Goal: Task Accomplishment & Management: Complete application form

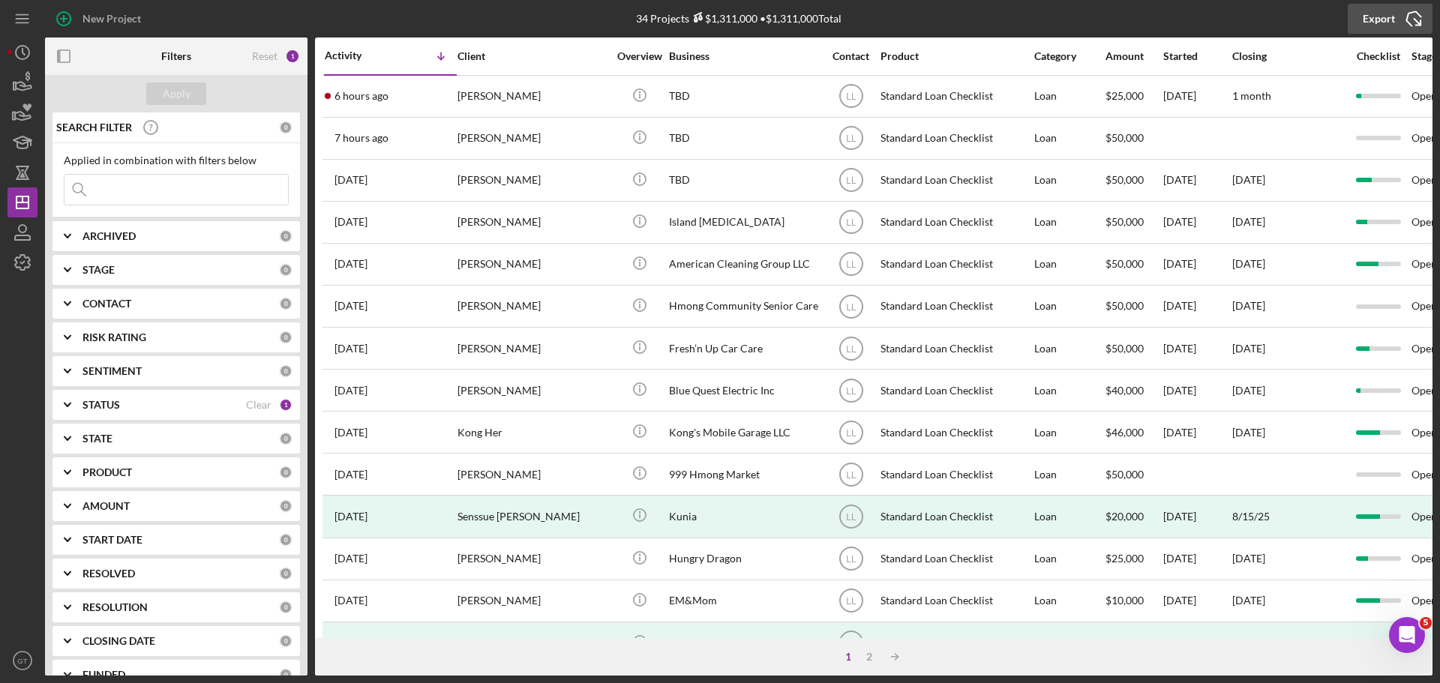
click at [1404, 15] on icon "Icon/Export" at bounding box center [1413, 18] width 37 height 37
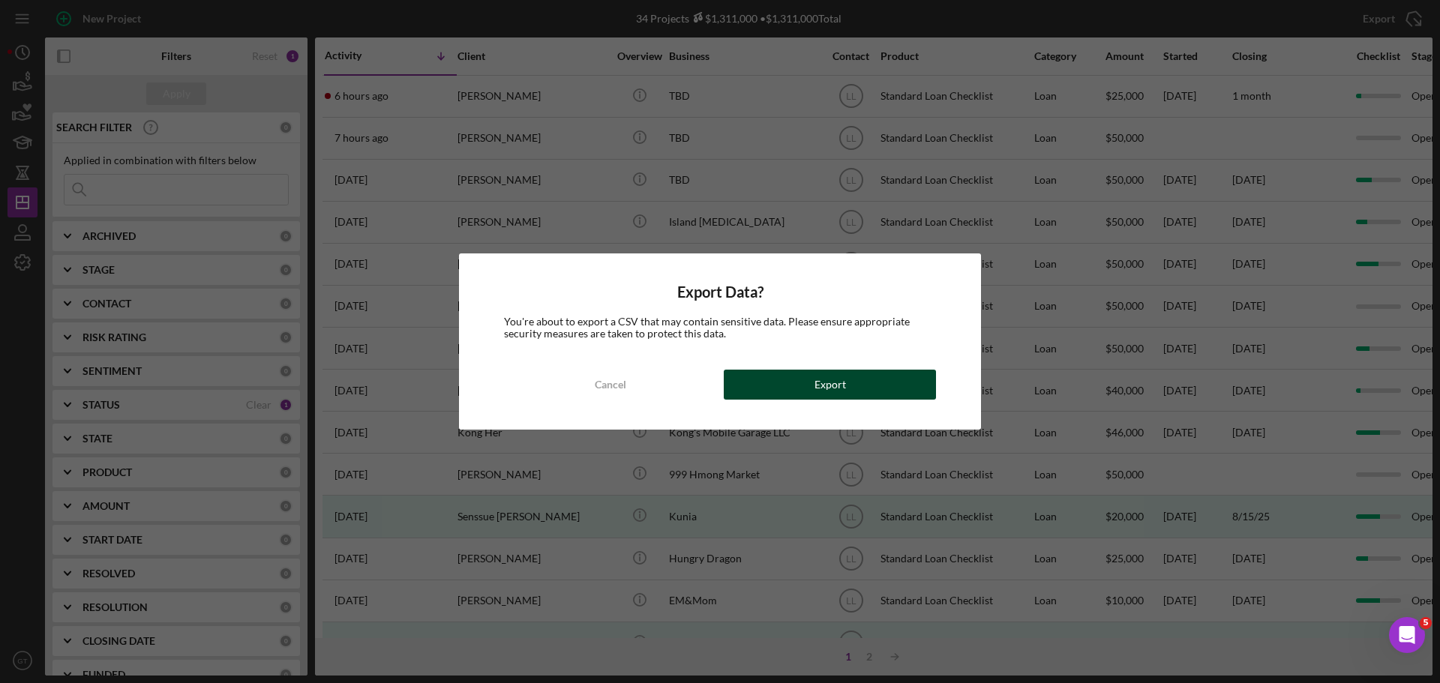
click at [804, 385] on button "Export" at bounding box center [830, 385] width 212 height 30
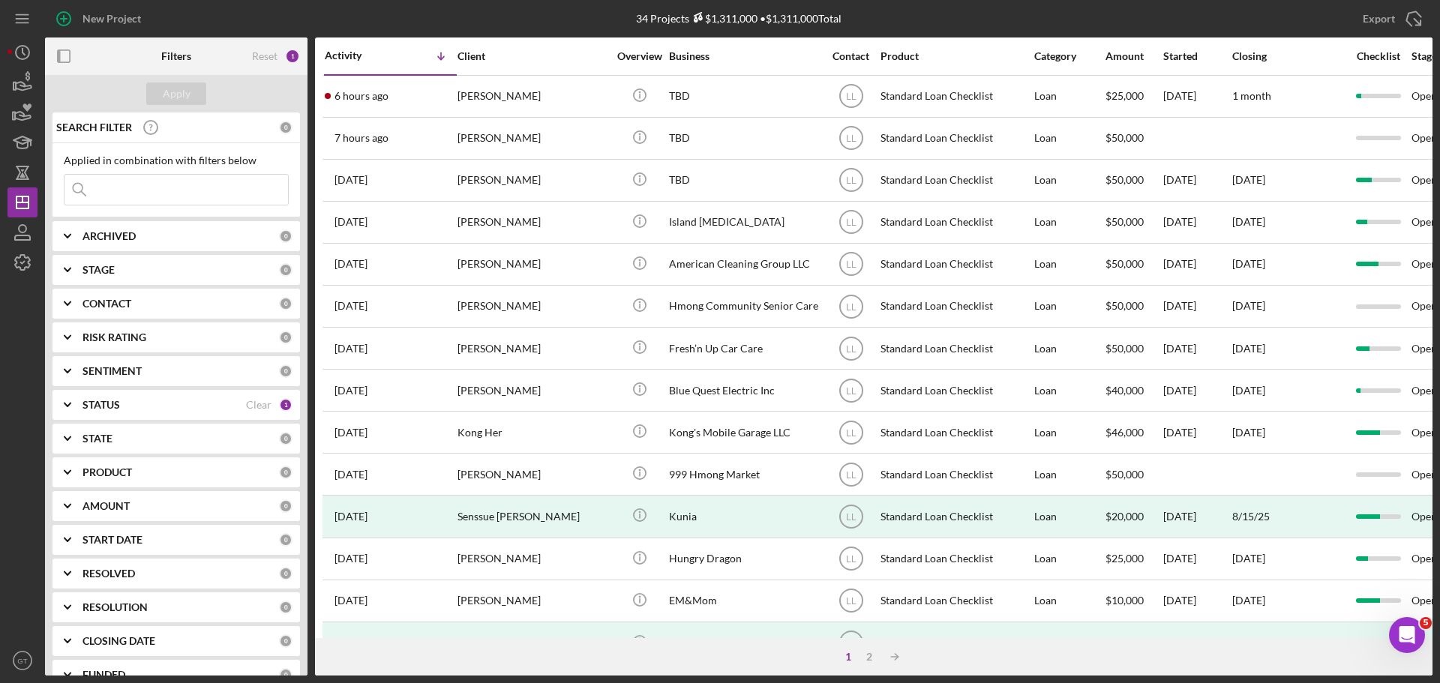
click at [310, 25] on div "New Project" at bounding box center [276, 18] width 463 height 37
click at [19, 58] on circle "button" at bounding box center [22, 52] width 13 height 13
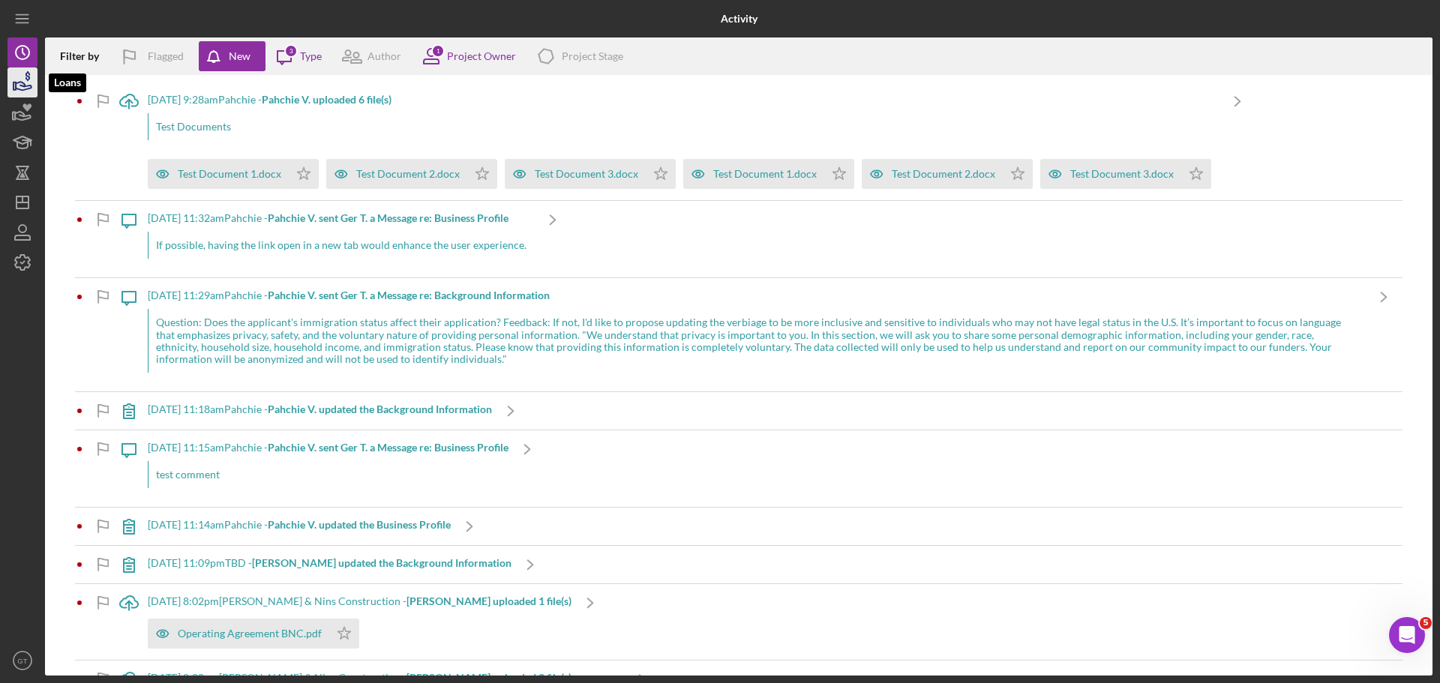
click at [20, 76] on icon "button" at bounding box center [22, 82] width 37 height 37
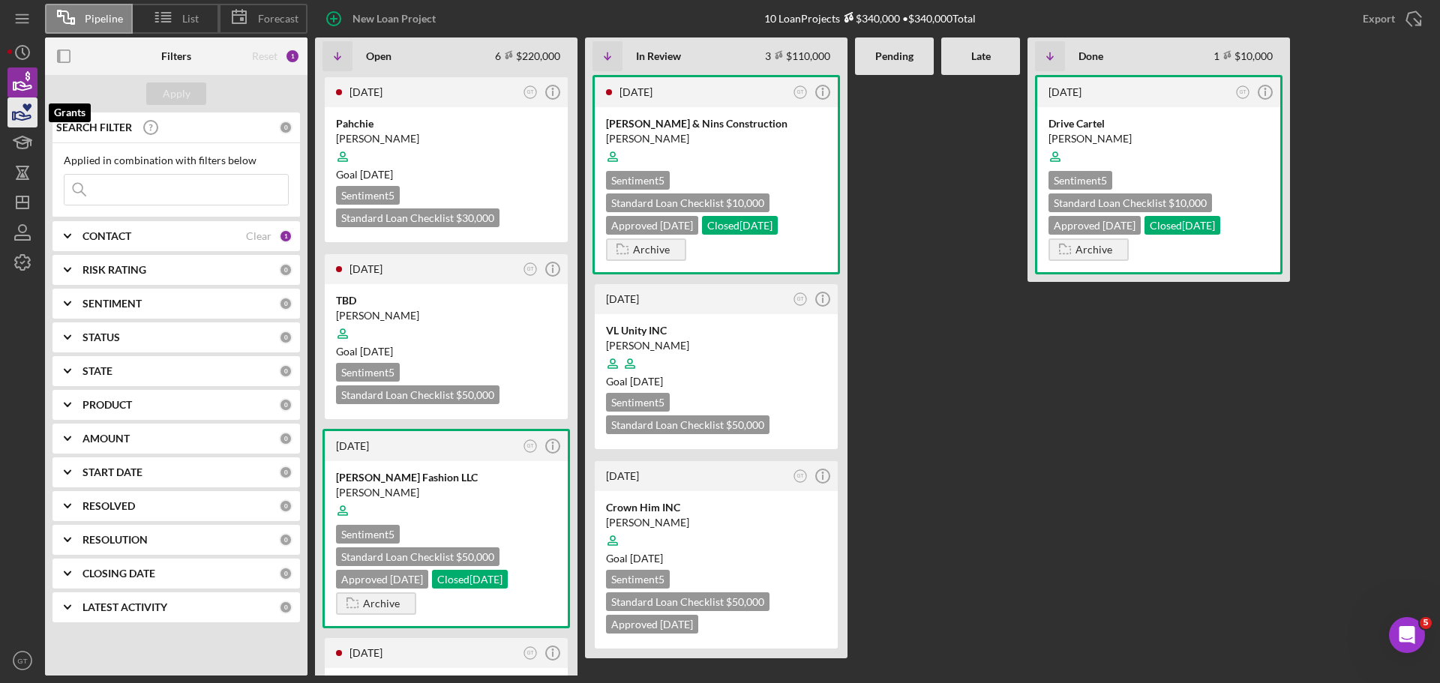
click at [25, 113] on icon "button" at bounding box center [22, 112] width 37 height 37
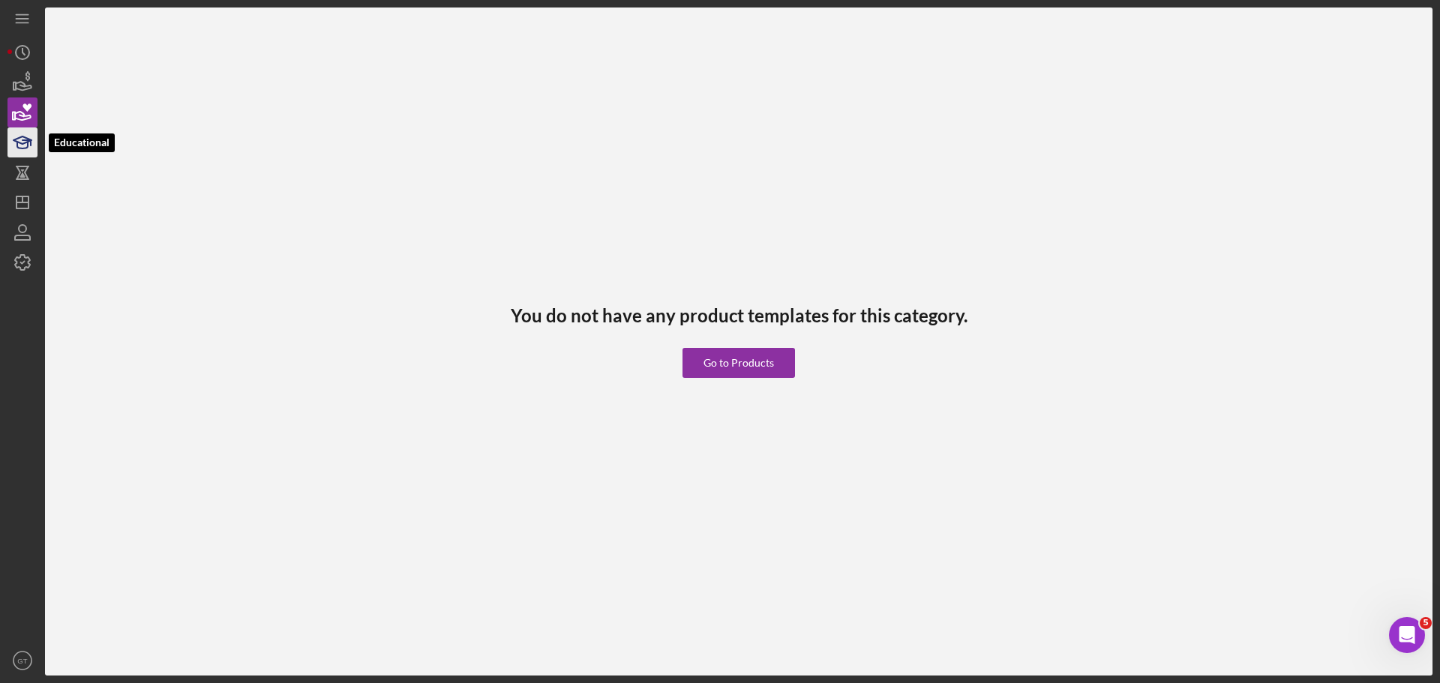
click at [19, 149] on icon "button" at bounding box center [22, 142] width 37 height 37
click at [19, 179] on icon "button" at bounding box center [22, 178] width 13 height 1
click at [16, 200] on polygon "button" at bounding box center [22, 202] width 12 height 12
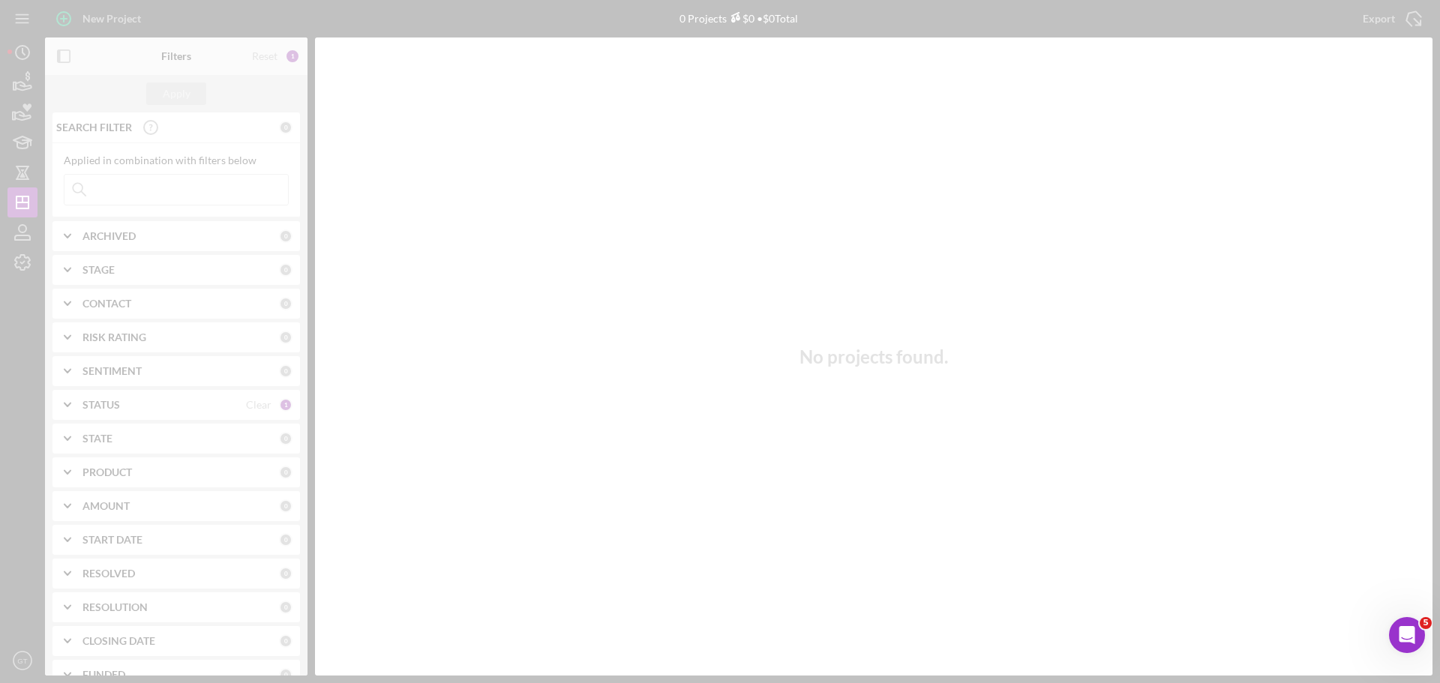
click at [30, 239] on div at bounding box center [720, 341] width 1440 height 683
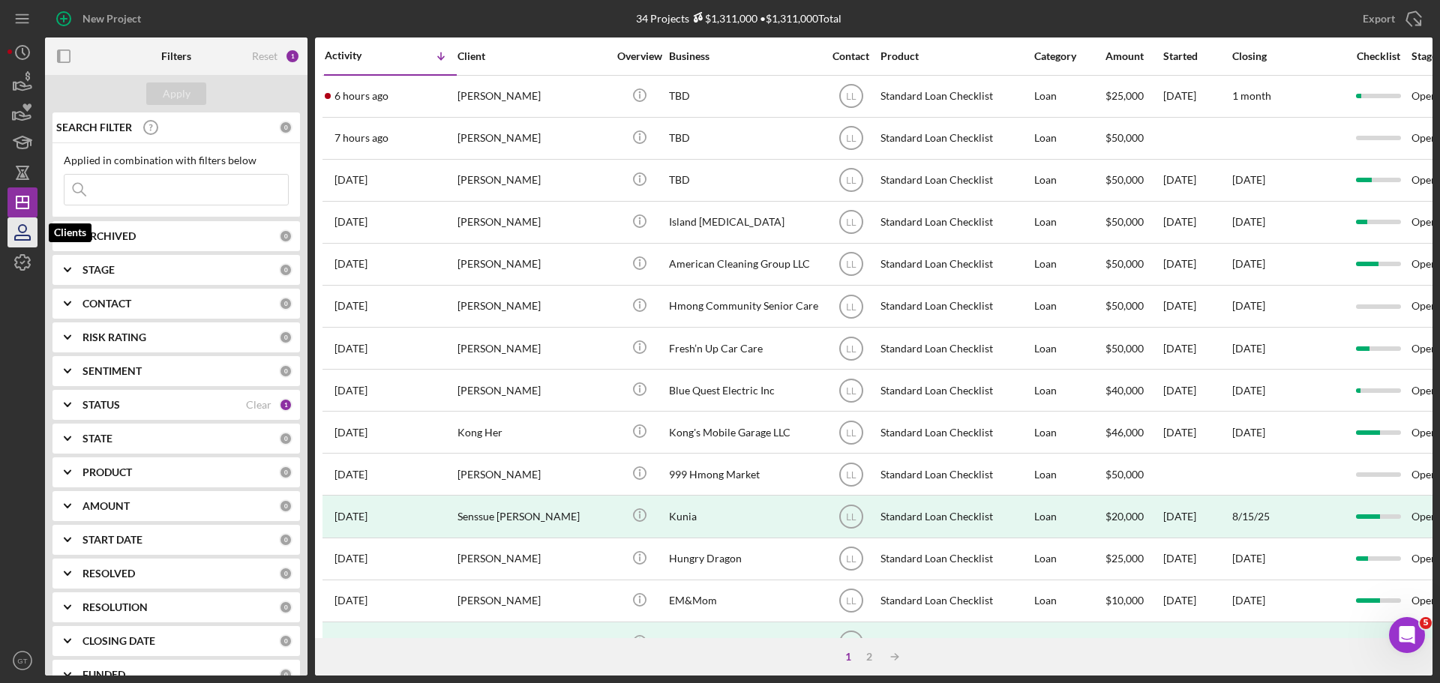
click at [20, 232] on icon "button" at bounding box center [22, 228] width 7 height 7
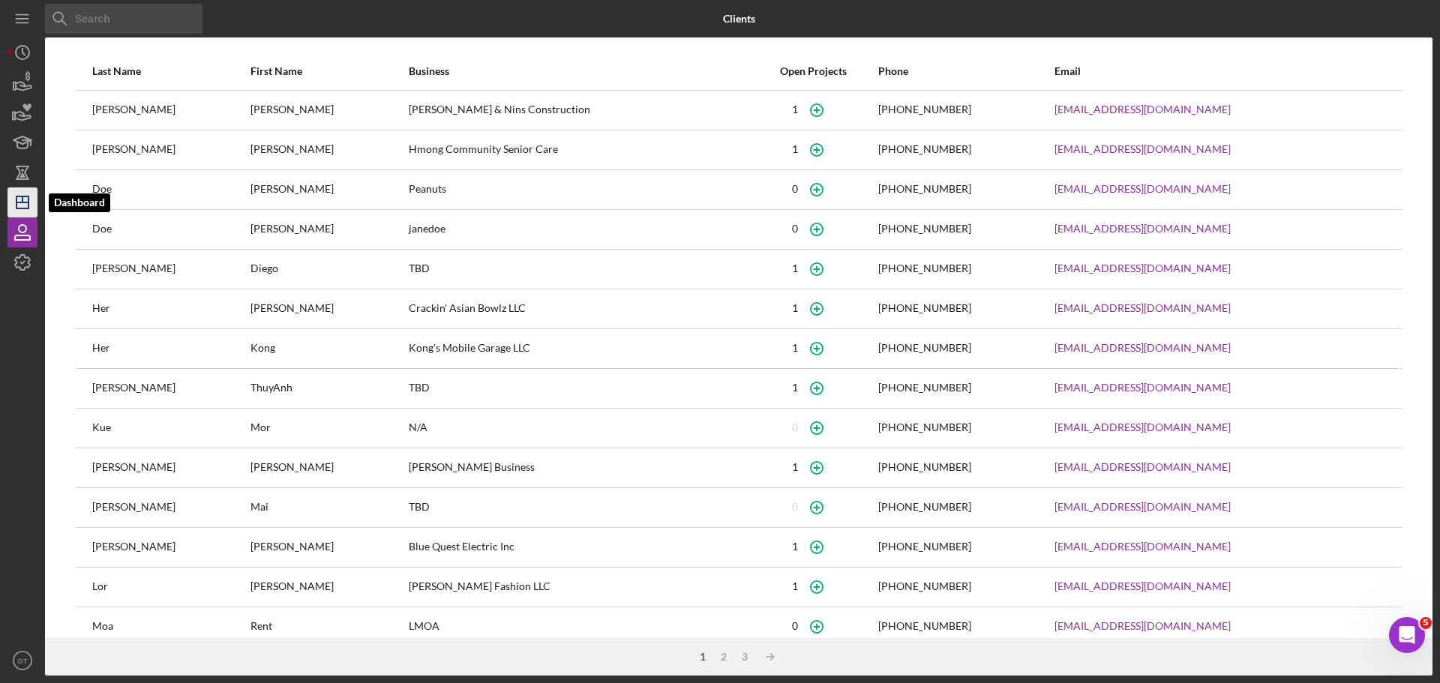
click at [19, 202] on line "button" at bounding box center [22, 202] width 12 height 0
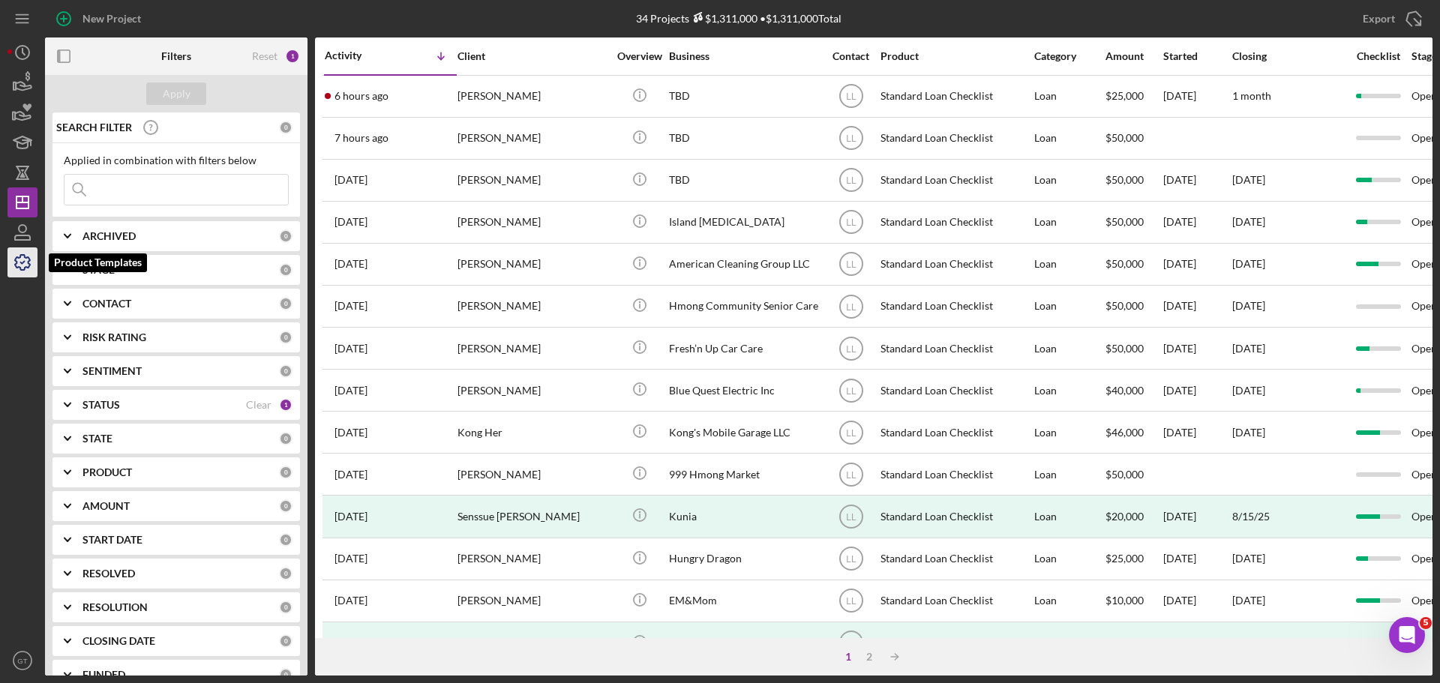
click at [16, 262] on icon "button" at bounding box center [22, 262] width 15 height 15
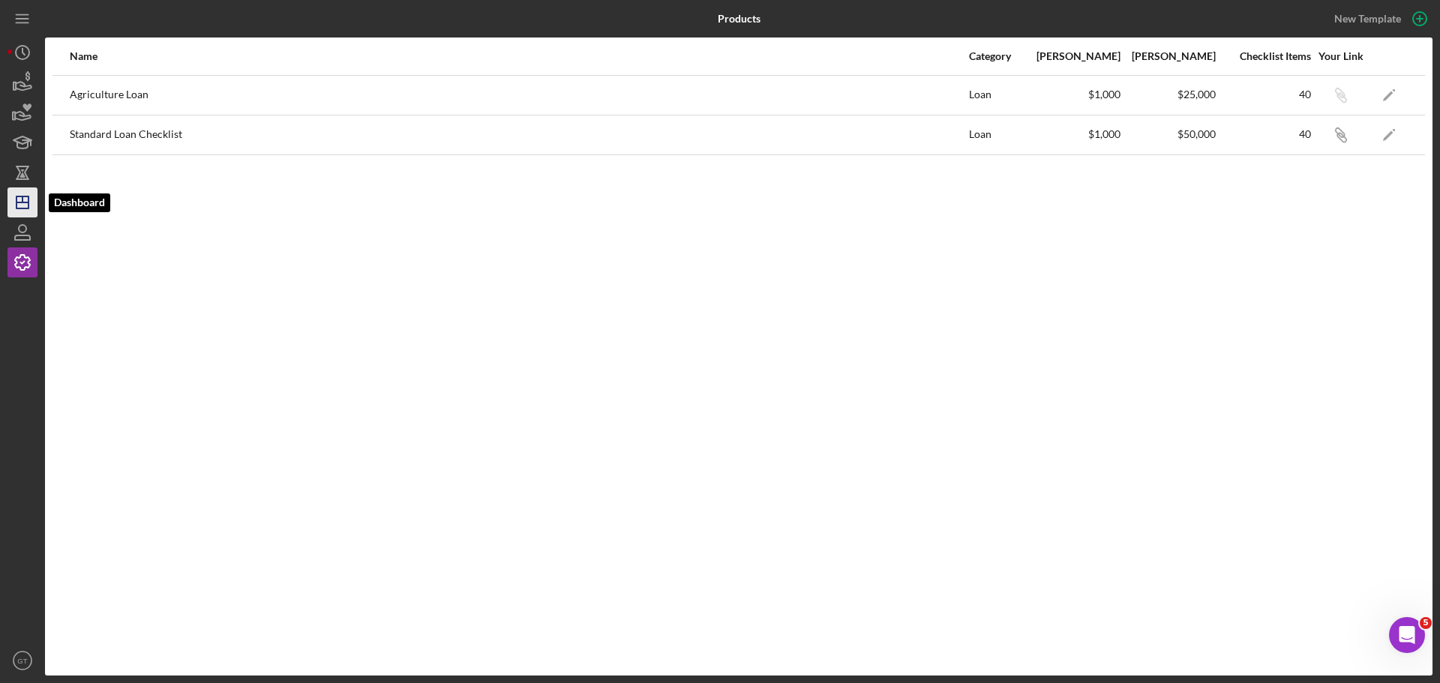
click at [12, 210] on icon "Icon/Dashboard" at bounding box center [22, 202] width 37 height 37
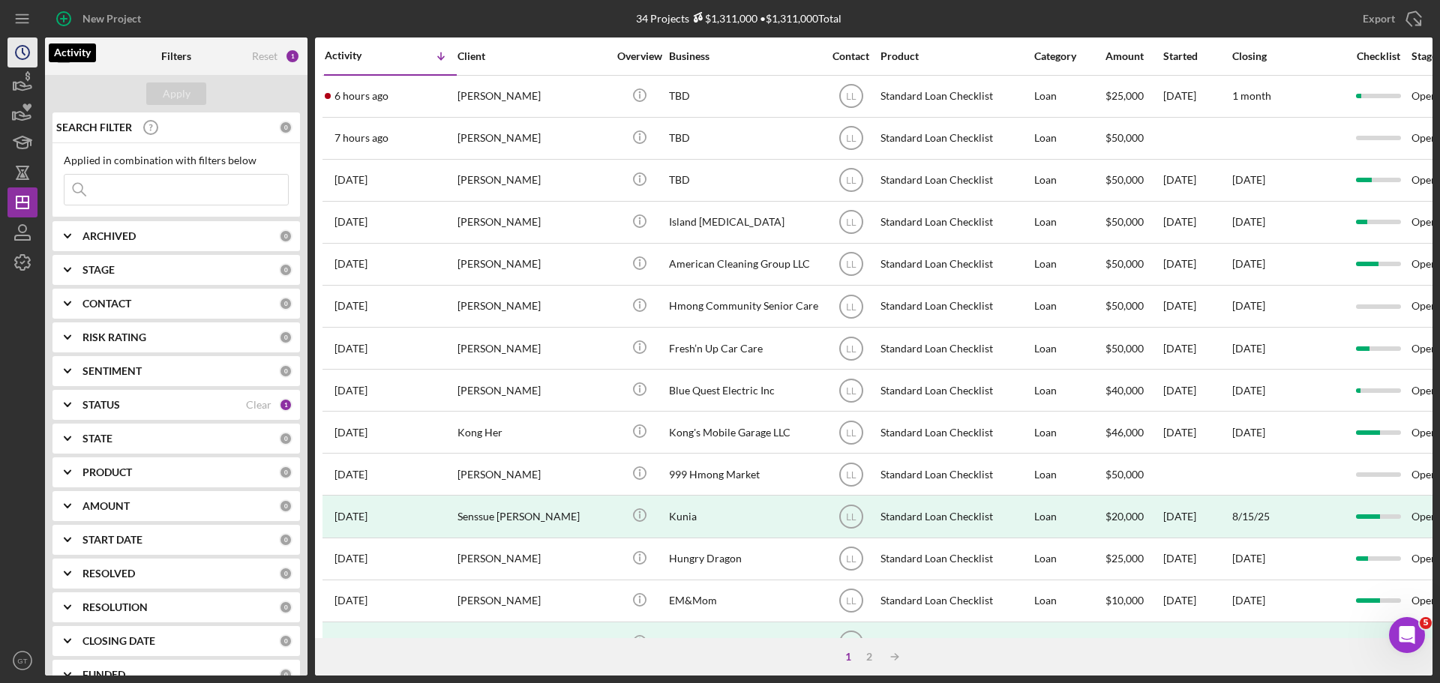
click at [13, 54] on icon "Icon/History" at bounding box center [22, 52] width 37 height 37
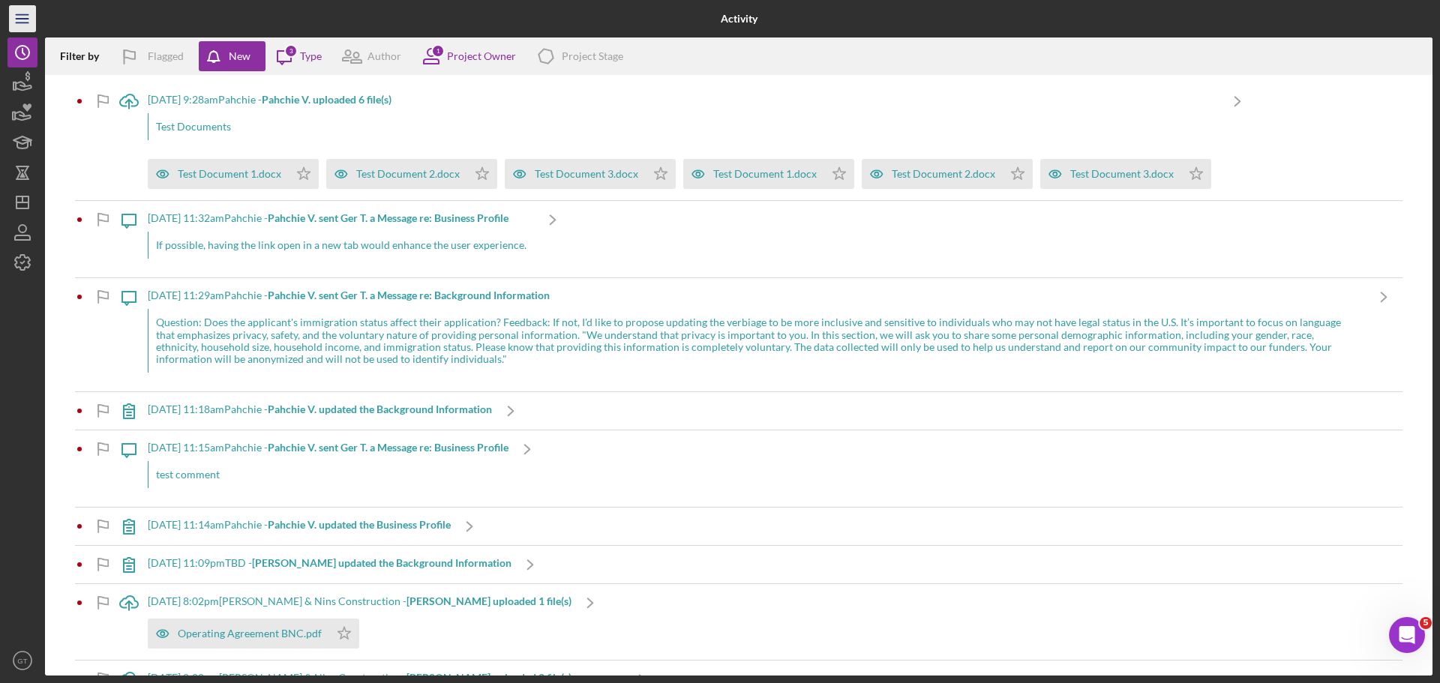
click at [22, 22] on icon "Icon/Menu" at bounding box center [23, 19] width 34 height 34
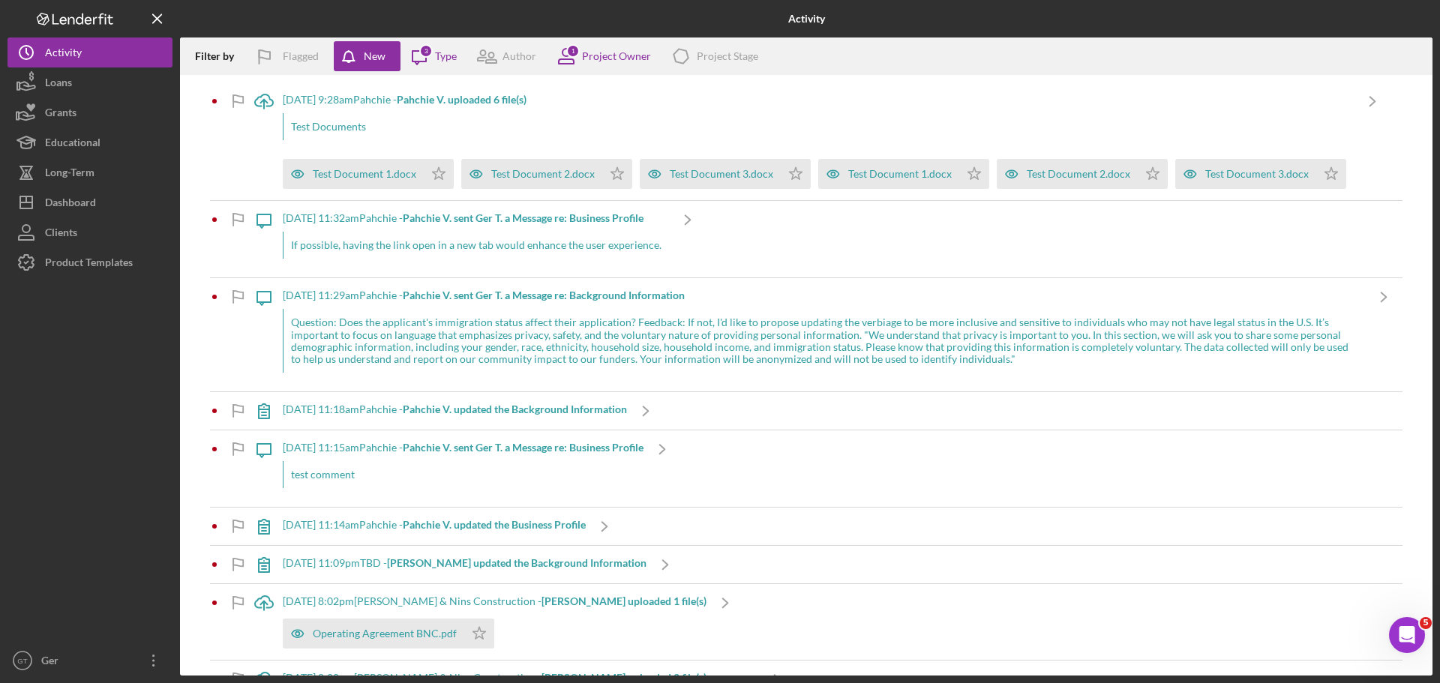
click at [23, 24] on icon "Logo-Reversed Created with Sketch." at bounding box center [74, 19] width 135 height 13
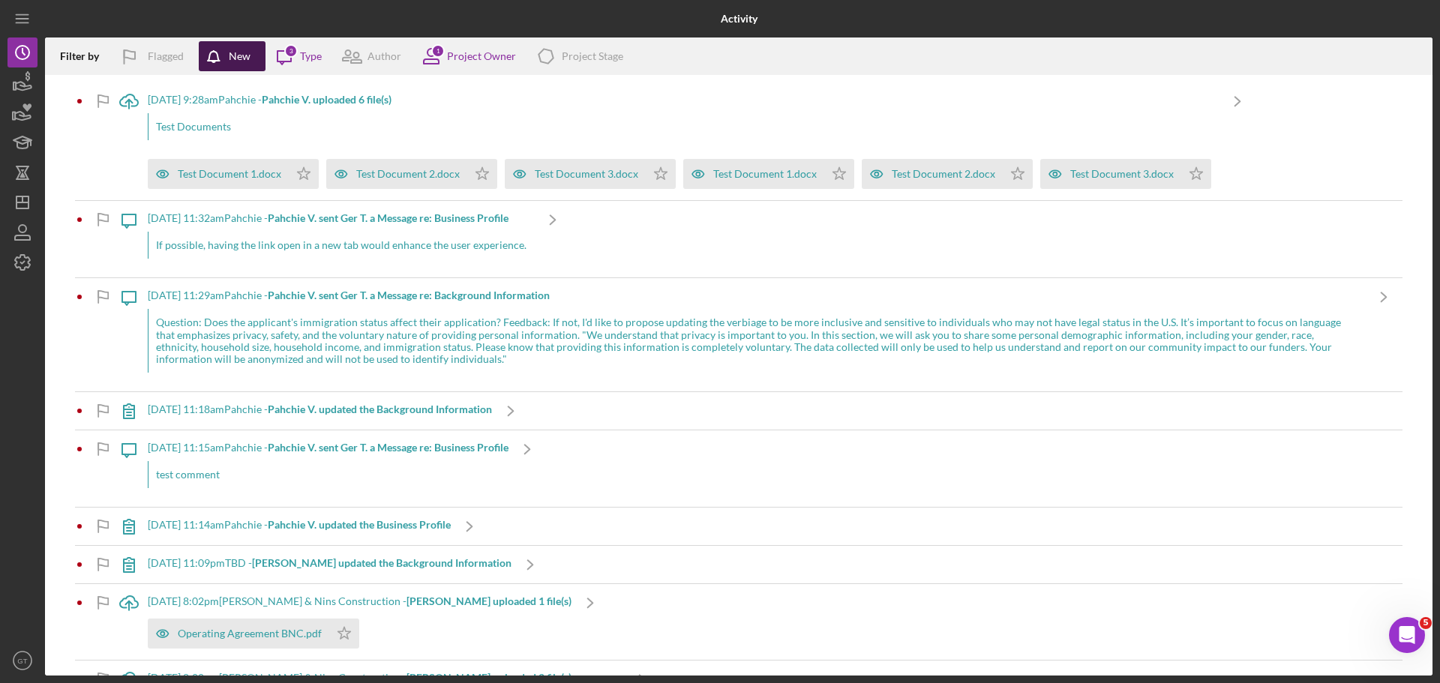
click at [247, 46] on div "New" at bounding box center [240, 56] width 22 height 30
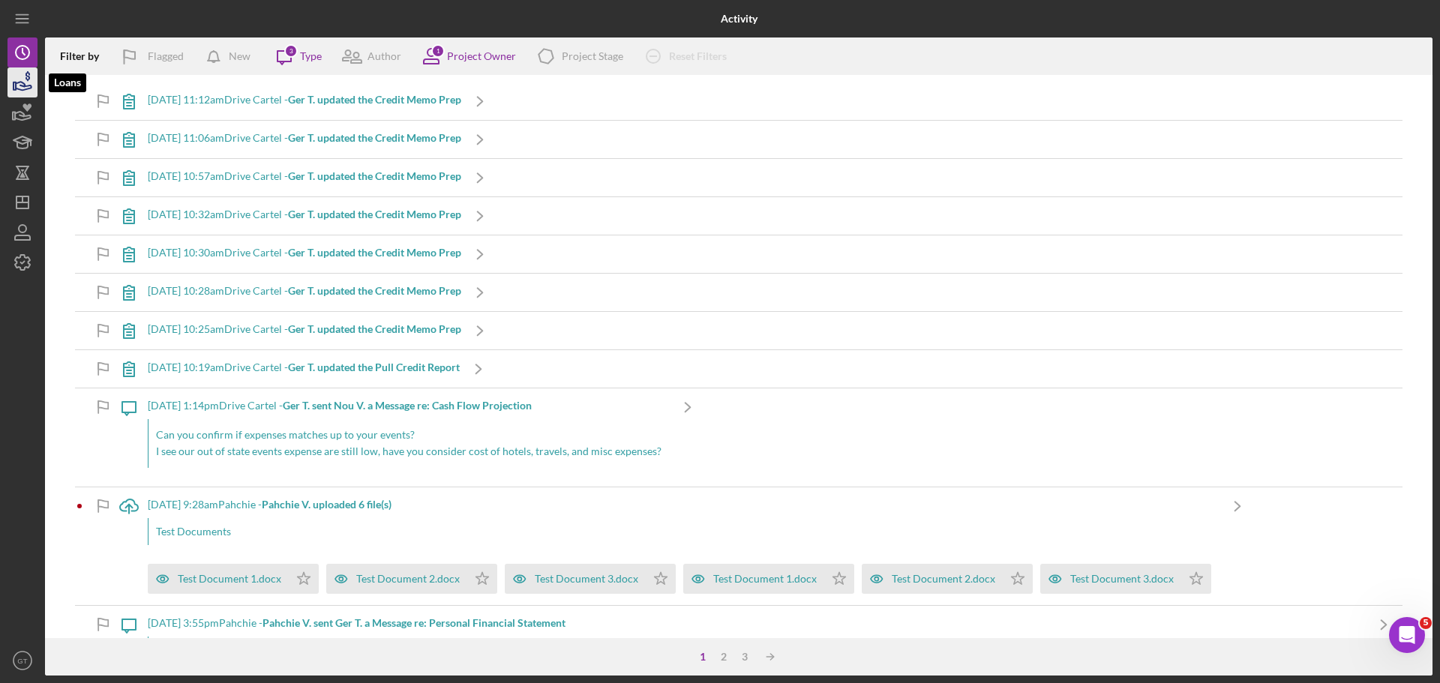
click at [22, 77] on icon "button" at bounding box center [22, 82] width 37 height 37
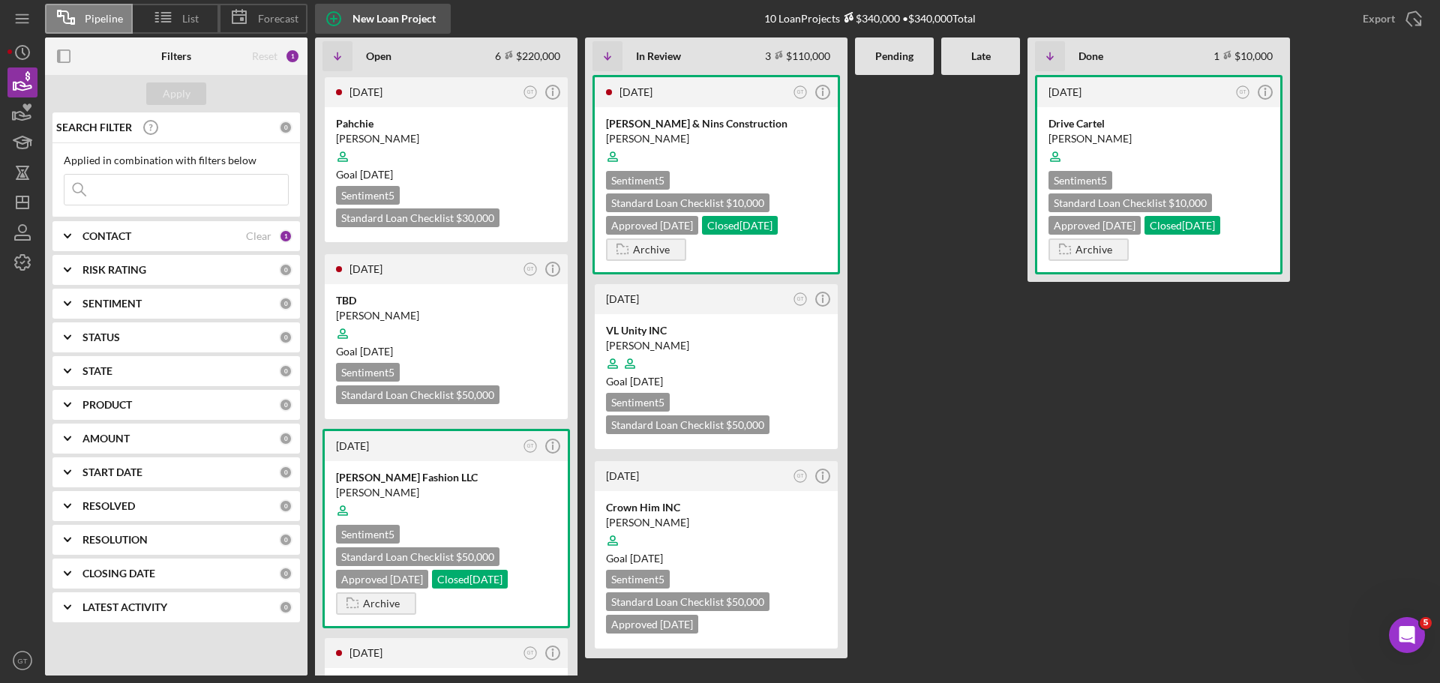
click at [391, 19] on div "New Loan Project" at bounding box center [393, 19] width 83 height 30
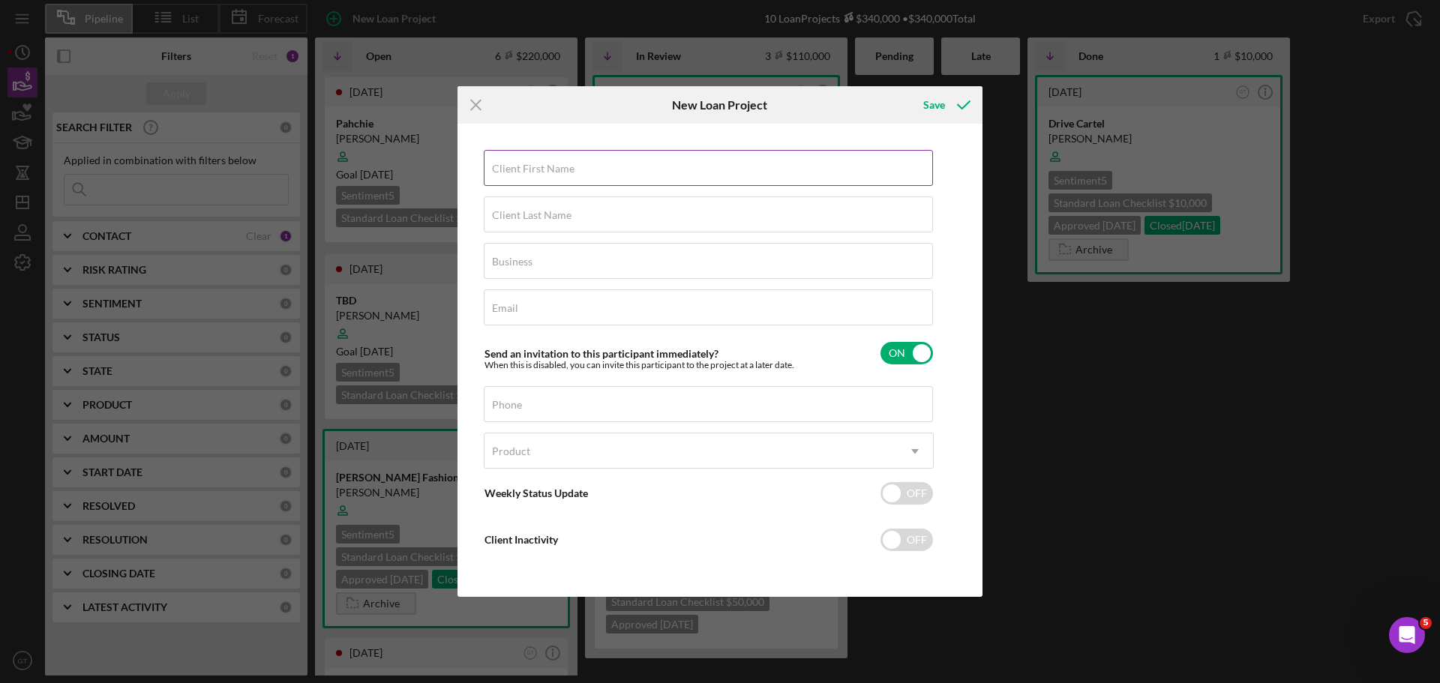
click at [695, 173] on input "Client First Name" at bounding box center [708, 168] width 449 height 36
click at [727, 180] on input "Client First Name" at bounding box center [708, 168] width 449 height 36
type input "Nasee"
type input "Lor"
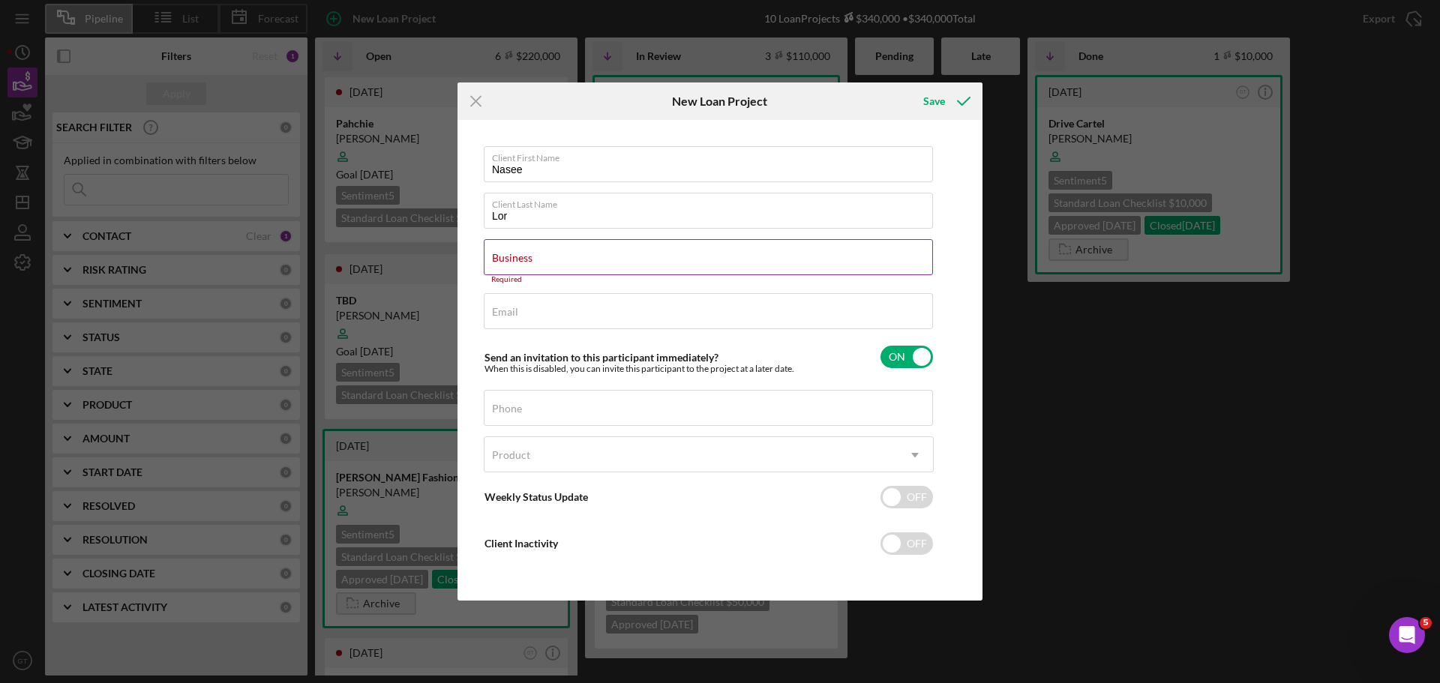
click at [588, 256] on div "Business Required" at bounding box center [709, 261] width 450 height 45
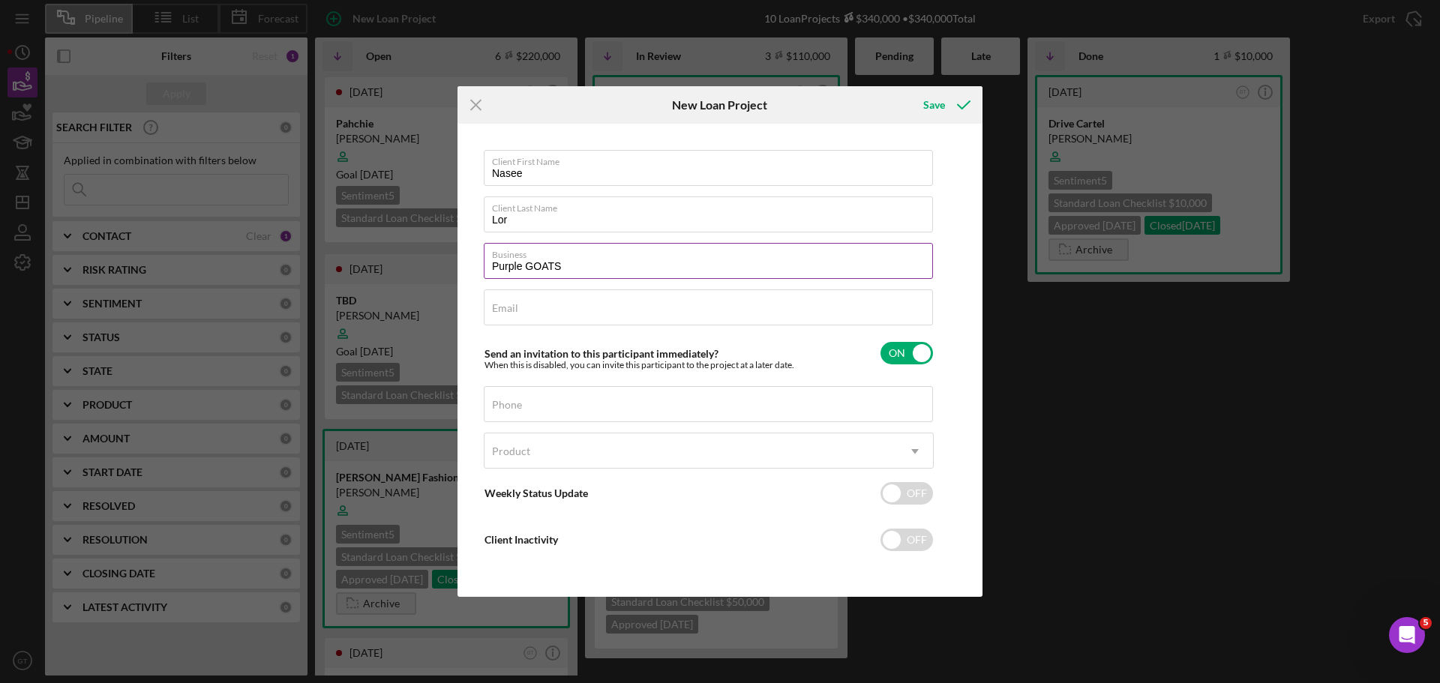
type input "Purple GOATS"
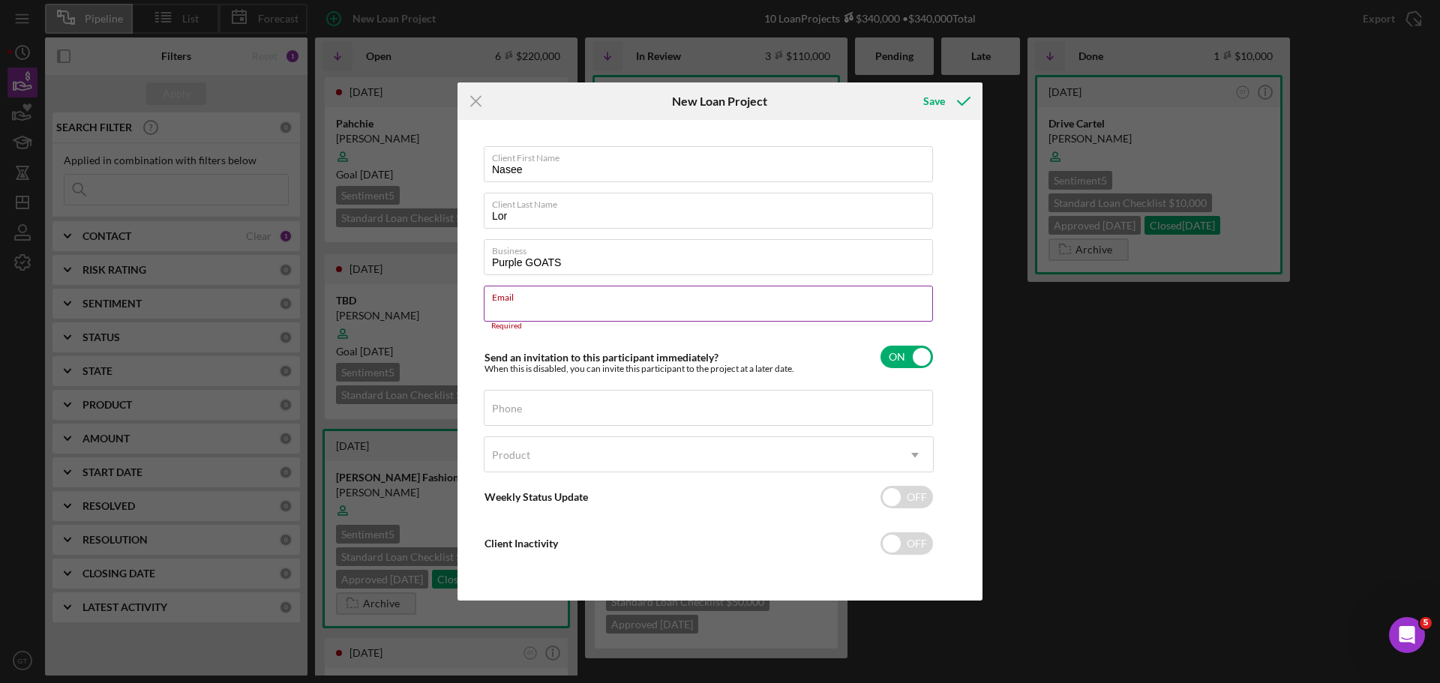
click at [658, 302] on div "Email Required" at bounding box center [709, 308] width 450 height 45
click at [686, 306] on input "Email" at bounding box center [708, 304] width 449 height 36
paste input "[PERSON_NAME] <[EMAIL_ADDRESS][DOMAIN_NAME]>"
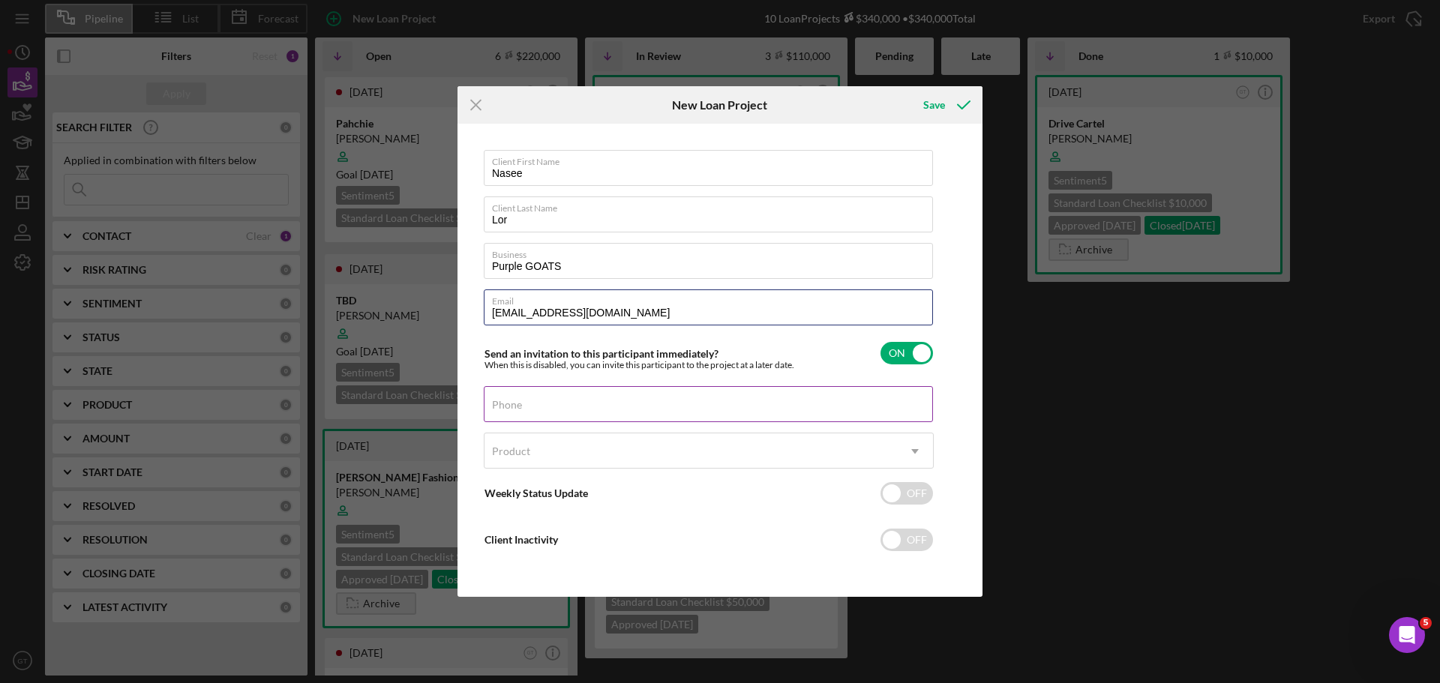
type input "[EMAIL_ADDRESS][DOMAIN_NAME]"
click at [668, 412] on input "Phone" at bounding box center [708, 404] width 449 height 36
click at [831, 460] on div "Product" at bounding box center [690, 451] width 412 height 34
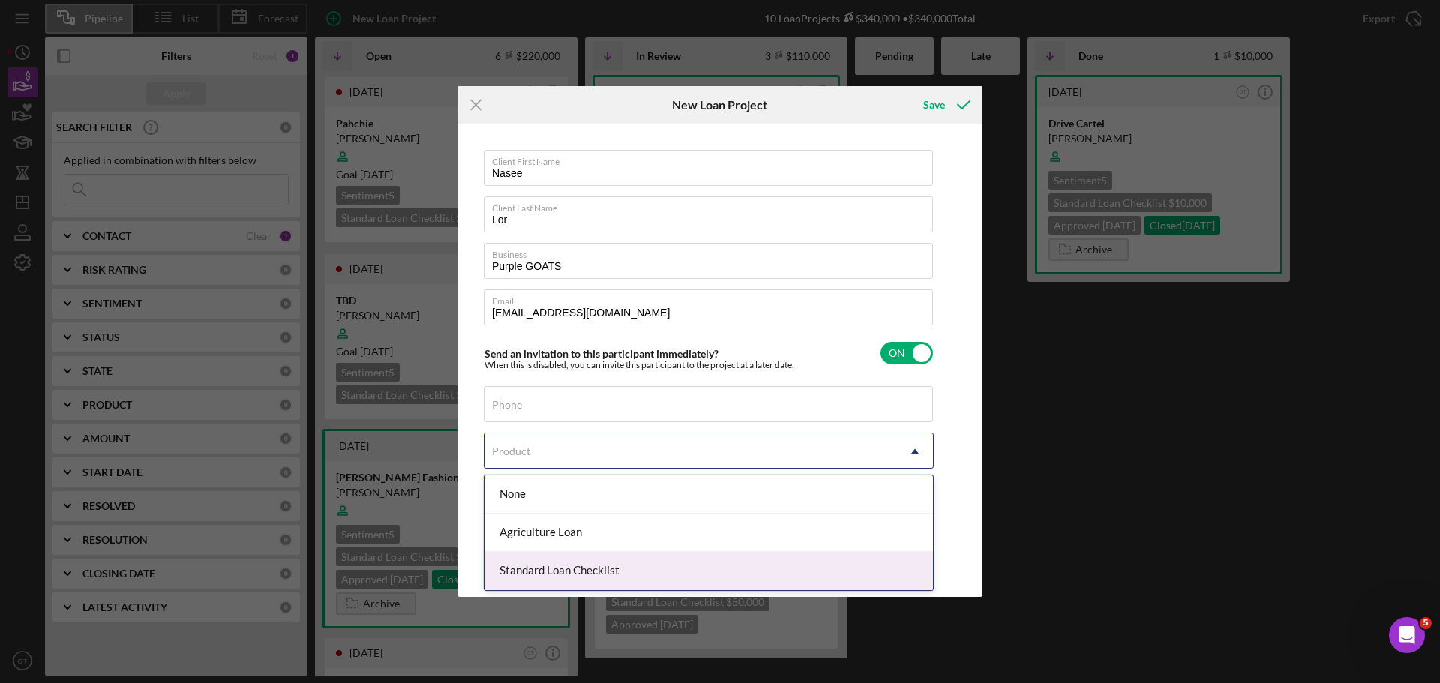
click at [738, 565] on div "Standard Loan Checklist" at bounding box center [708, 571] width 448 height 38
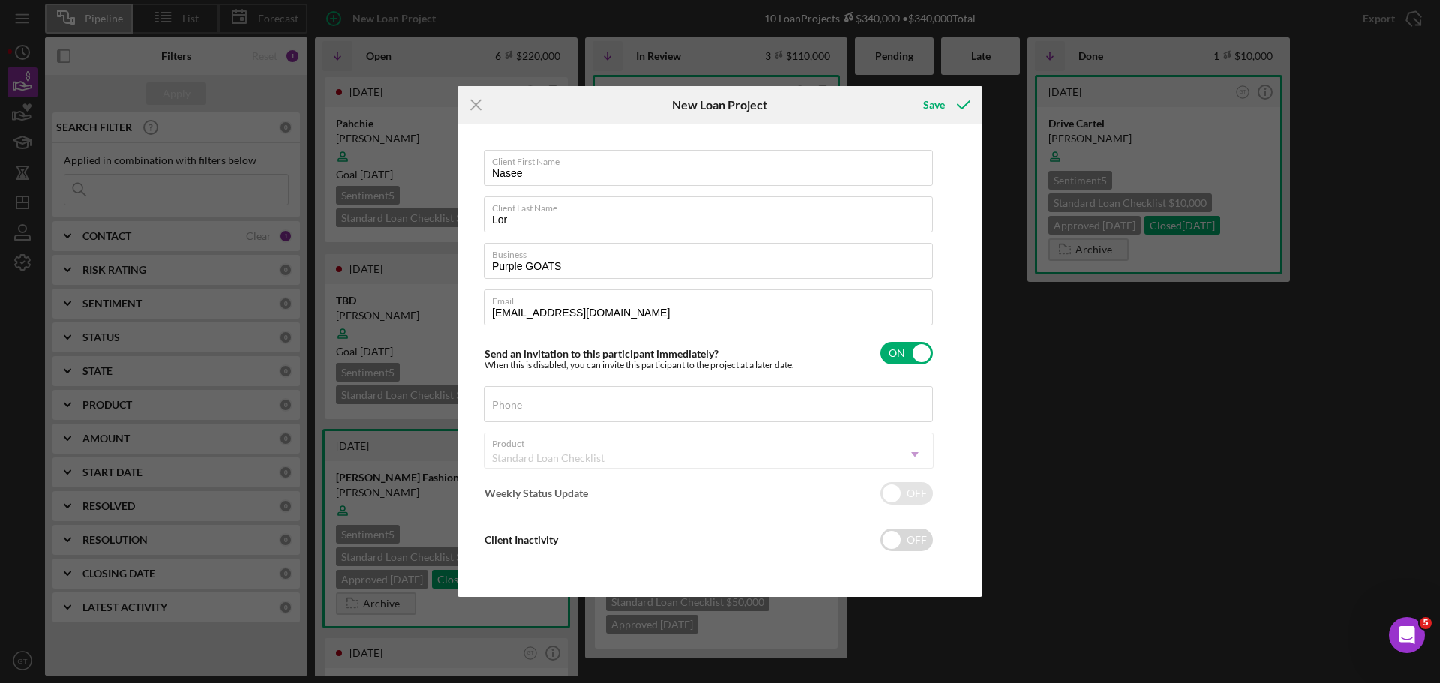
checkbox input "true"
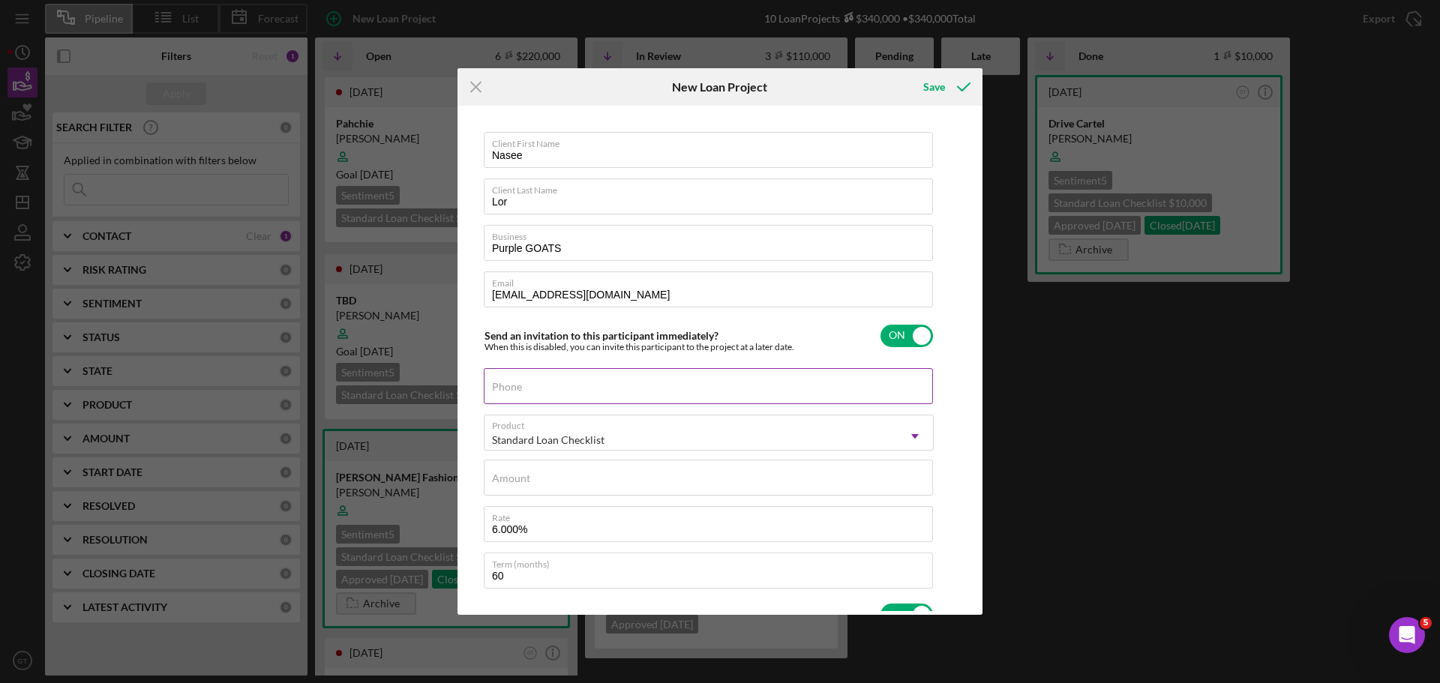
click at [736, 391] on input "Phone" at bounding box center [708, 386] width 449 height 36
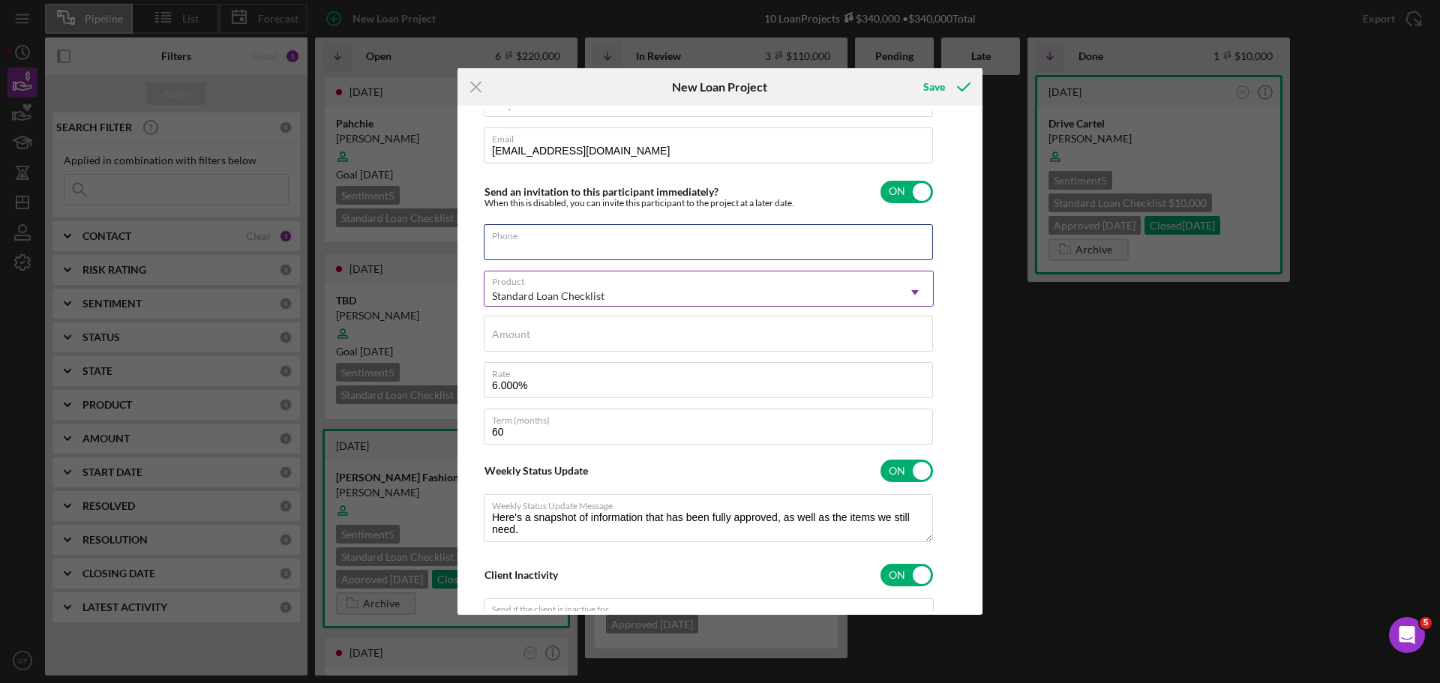
scroll to position [150, 0]
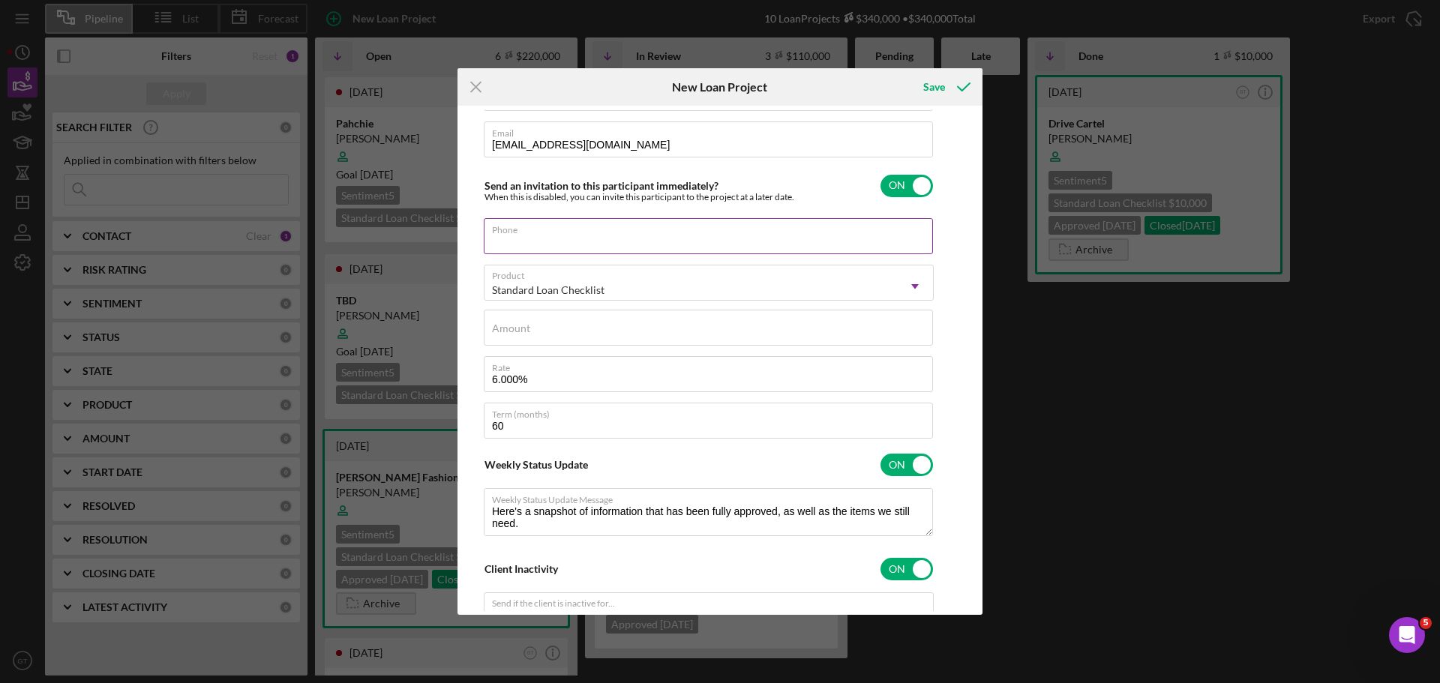
type textarea "Here's a snapshot of information that has been fully approved, as well as the i…"
click at [757, 226] on label "Phone" at bounding box center [712, 227] width 441 height 16
click at [757, 226] on input "Phone" at bounding box center [708, 236] width 449 height 36
type input "(6##) ###-####"
type textarea "Here's a snapshot of information that has been fully approved, as well as the i…"
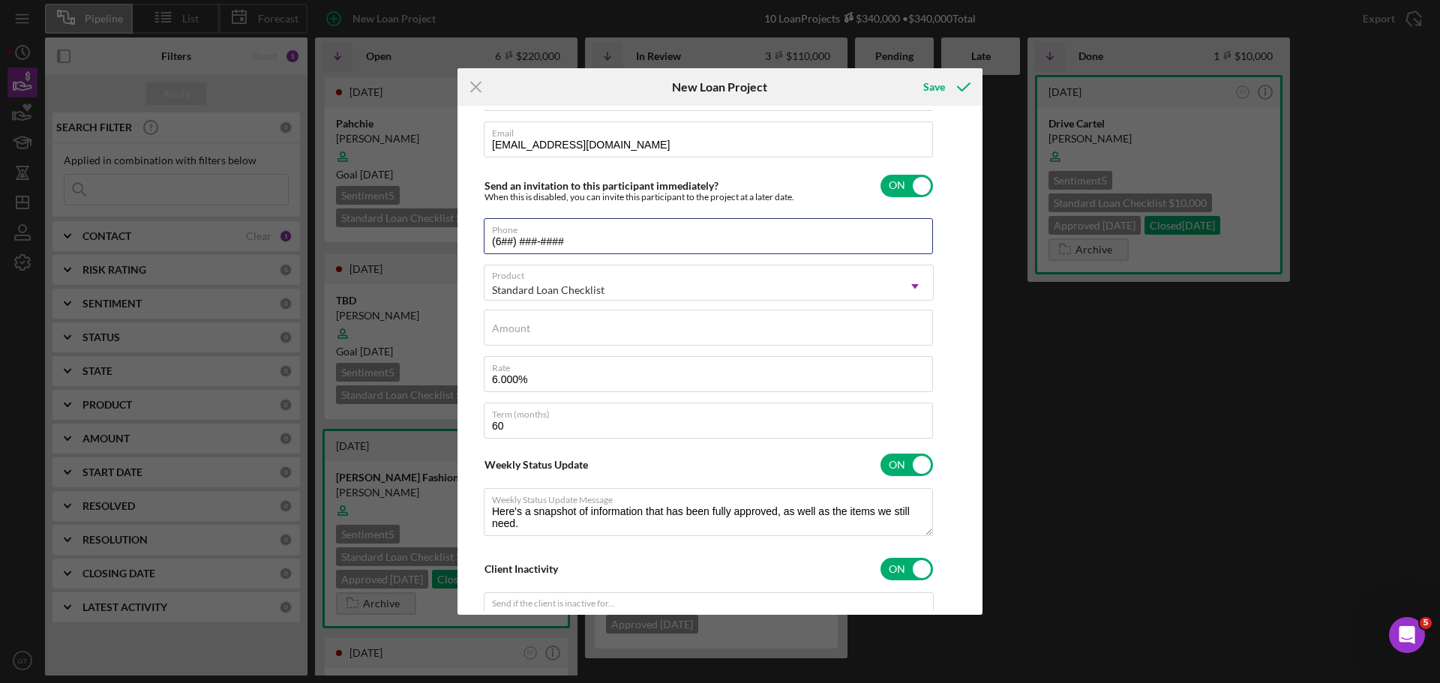
type input "(65#) ###-####"
type textarea "Here's a snapshot of information that has been fully approved, as well as the i…"
type input "(651) ###-####"
type textarea "Here's a snapshot of information that has been fully approved, as well as the i…"
type input "(65#) ###-####"
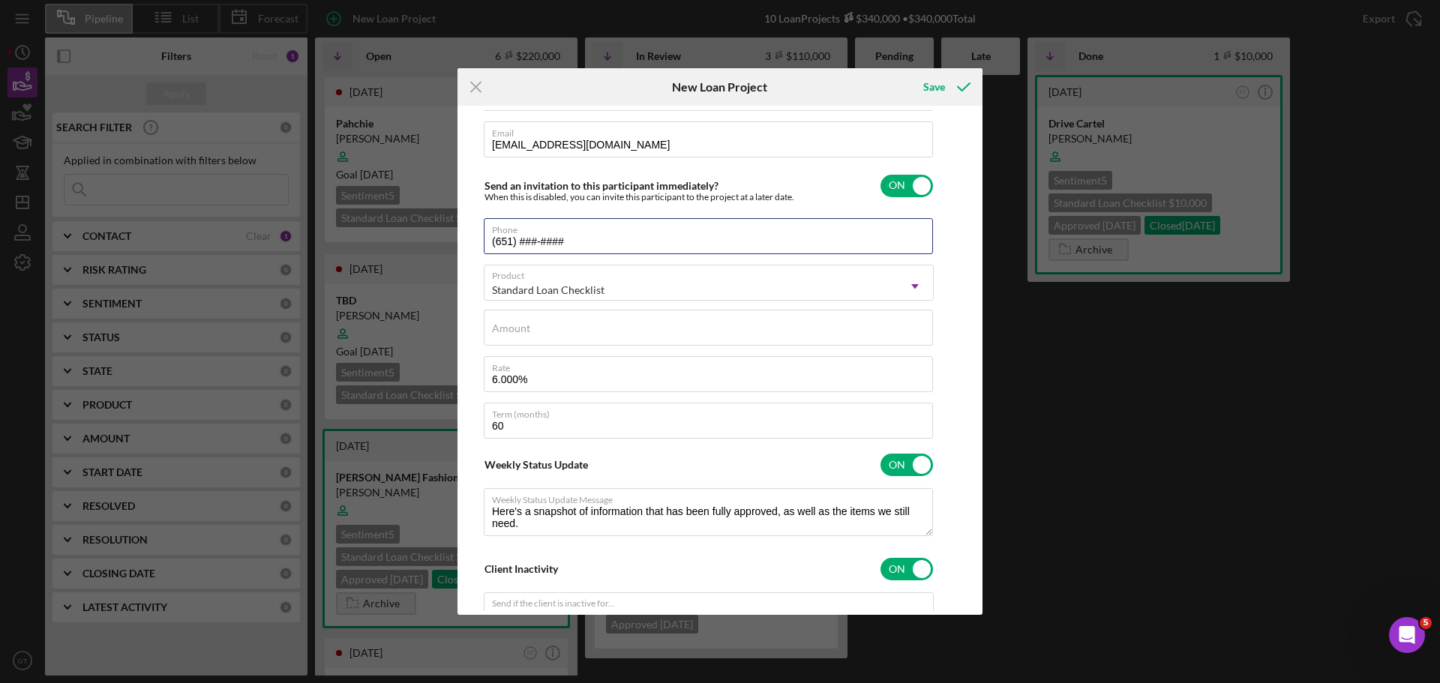
type textarea "Here's a snapshot of information that has been fully approved, as well as the i…"
type input "(6##) ###-####"
type textarea "Here's a snapshot of information that has been fully approved, as well as the i…"
type input "(6##) ###-####"
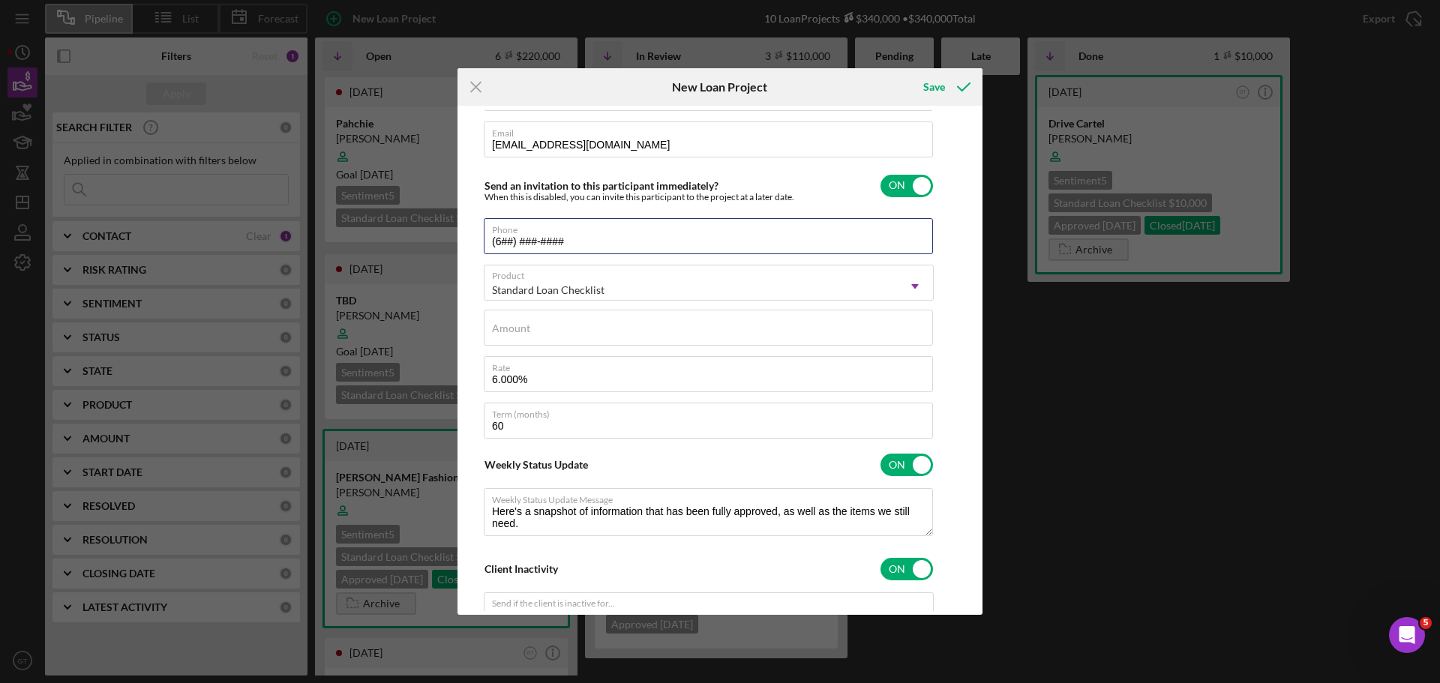
type textarea "Here's a snapshot of information that has been fully approved, as well as the i…"
type input "(65#) ###-####"
type textarea "Here's a snapshot of information that has been fully approved, as well as the i…"
type input "(6##) ###-####"
type textarea "Here's a snapshot of information that has been fully approved, as well as the i…"
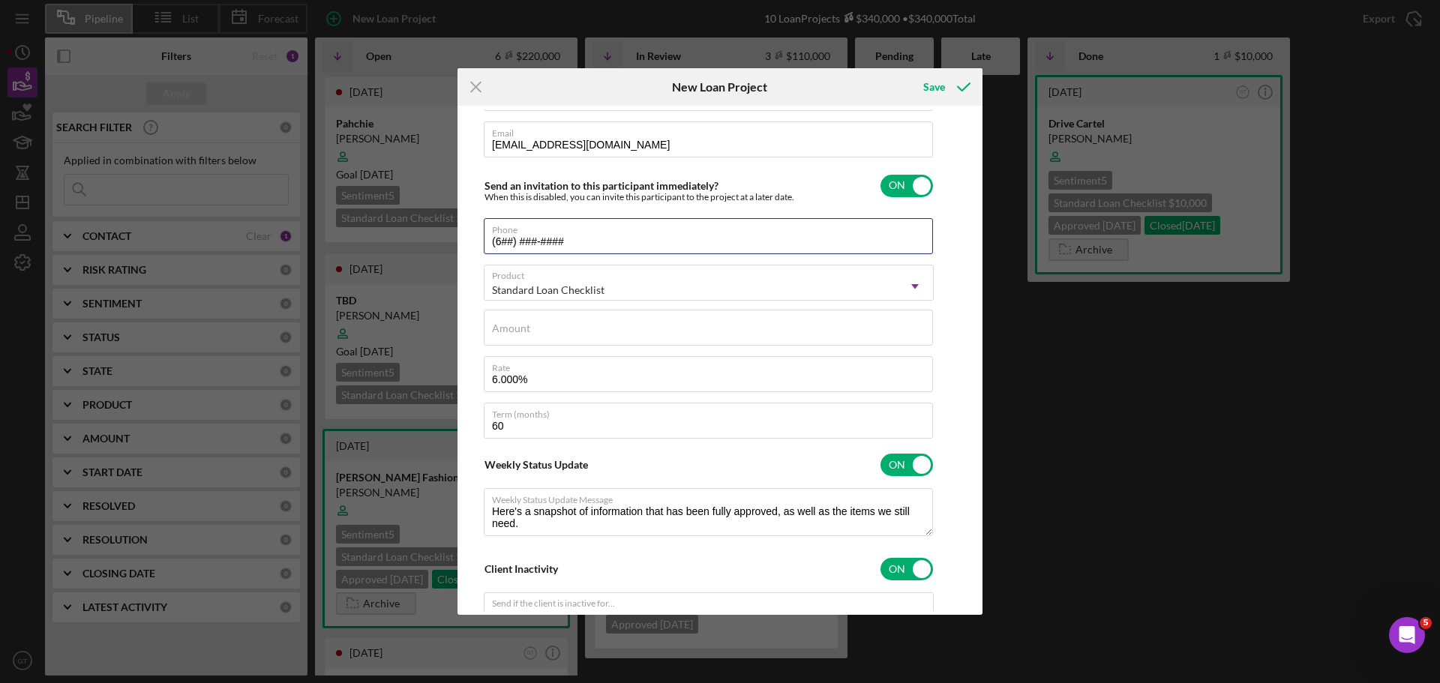
type textarea "Here's a snapshot of information that has been fully approved, as well as the i…"
type input "(6##) ###-####"
type textarea "Here's a snapshot of information that has been fully approved, as well as the i…"
type input "(65#) ###-####"
type textarea "Here's a snapshot of information that has been fully approved, as well as the i…"
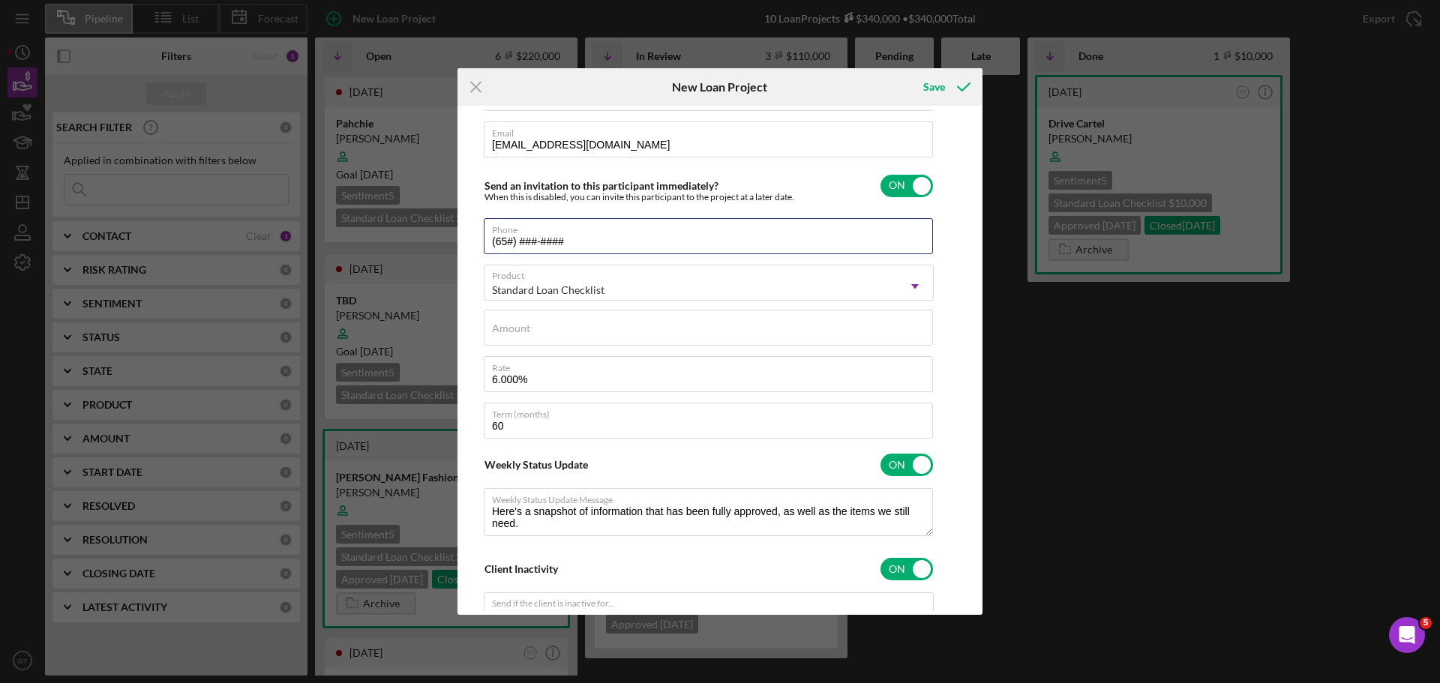
type input "(651) ###-####"
type textarea "Here's a snapshot of information that has been fully approved, as well as the i…"
type input "(651) 3##-####"
type textarea "Here's a snapshot of information that has been fully approved, as well as the i…"
type input "(651) 34#-####"
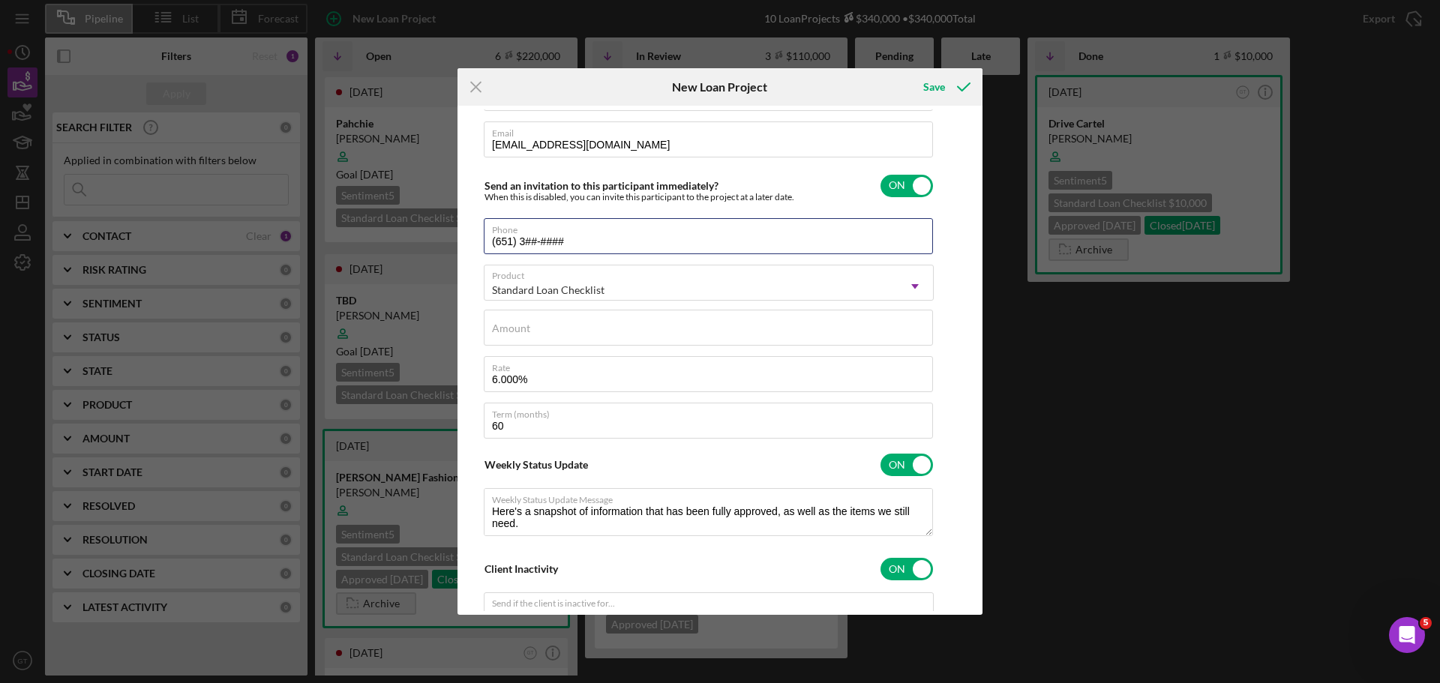
type textarea "Here's a snapshot of information that has been fully approved, as well as the i…"
type input "(651) 343-####"
type textarea "Here's a snapshot of information that has been fully approved, as well as the i…"
type input "(651) 343-3###"
type textarea "Here's a snapshot of information that has been fully approved, as well as the i…"
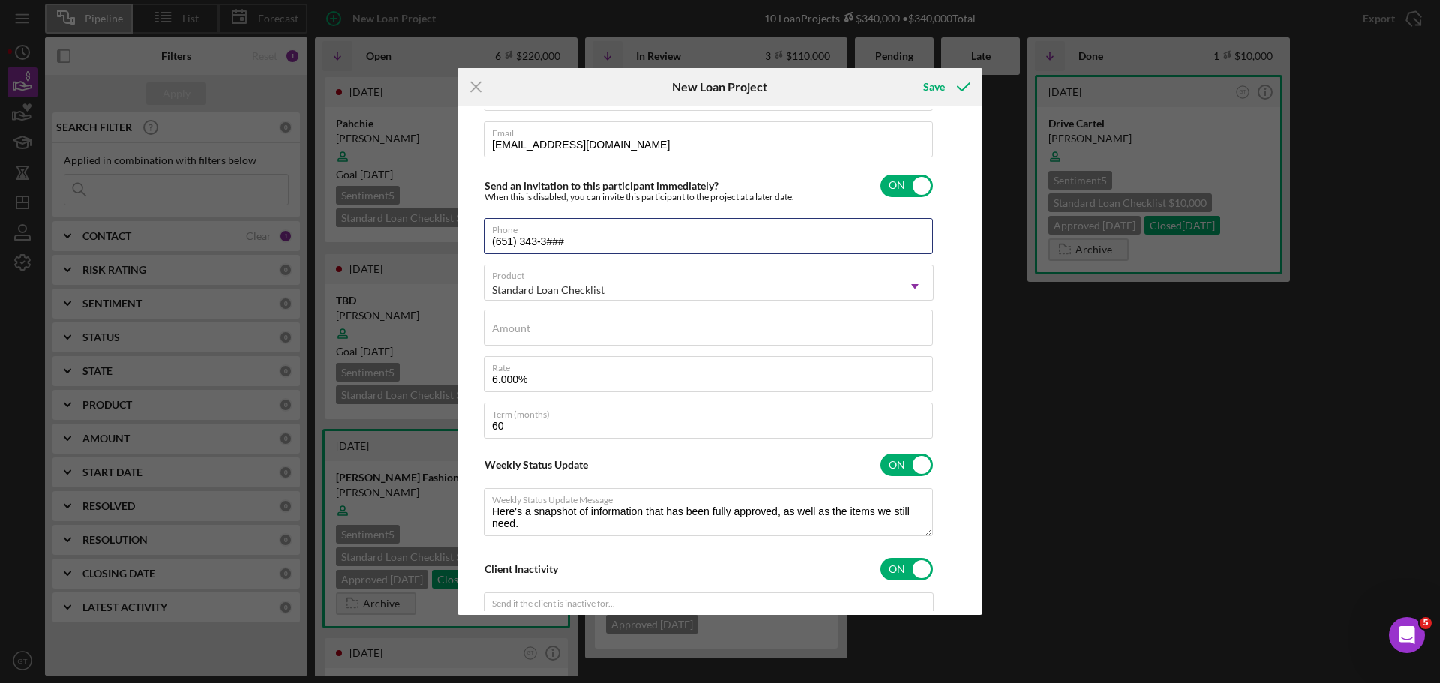
type input "(651) 343-34##"
type textarea "Here's a snapshot of information that has been fully approved, as well as the i…"
type input "(651) 343-3###"
type textarea "Here's a snapshot of information that has been fully approved, as well as the i…"
type input "(651) 343-39##"
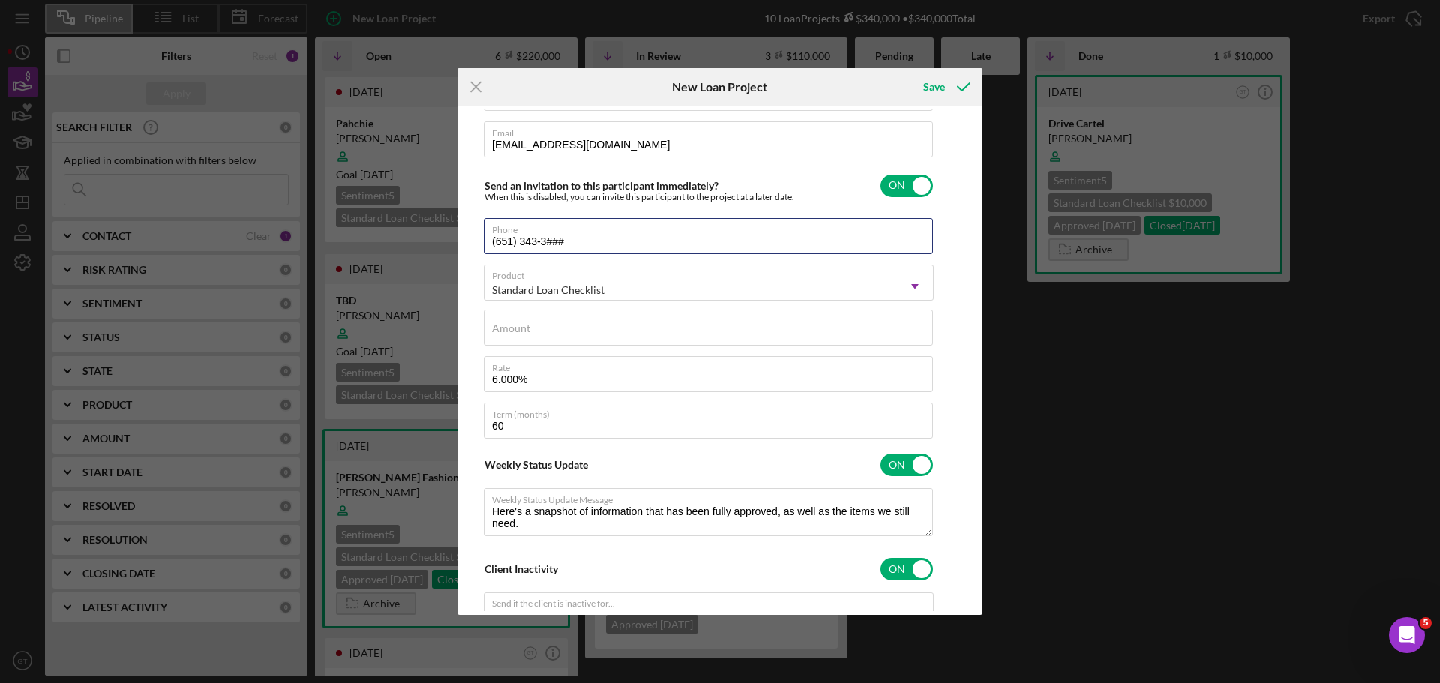
type textarea "Here's a snapshot of information that has been fully approved, as well as the i…"
type input "(651) 343-391#"
type textarea "Here's a snapshot of information that has been fully approved, as well as the i…"
type input "[PHONE_NUMBER]"
type textarea "Here's a snapshot of information that has been fully approved, as well as the i…"
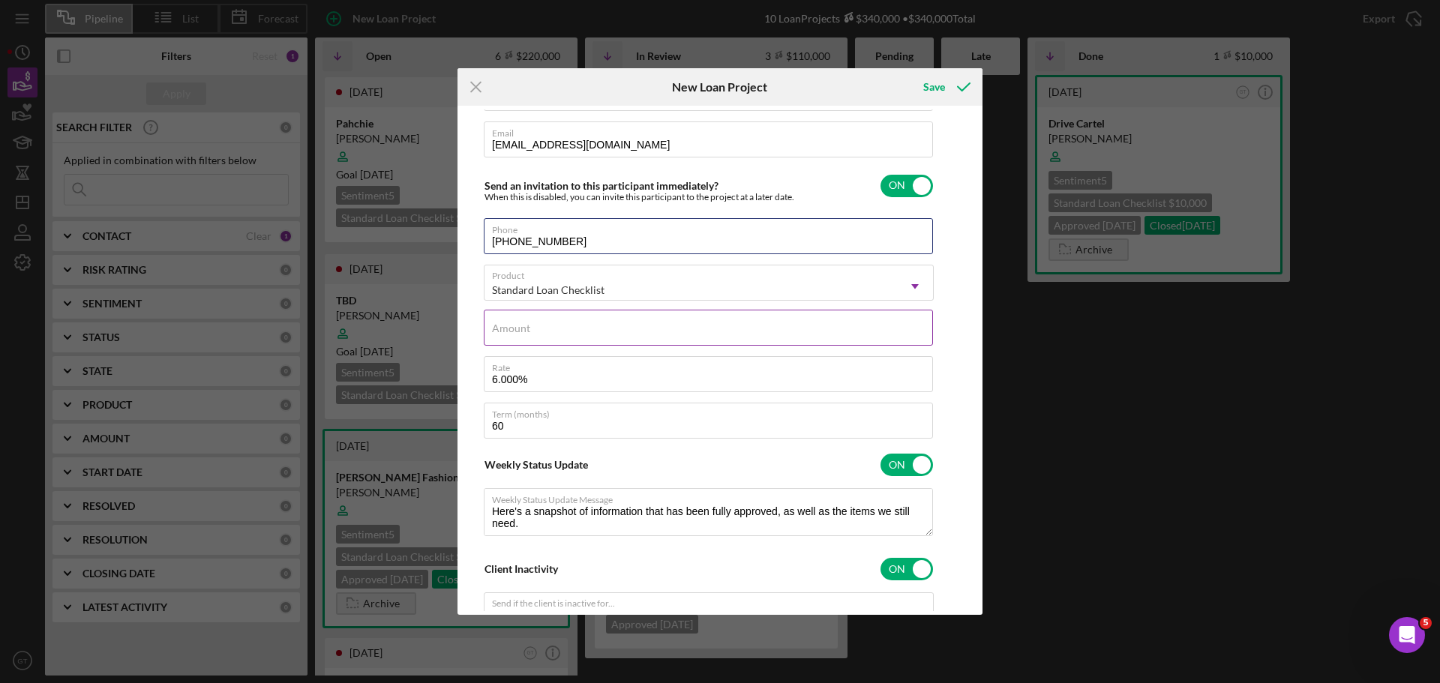
type input "[PHONE_NUMBER]"
type textarea "Here's a snapshot of information that has been fully approved, as well as the i…"
click at [802, 331] on input "Amount" at bounding box center [708, 328] width 449 height 36
type input "$2"
type textarea "Here's a snapshot of information that has been fully approved, as well as the i…"
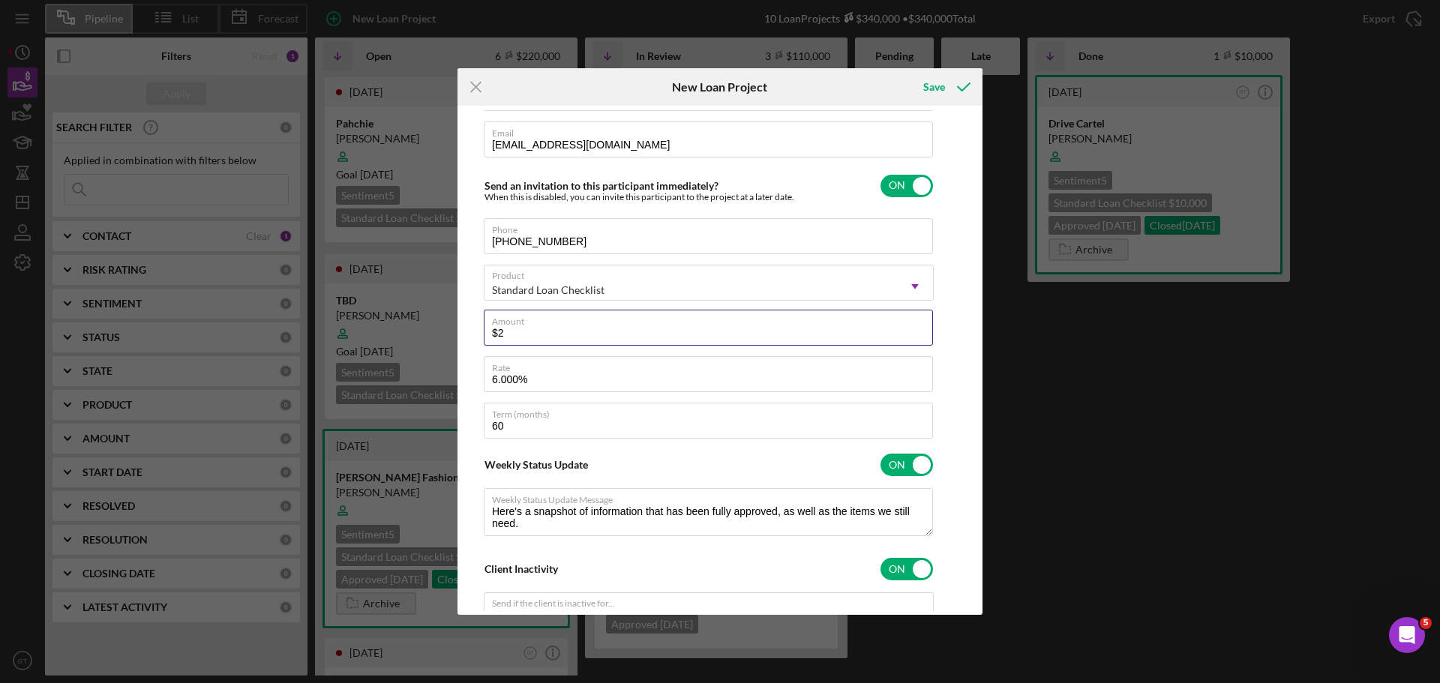
type input "$25"
type textarea "Here's a snapshot of information that has been fully approved, as well as the i…"
type input "$250"
type textarea "Here's a snapshot of information that has been fully approved, as well as the i…"
type input "$2,500"
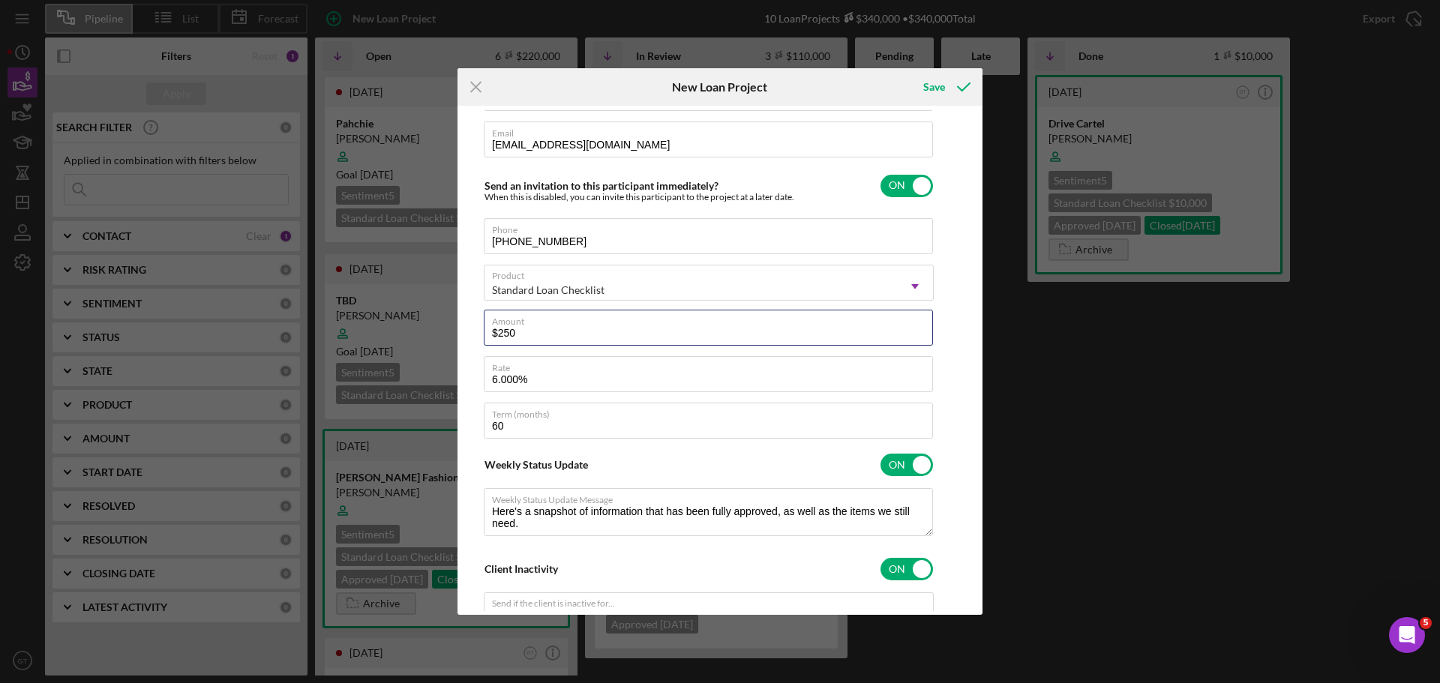
type textarea "Here's a snapshot of information that has been fully approved, as well as the i…"
type input "$25,000"
type textarea "Here's a snapshot of information that has been fully approved, as well as the i…"
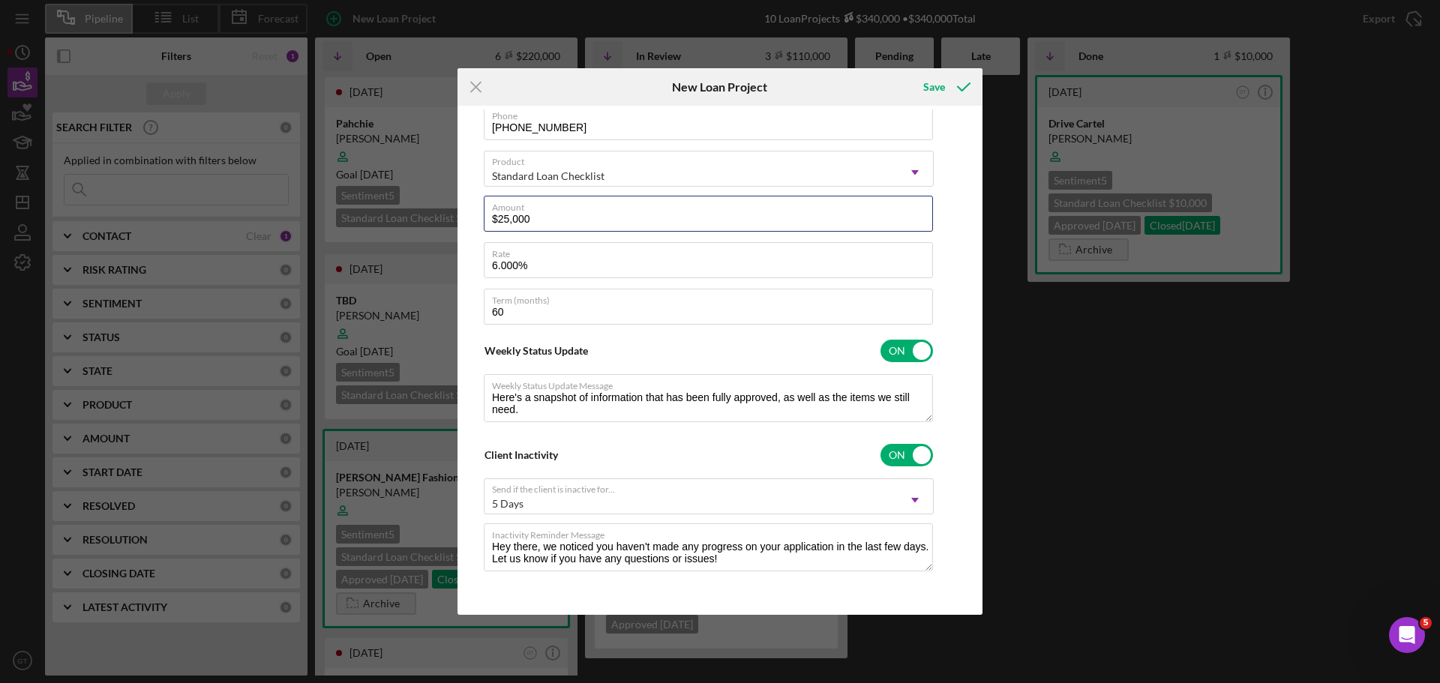
scroll to position [0, 0]
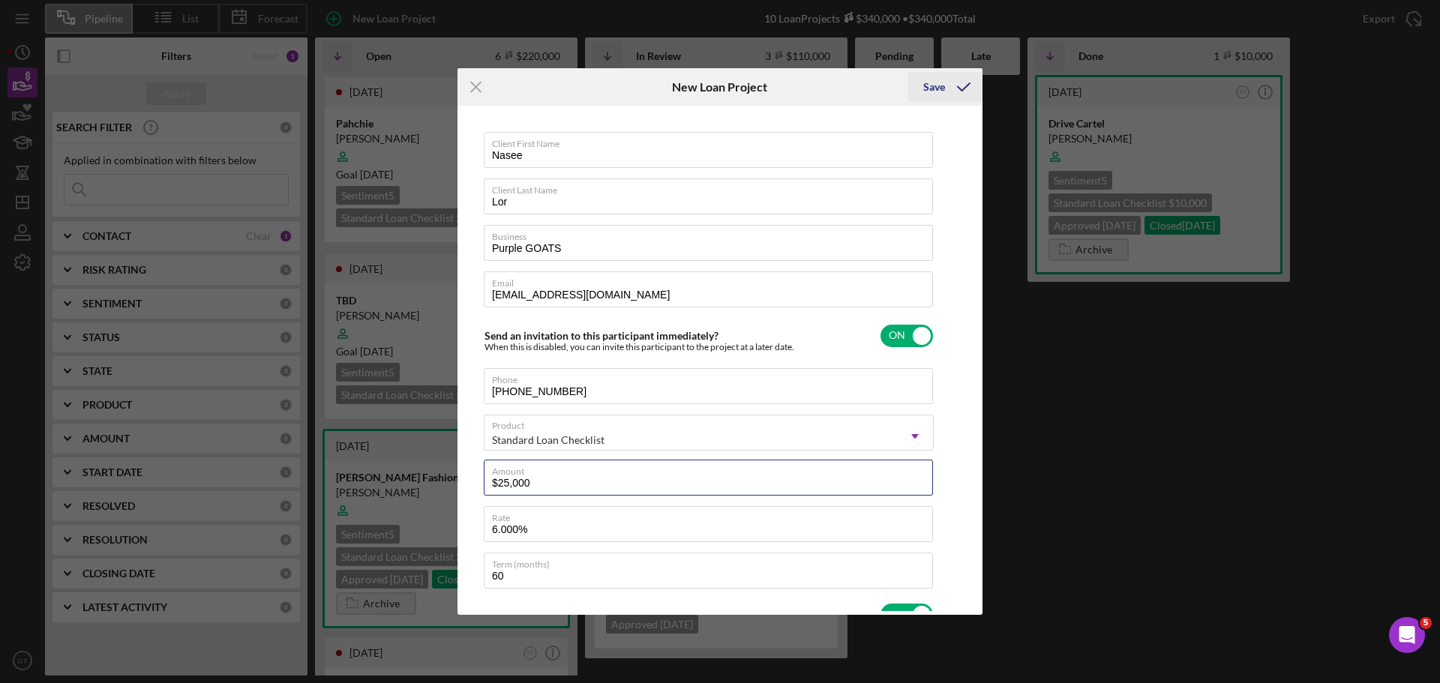
type input "$25,000"
click at [942, 93] on div "Save" at bounding box center [934, 87] width 22 height 30
type textarea "Here's a snapshot of information that has been fully approved, as well as the i…"
checkbox input "false"
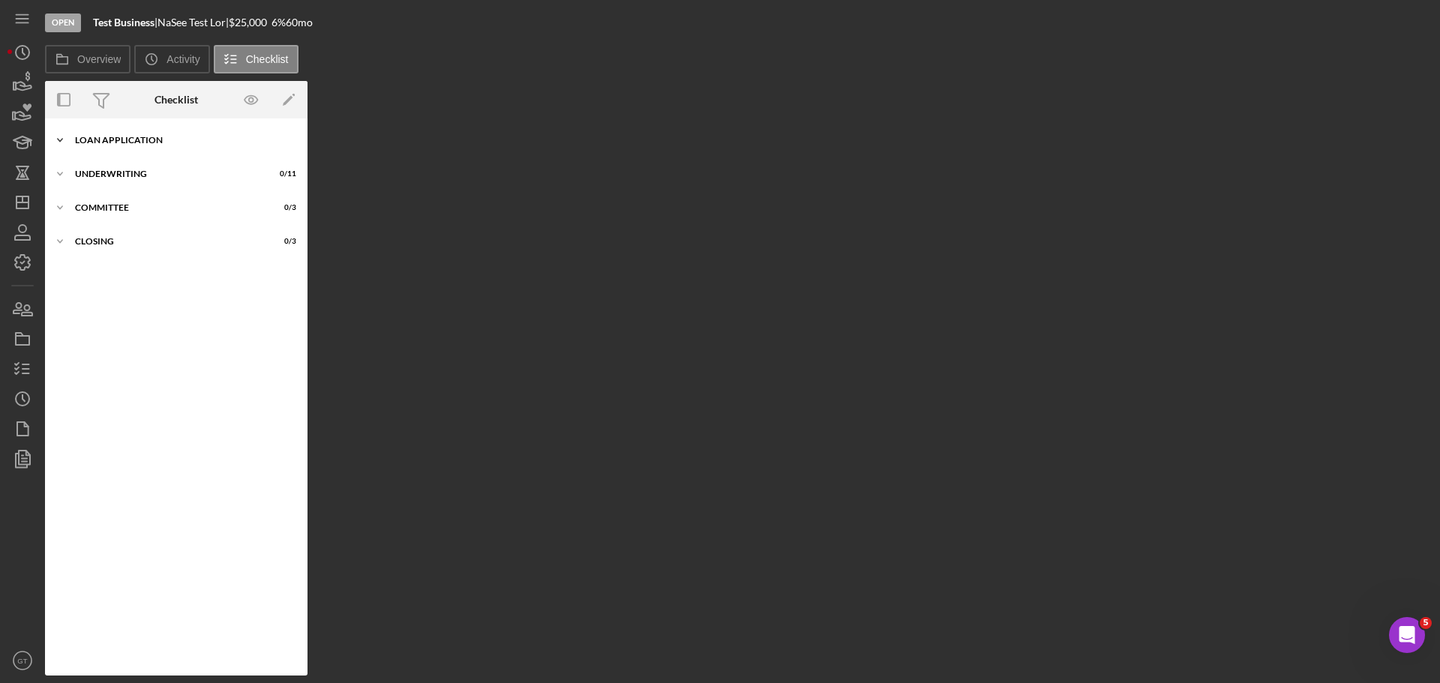
click at [67, 145] on icon "Icon/Expander" at bounding box center [60, 140] width 30 height 30
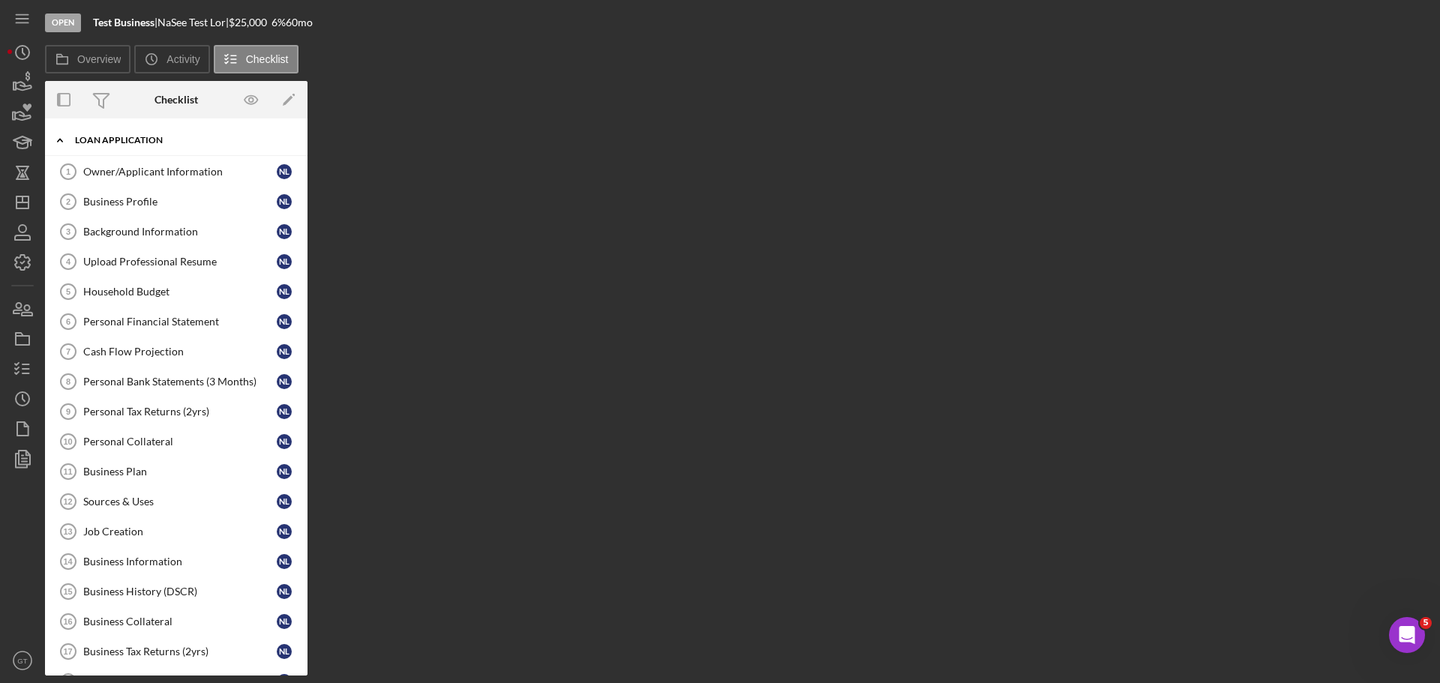
click at [98, 137] on div "Loan Application" at bounding box center [182, 140] width 214 height 9
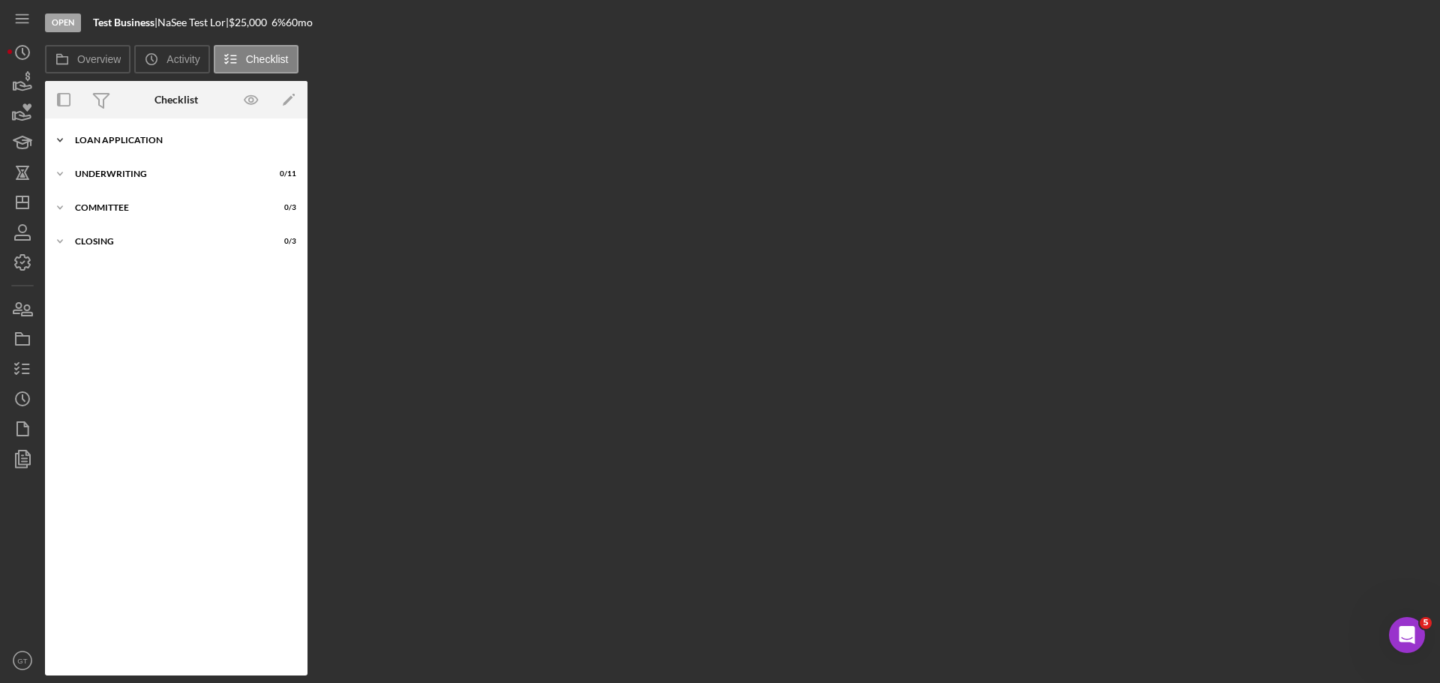
click at [115, 143] on div "Loan Application" at bounding box center [182, 140] width 214 height 9
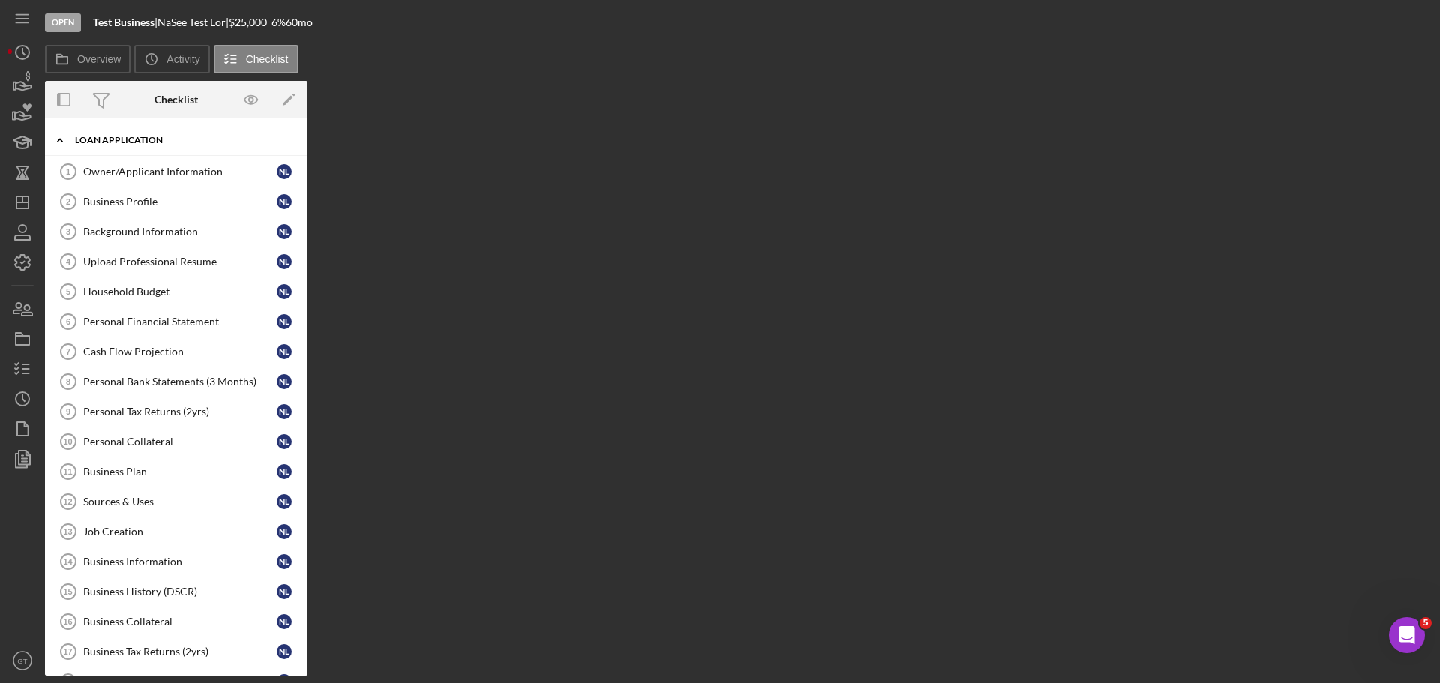
click at [115, 143] on div "Loan Application" at bounding box center [182, 140] width 214 height 9
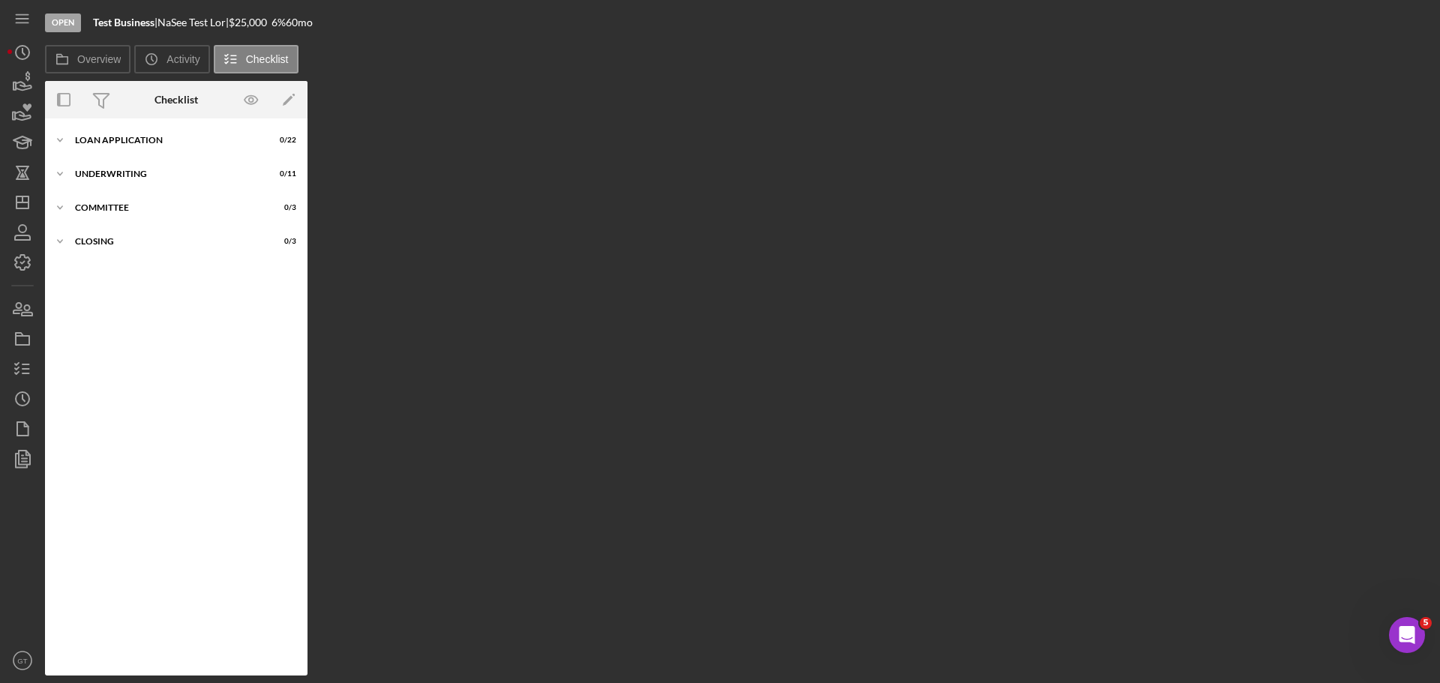
click at [206, 21] on div "NaSee Test Lor |" at bounding box center [192, 22] width 71 height 12
click at [207, 20] on div "NaSee Test Lor |" at bounding box center [192, 22] width 71 height 12
click at [25, 19] on line "button" at bounding box center [22, 19] width 12 height 0
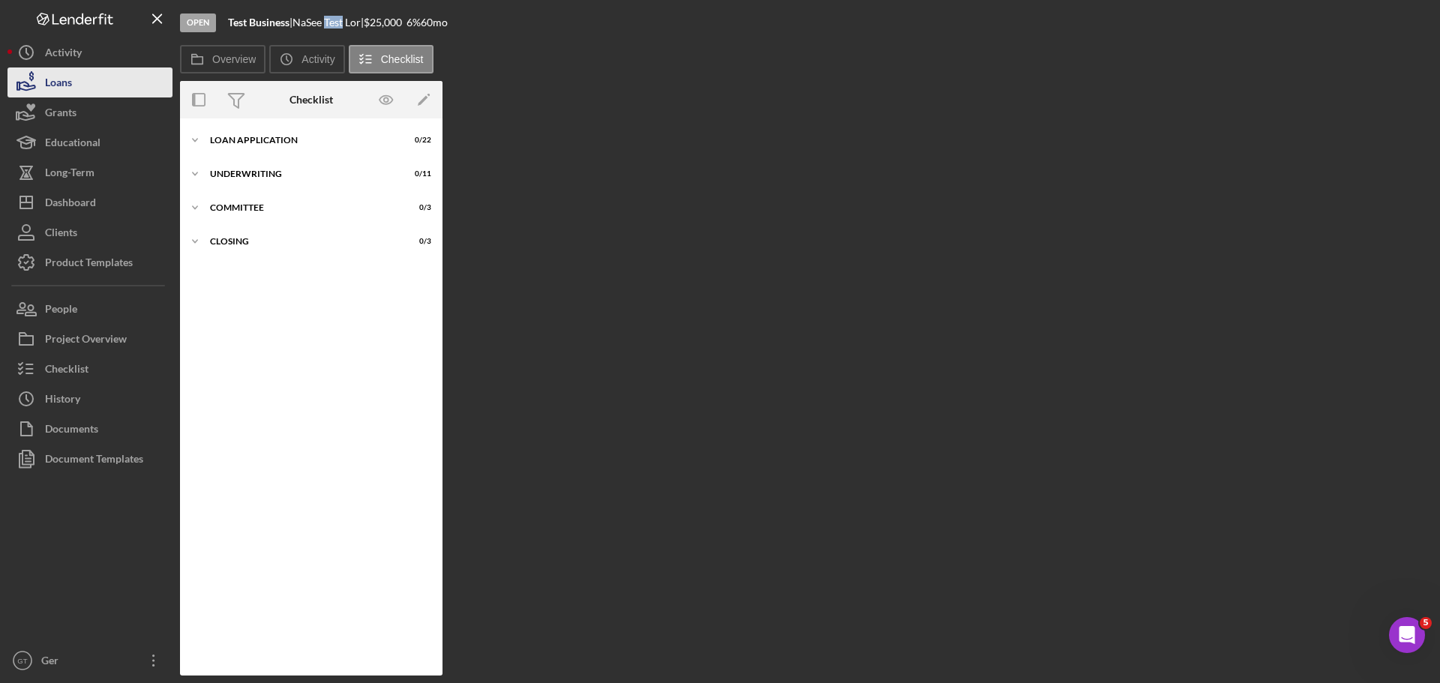
click at [98, 81] on button "Loans" at bounding box center [89, 82] width 165 height 30
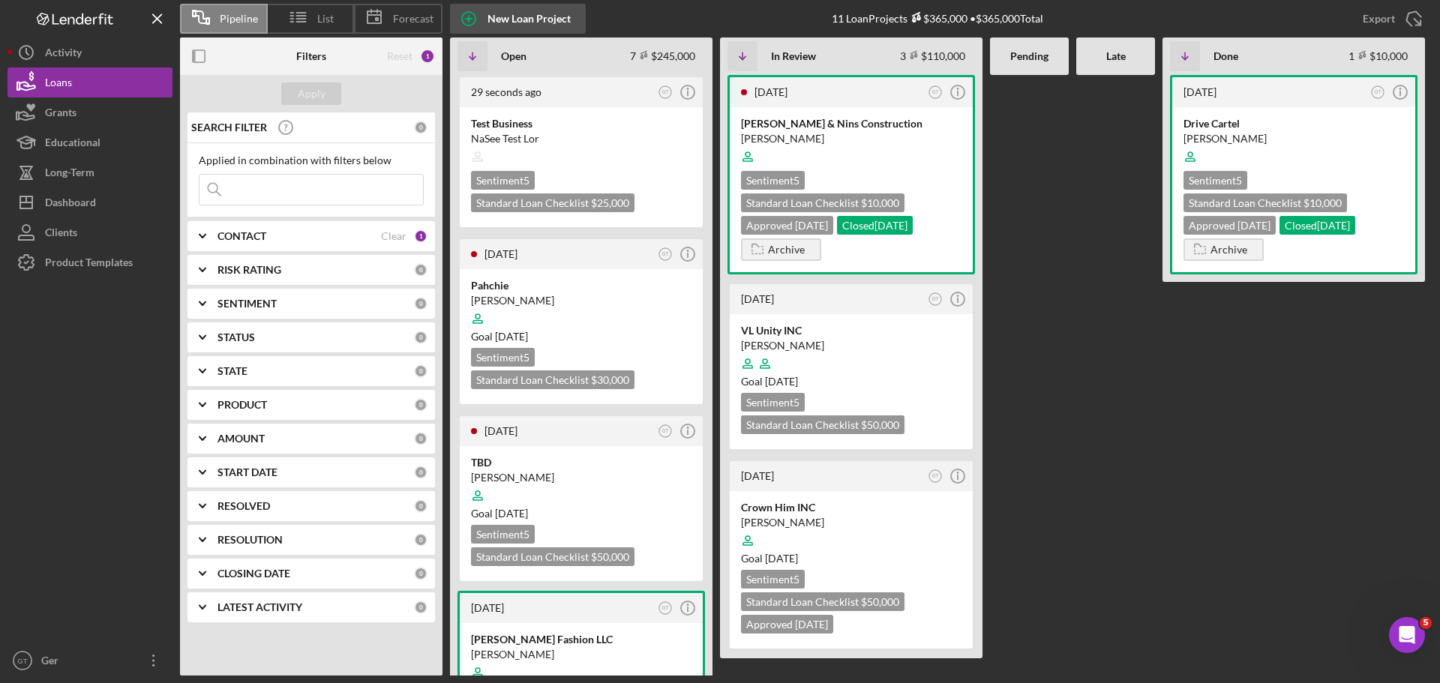
click at [496, 15] on div "New Loan Project" at bounding box center [528, 19] width 83 height 30
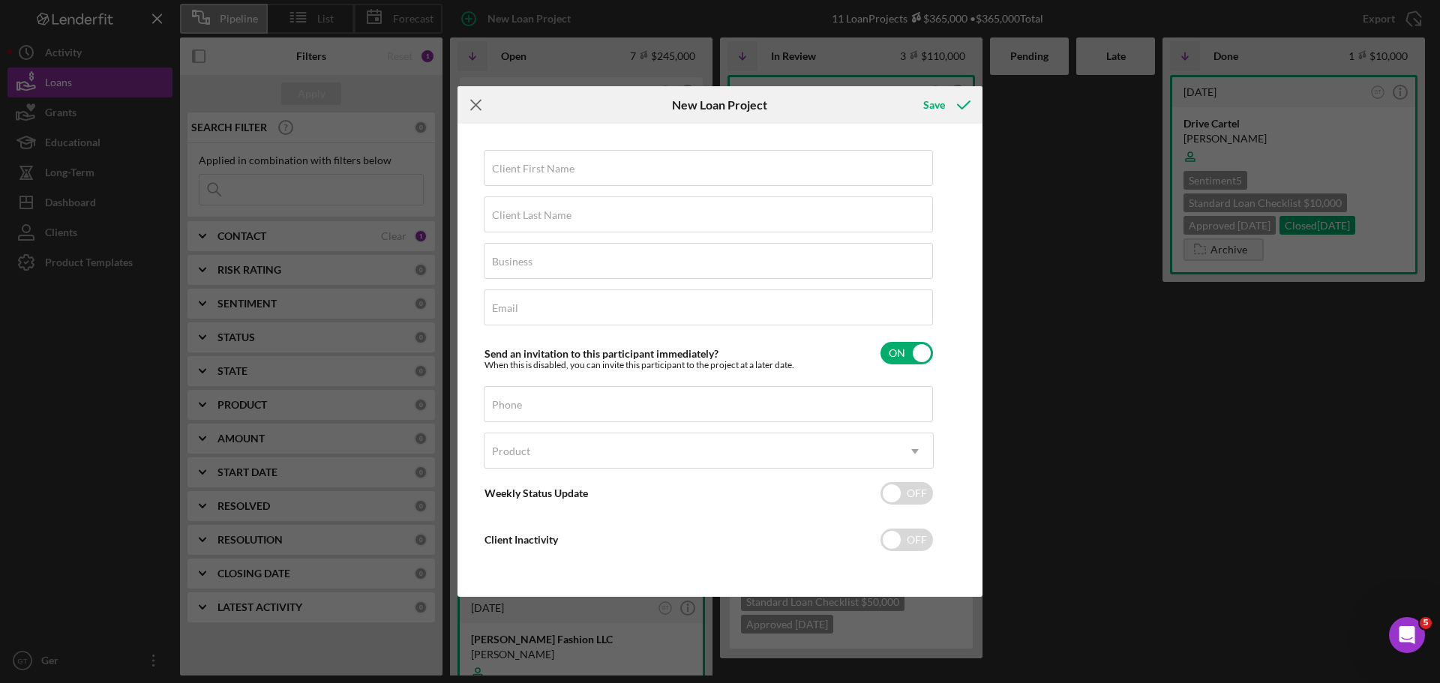
click at [472, 106] on icon "Icon/Menu Close" at bounding box center [475, 104] width 37 height 37
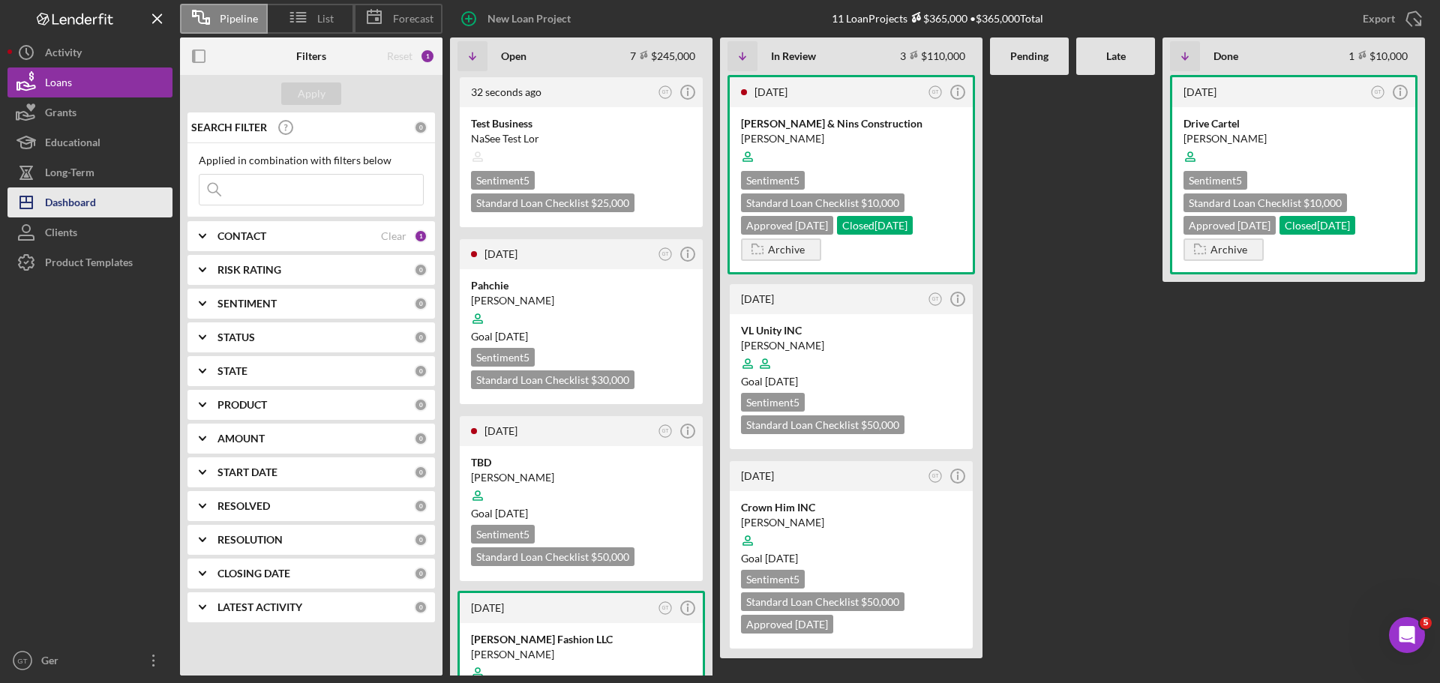
click at [89, 205] on div "Dashboard" at bounding box center [70, 204] width 51 height 34
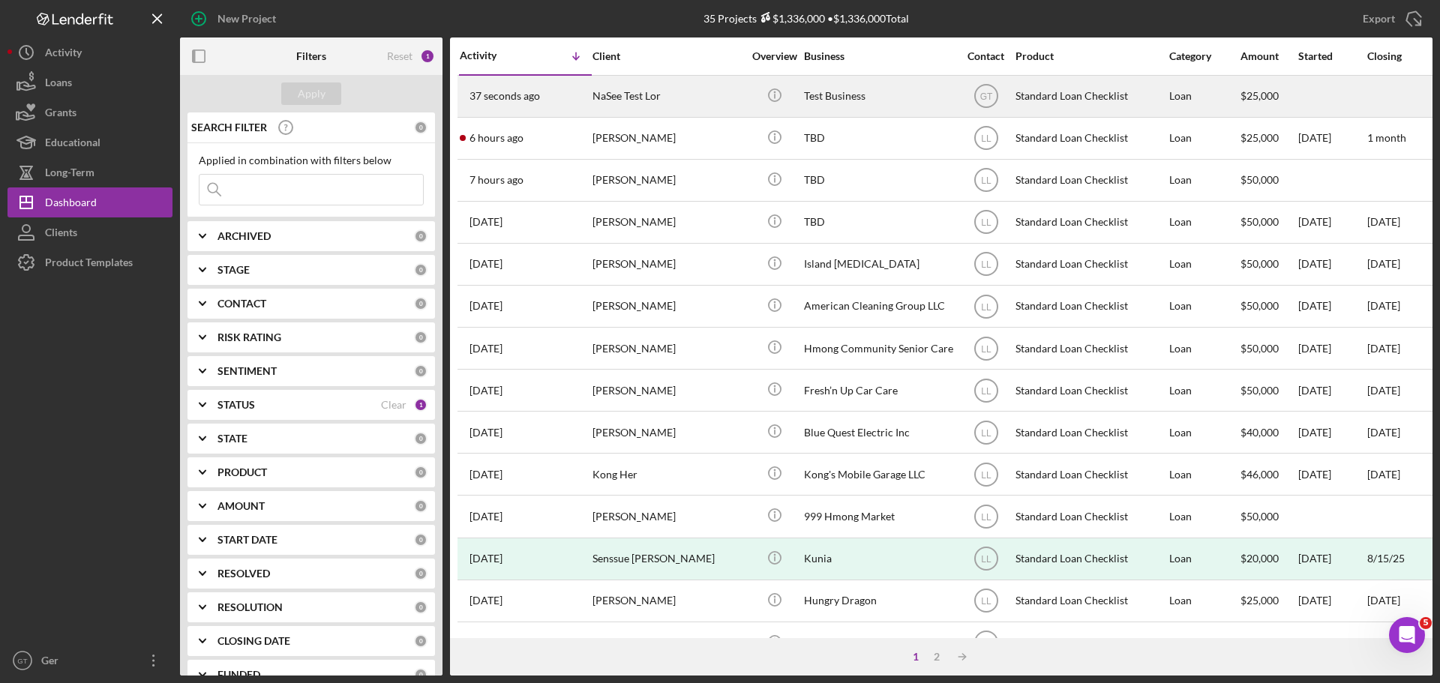
click at [893, 89] on div "Test Business" at bounding box center [879, 96] width 150 height 40
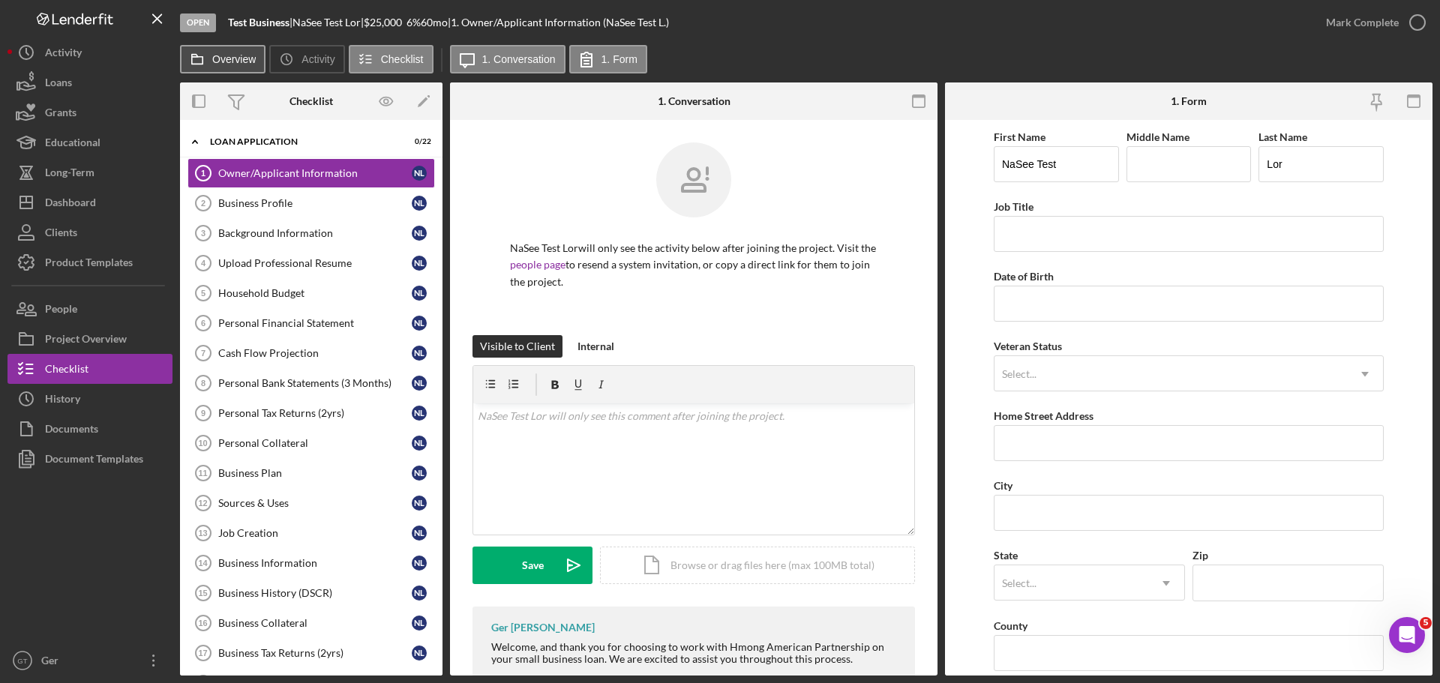
click at [206, 51] on icon at bounding box center [197, 59] width 30 height 30
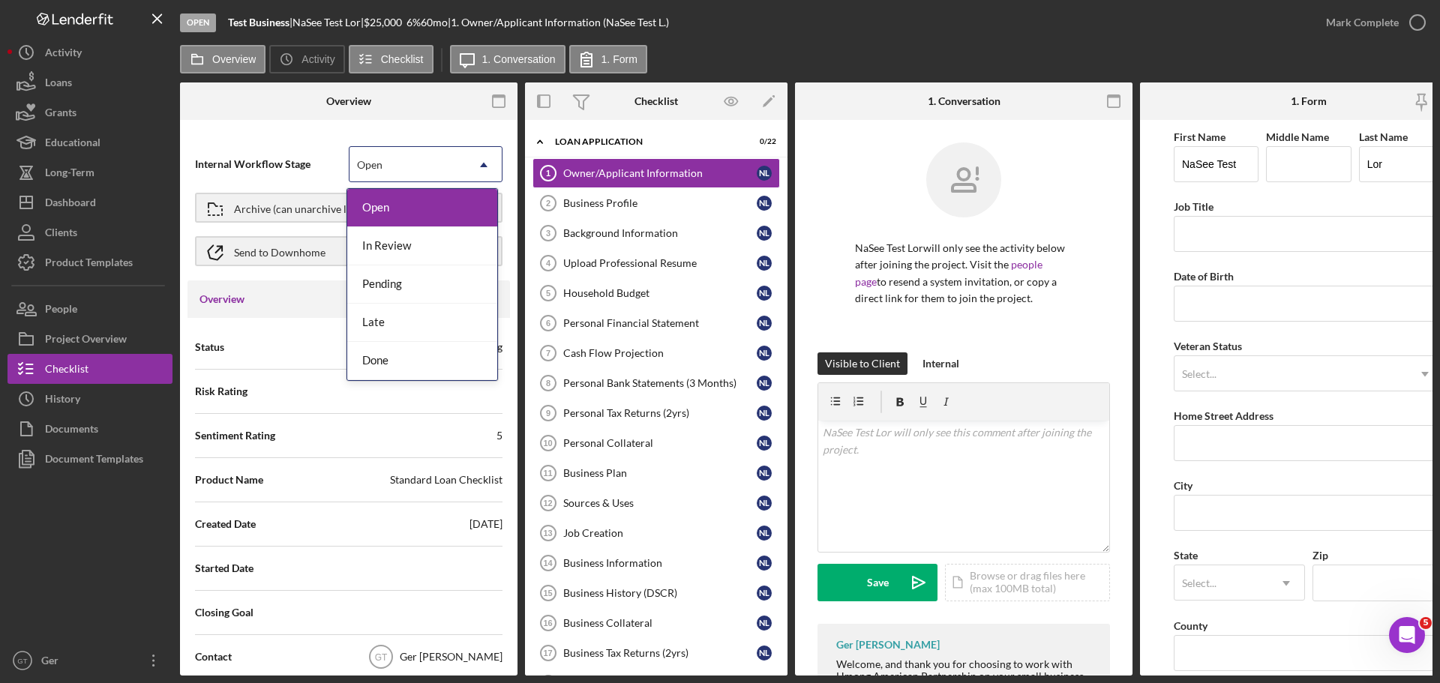
click at [394, 157] on div "Open" at bounding box center [407, 165] width 116 height 34
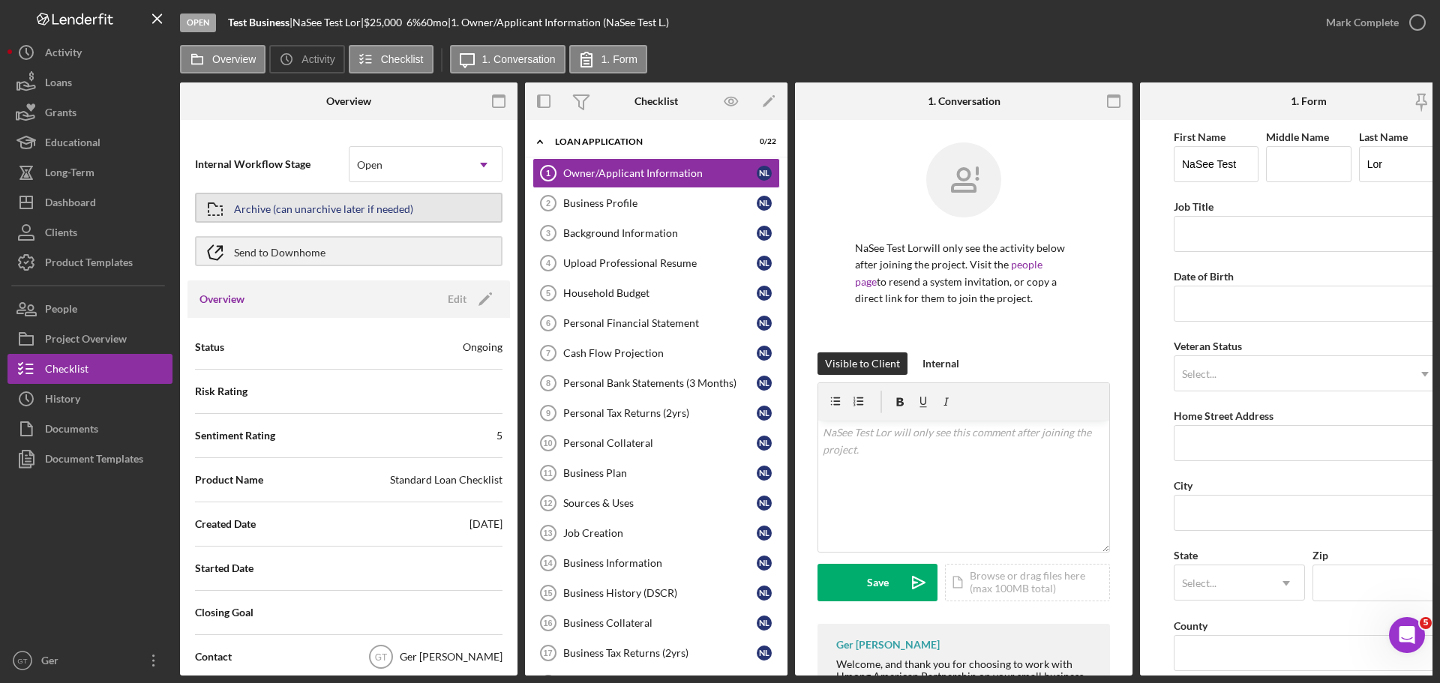
click at [387, 206] on div "Archive (can unarchive later if needed)" at bounding box center [323, 207] width 179 height 27
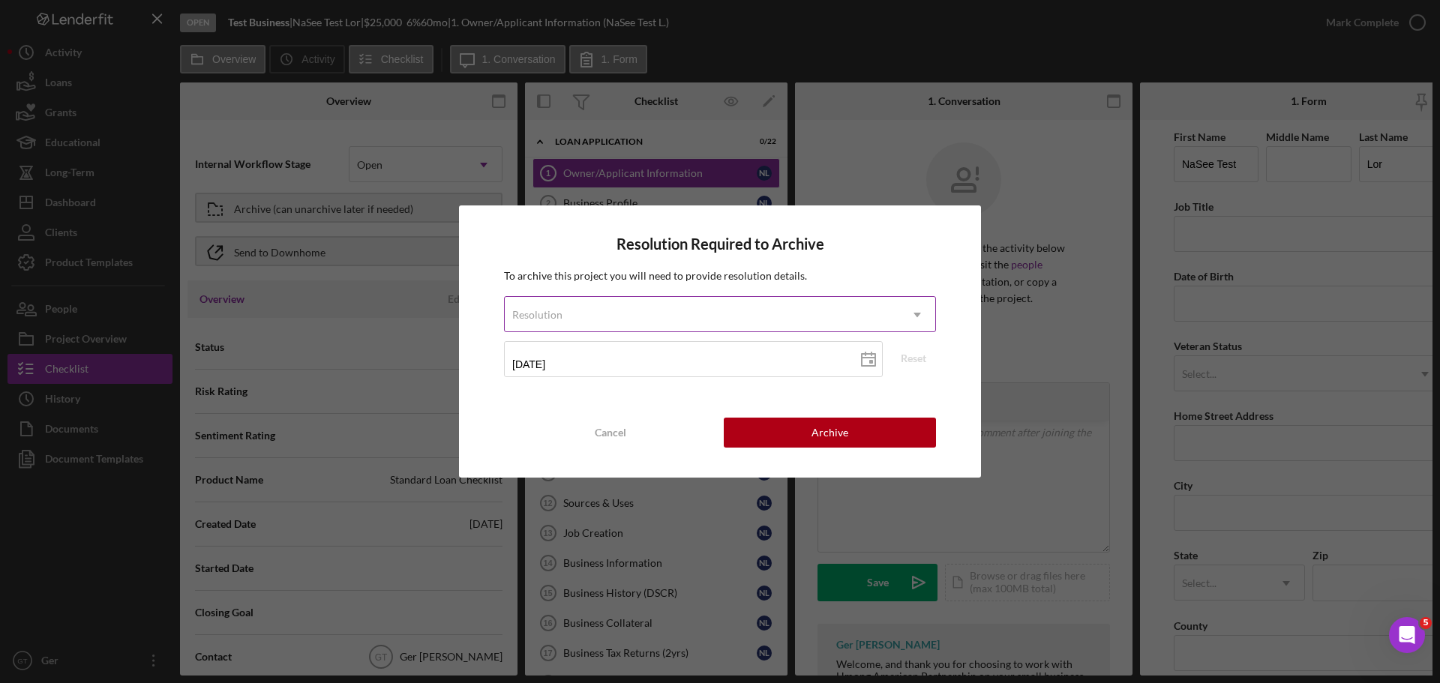
click at [742, 314] on div "Resolution" at bounding box center [702, 315] width 394 height 34
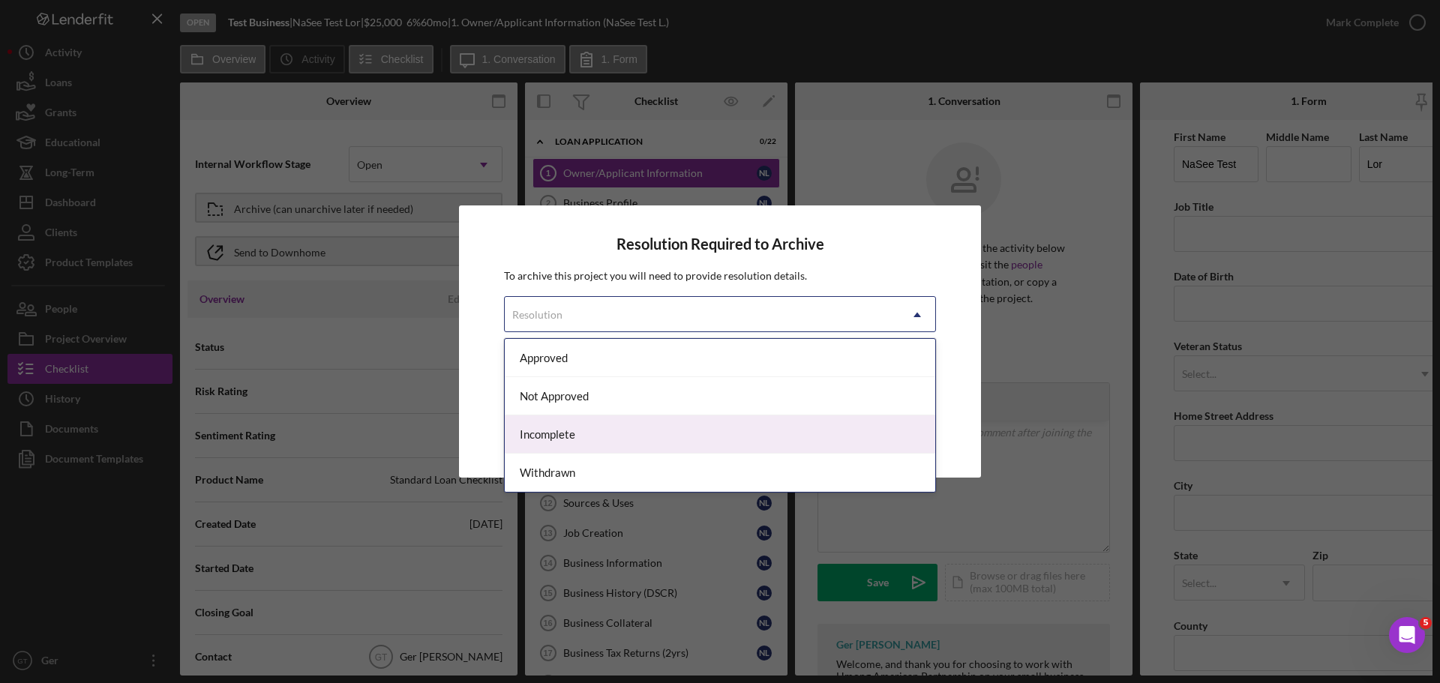
click at [673, 437] on div "Incomplete" at bounding box center [720, 434] width 430 height 38
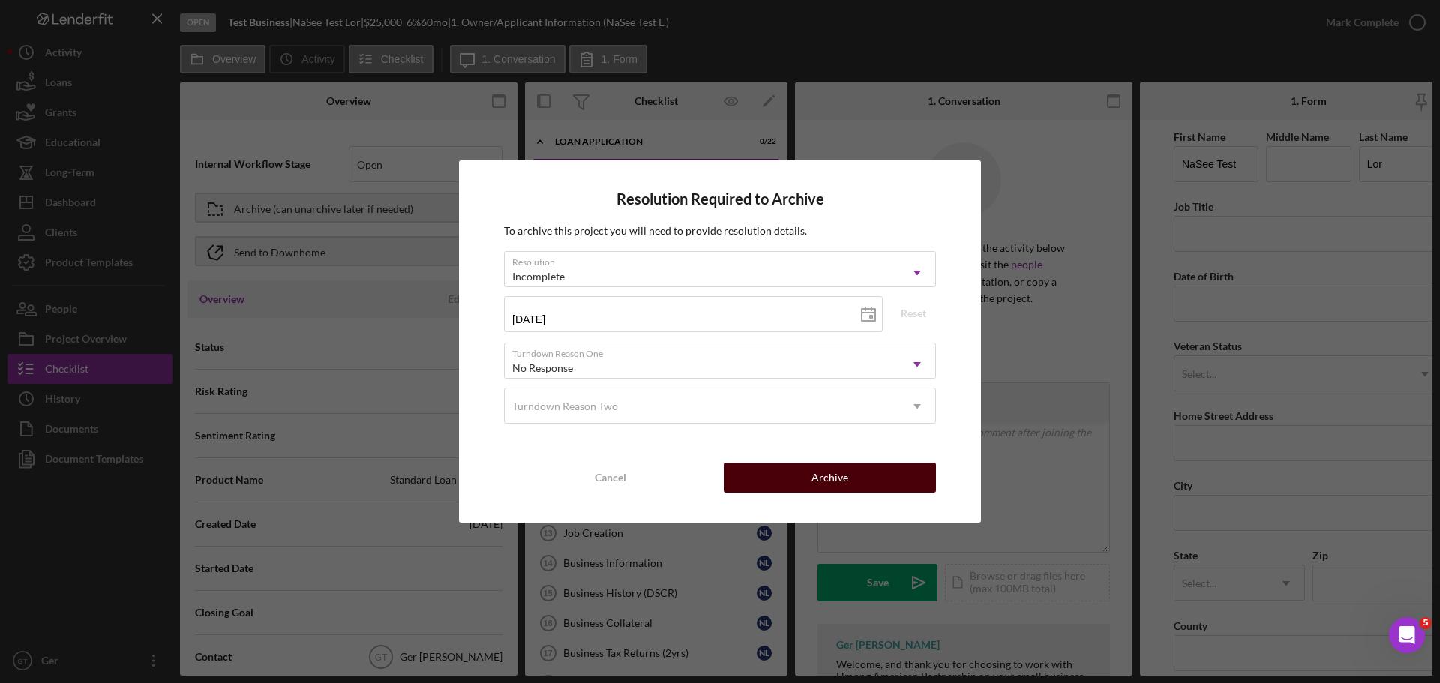
click at [889, 481] on button "Archive" at bounding box center [830, 478] width 212 height 30
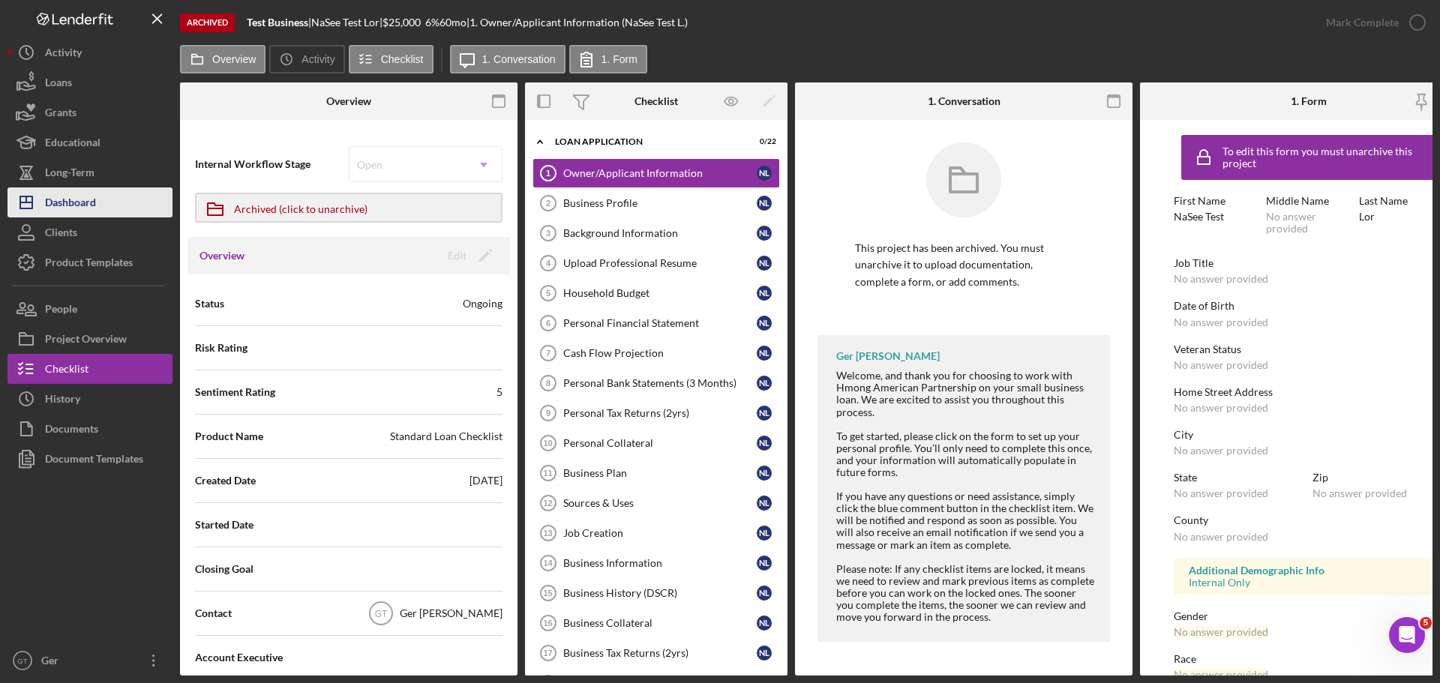
click at [91, 214] on div "Dashboard" at bounding box center [70, 204] width 51 height 34
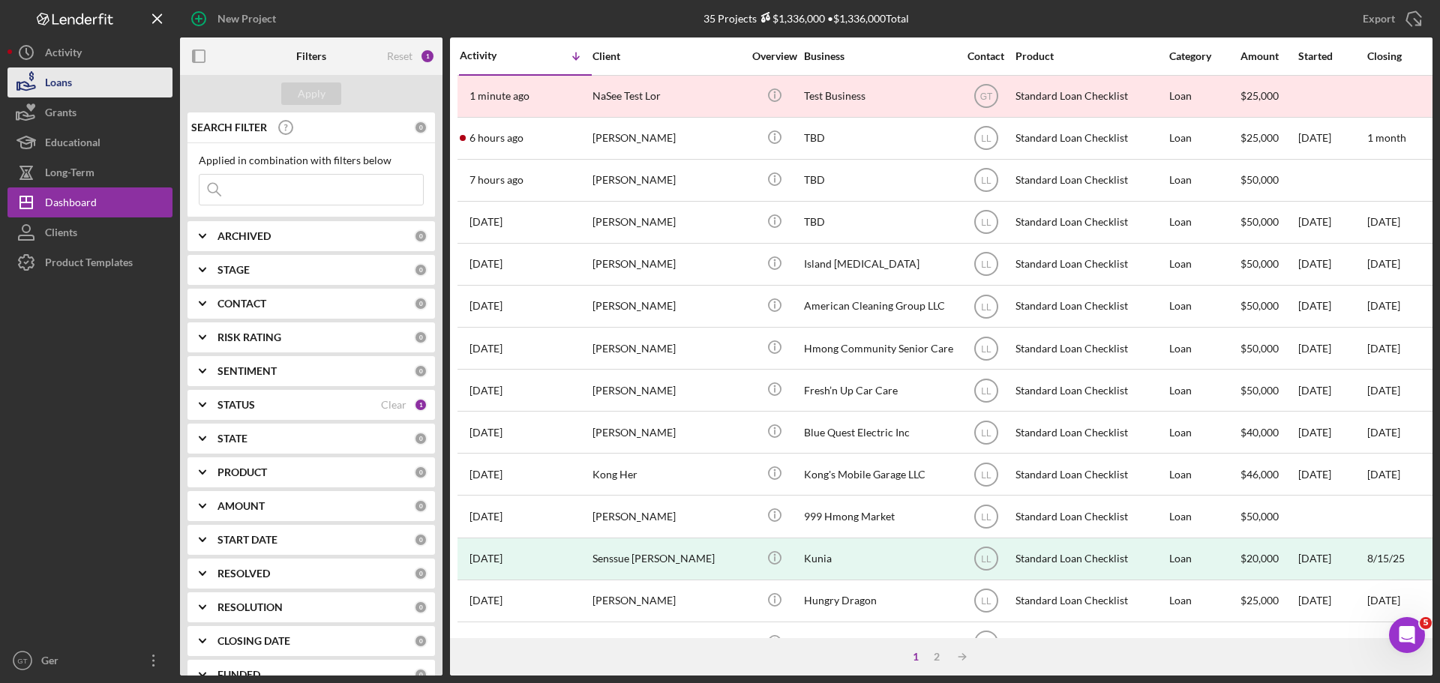
click at [43, 73] on icon "button" at bounding box center [25, 82] width 37 height 37
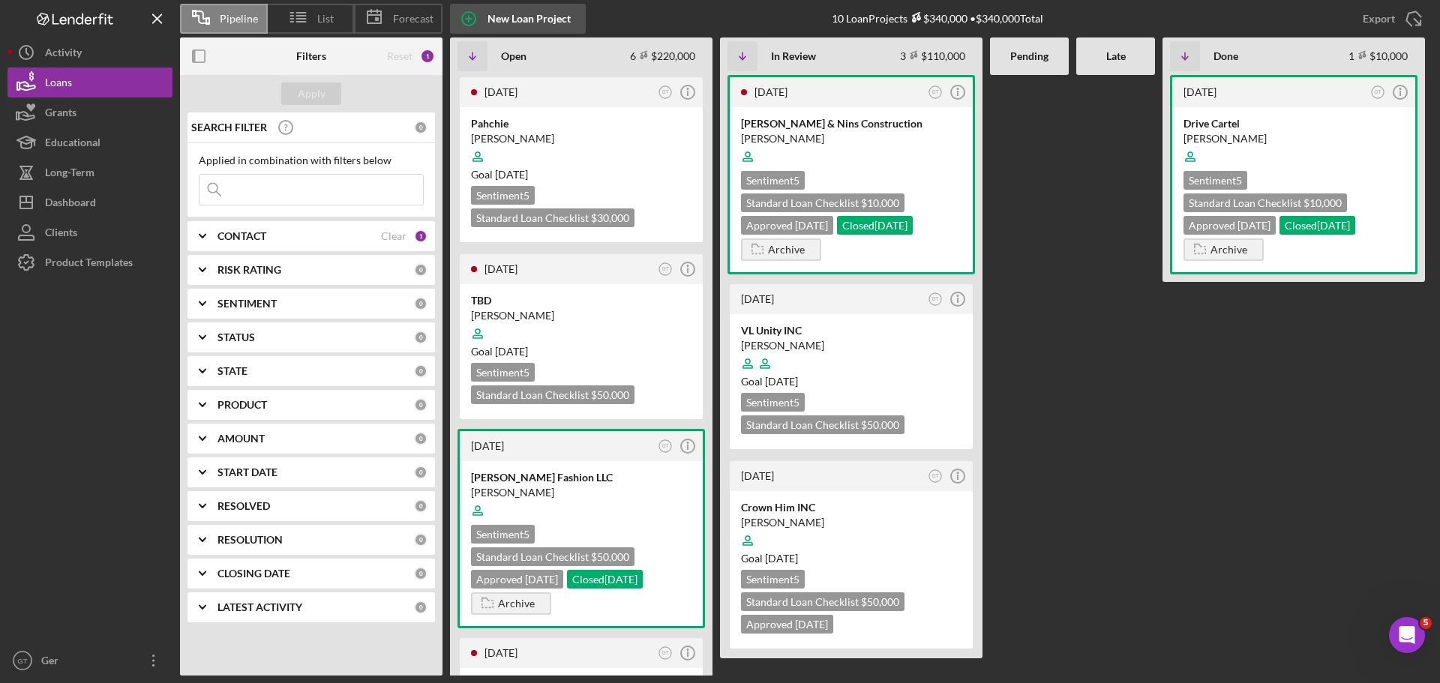
click at [502, 19] on div "New Loan Project" at bounding box center [528, 19] width 83 height 30
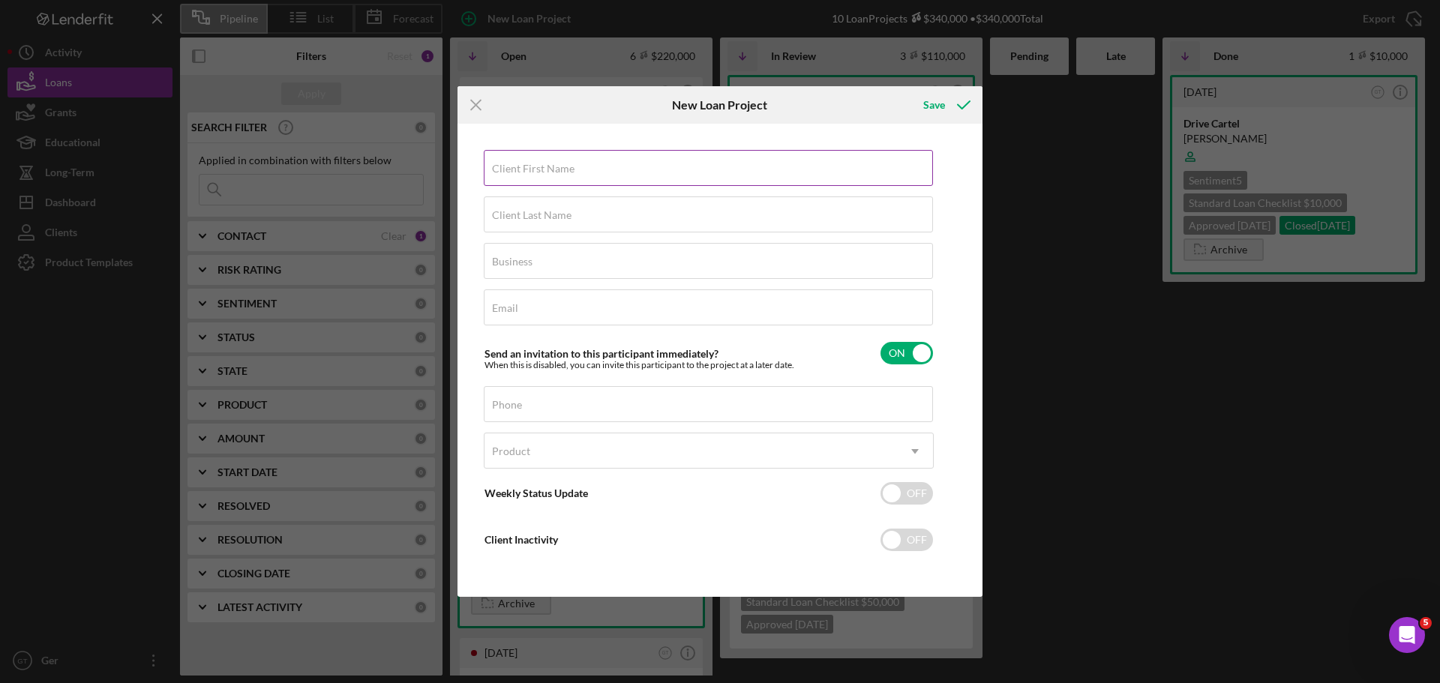
drag, startPoint x: 579, startPoint y: 175, endPoint x: 586, endPoint y: 176, distance: 7.5
click at [579, 175] on input "Client First Name" at bounding box center [708, 168] width 449 height 36
type input "Nasee"
type input "Lor"
type input "Purple GOATS"
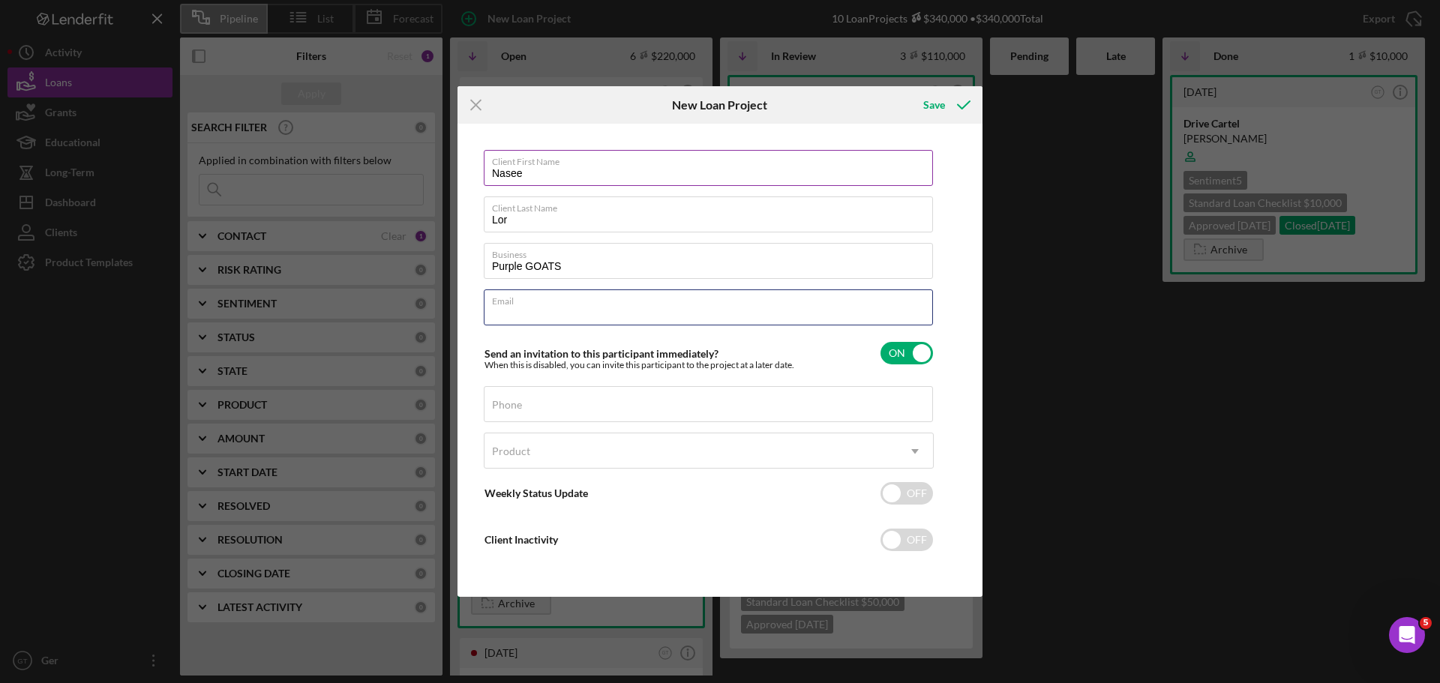
paste input "[PERSON_NAME] <[EMAIL_ADDRESS][DOMAIN_NAME]>"
type input "[EMAIL_ADDRESS][DOMAIN_NAME]"
drag, startPoint x: 693, startPoint y: 406, endPoint x: 727, endPoint y: 395, distance: 36.1
click at [693, 406] on input "Phone" at bounding box center [708, 404] width 449 height 36
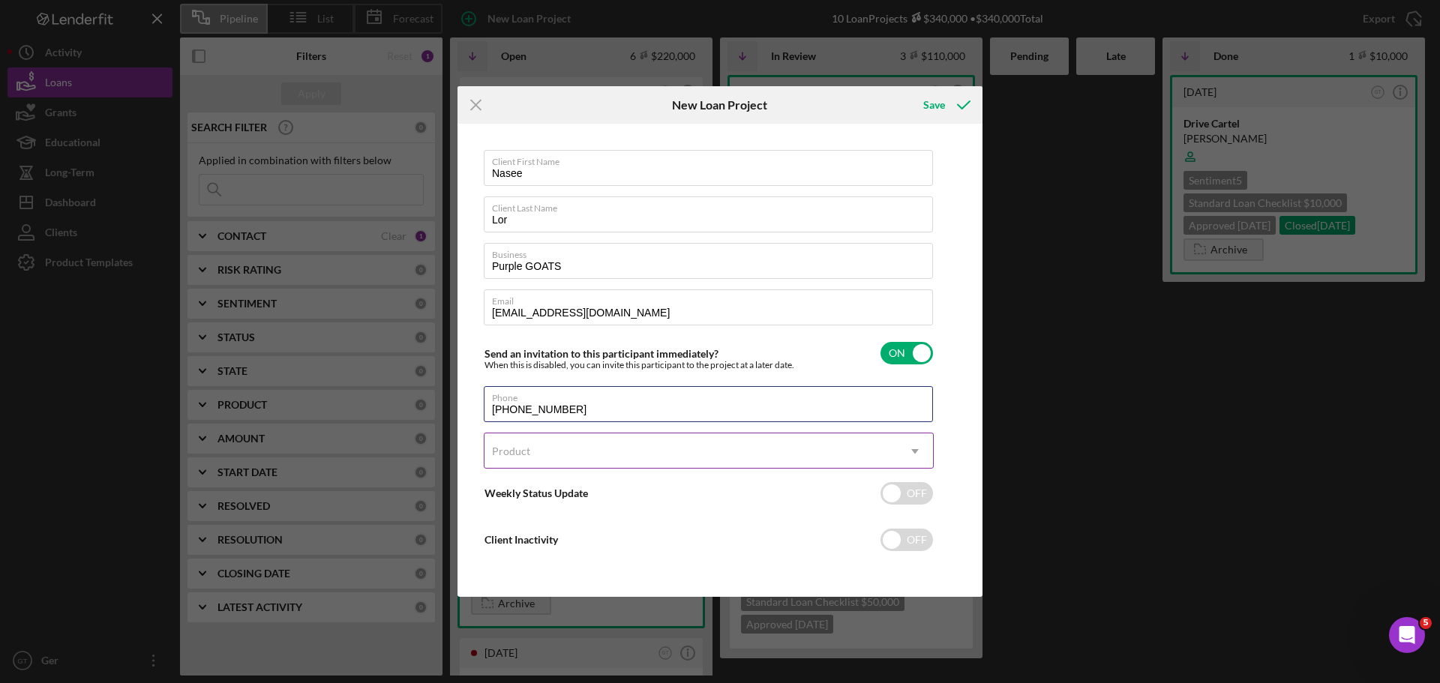
type input "[PHONE_NUMBER]"
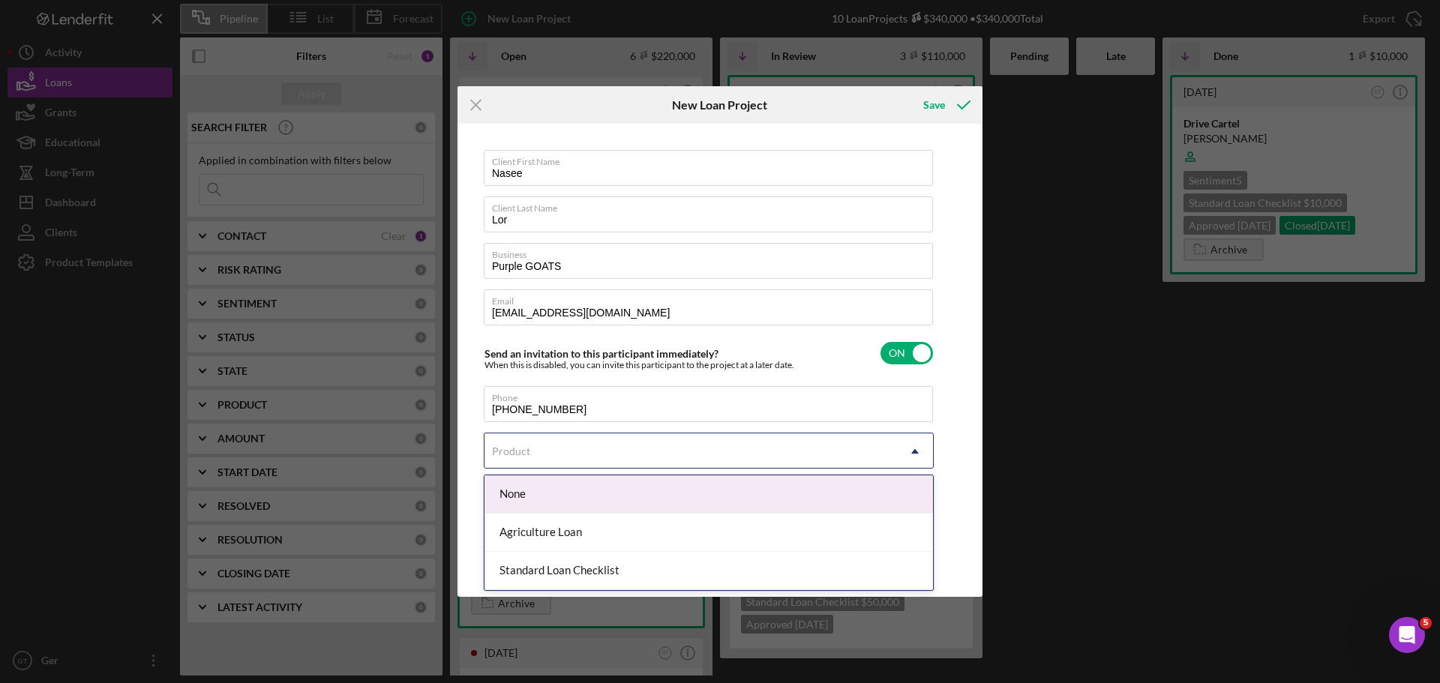
click at [677, 448] on div "Product" at bounding box center [690, 451] width 412 height 34
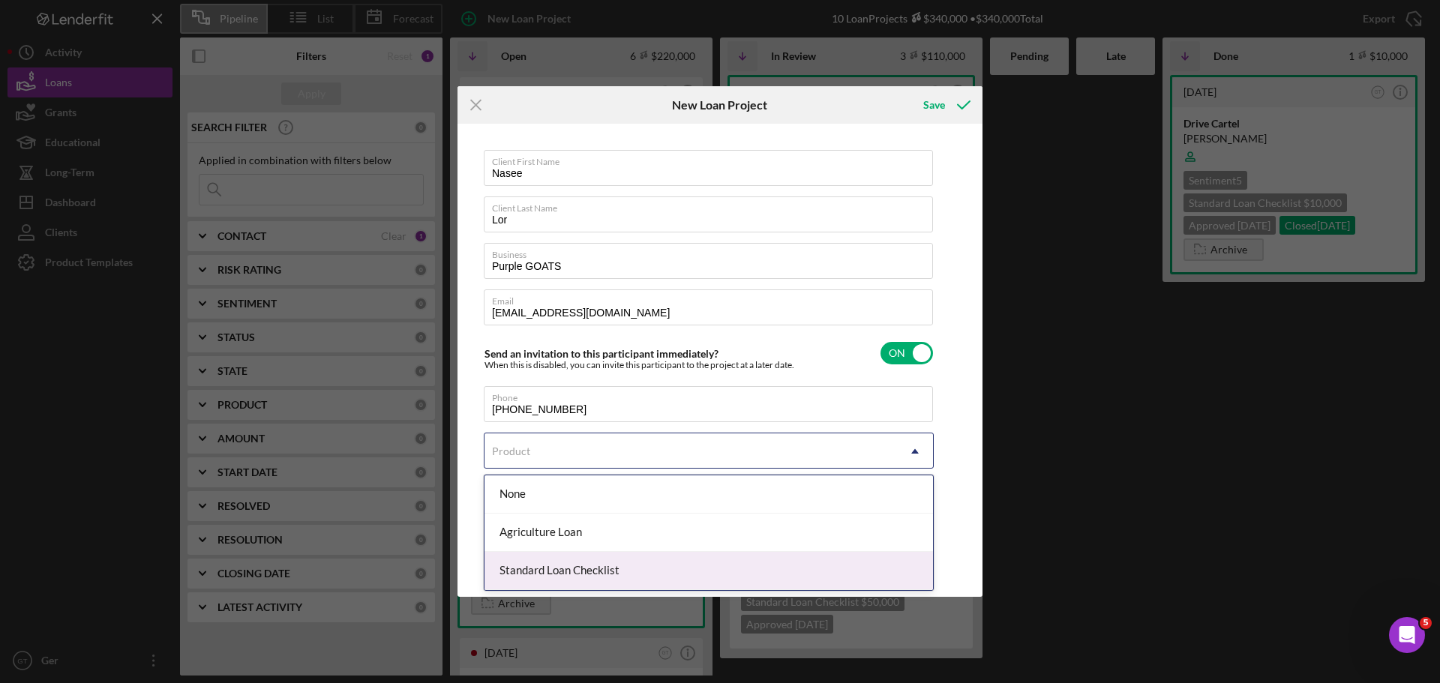
click at [596, 583] on div "Standard Loan Checklist" at bounding box center [708, 571] width 448 height 38
checkbox input "true"
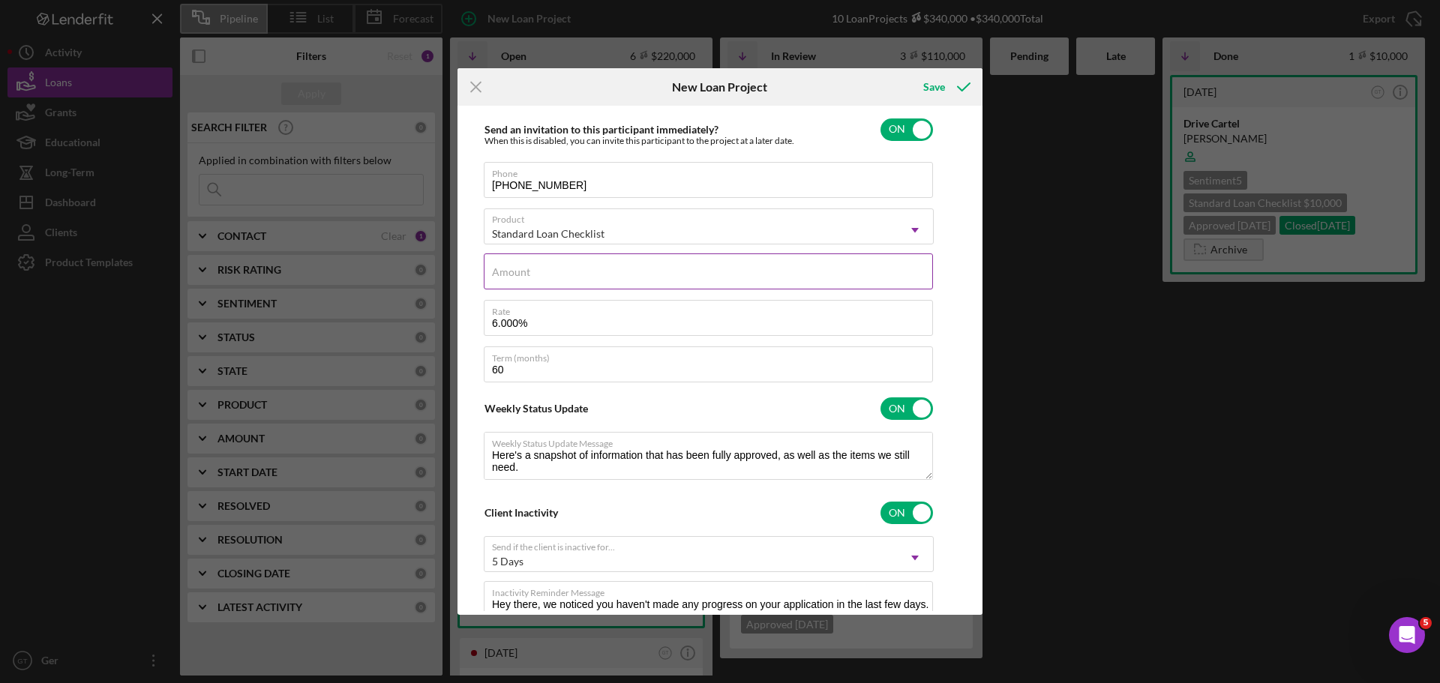
scroll to position [190, 0]
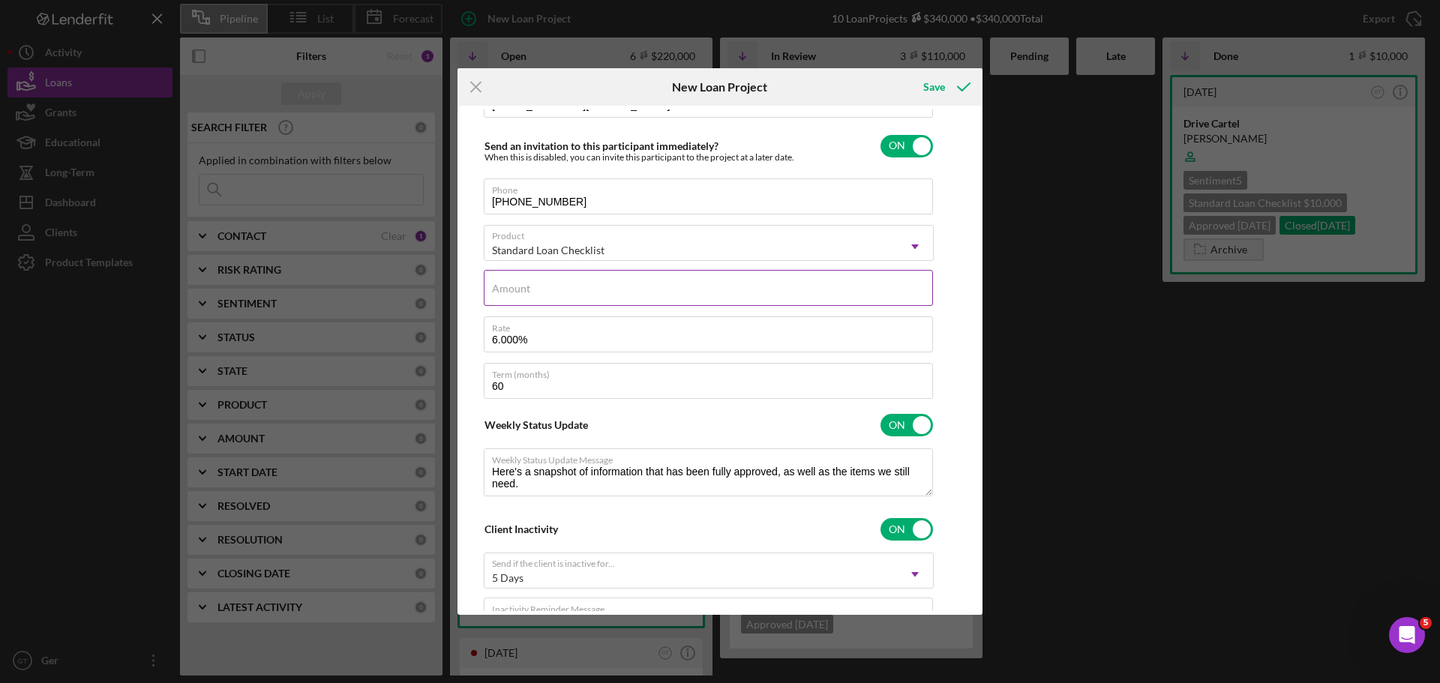
click at [536, 285] on div "Amount" at bounding box center [709, 288] width 450 height 37
type input "$25,000"
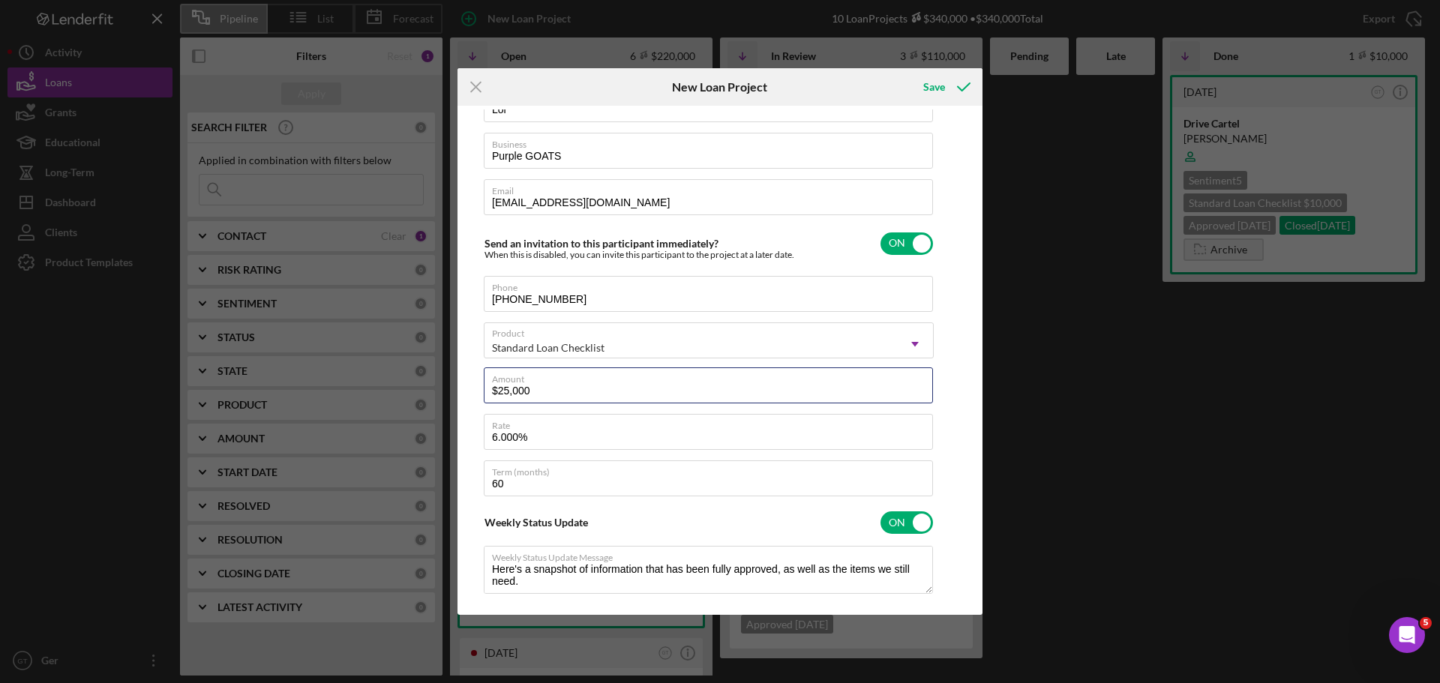
scroll to position [264, 0]
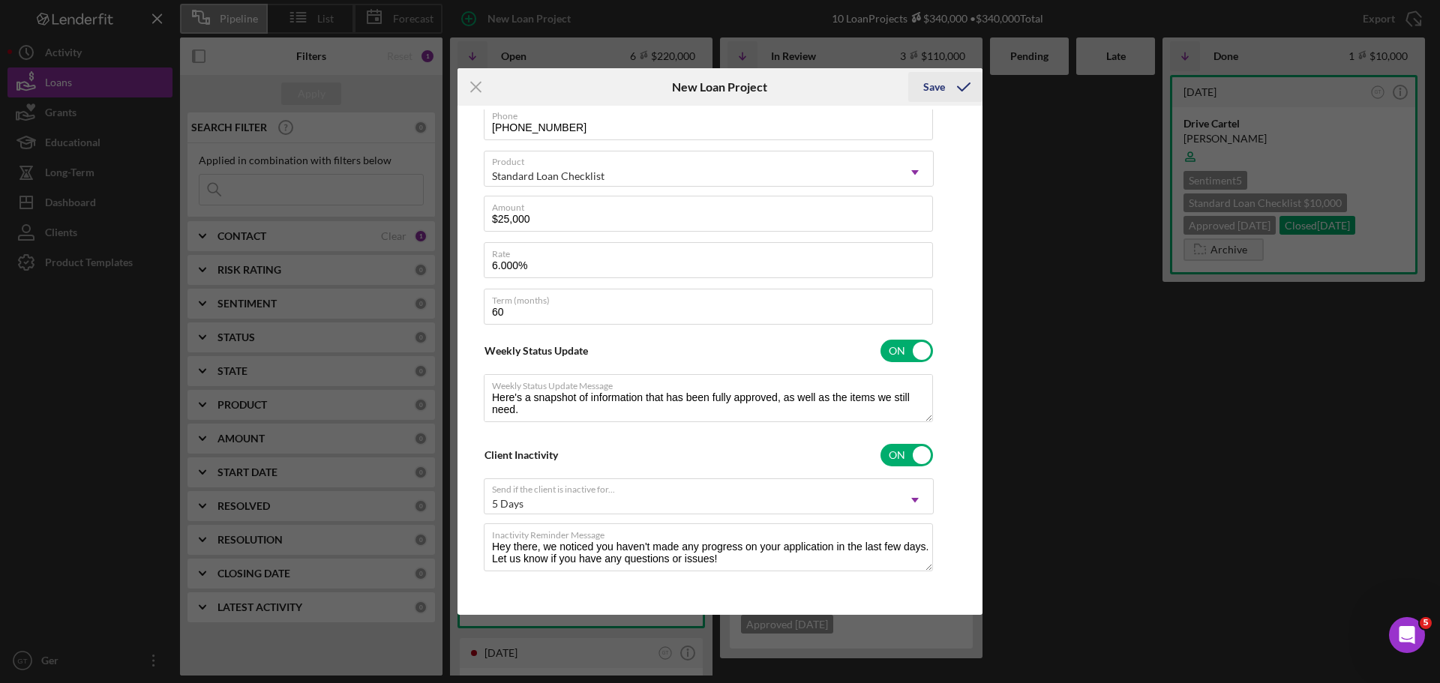
click at [946, 97] on icon "submit" at bounding box center [963, 86] width 37 height 37
type textarea "Here's a snapshot of information that has been fully approved, as well as the i…"
checkbox input "false"
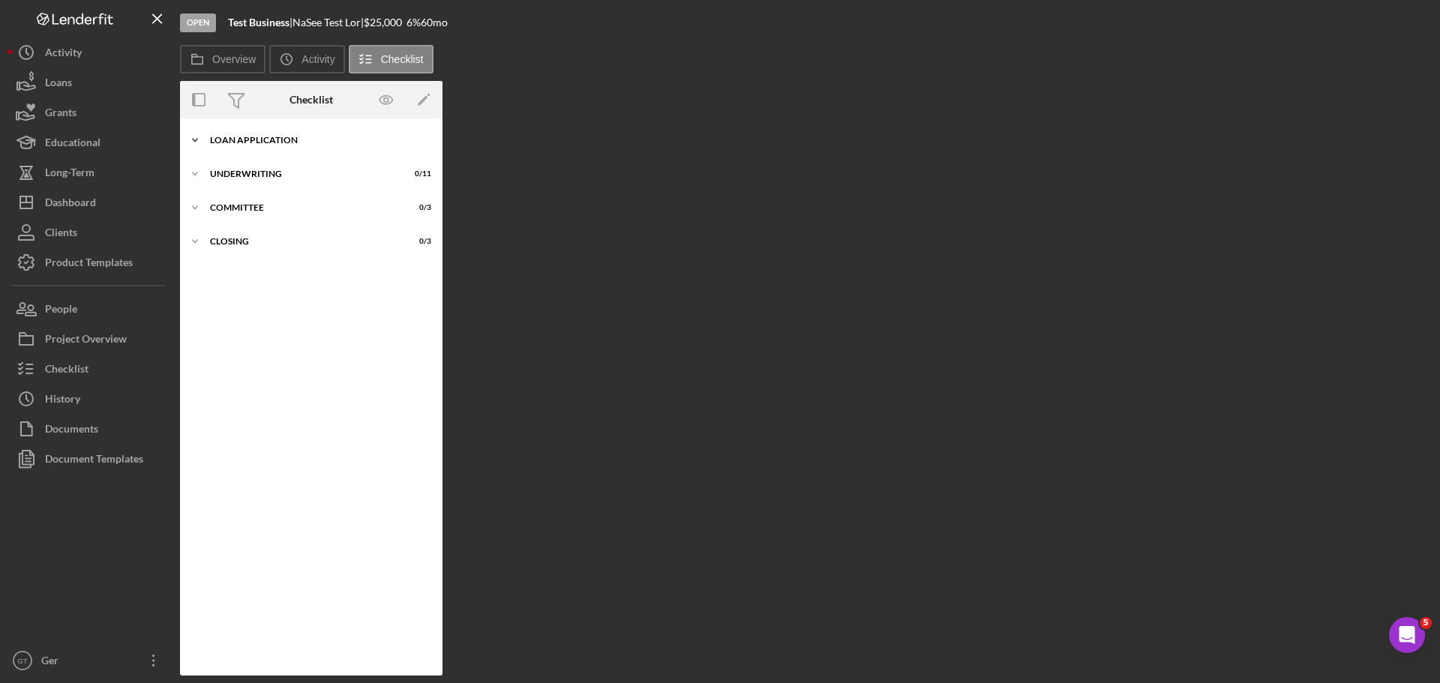
click at [223, 141] on div "Loan Application" at bounding box center [317, 140] width 214 height 9
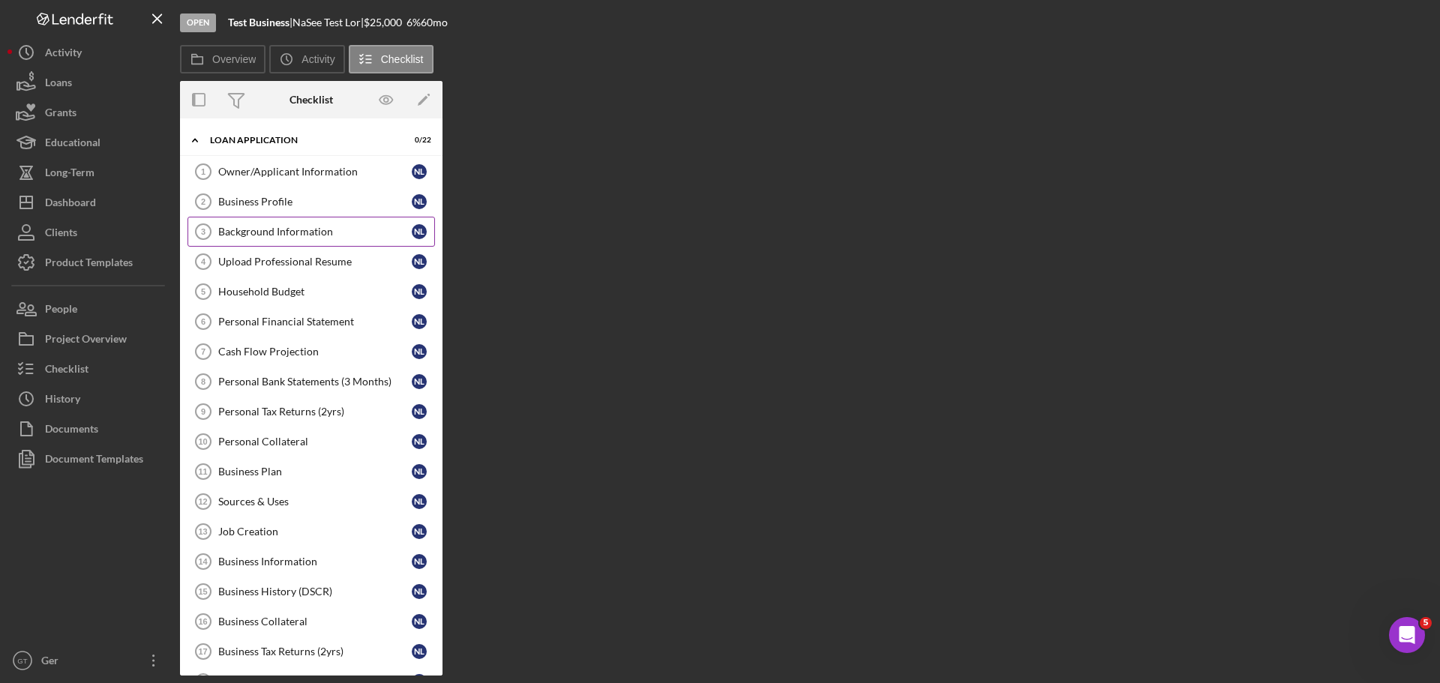
click at [339, 233] on div "Background Information" at bounding box center [314, 232] width 193 height 12
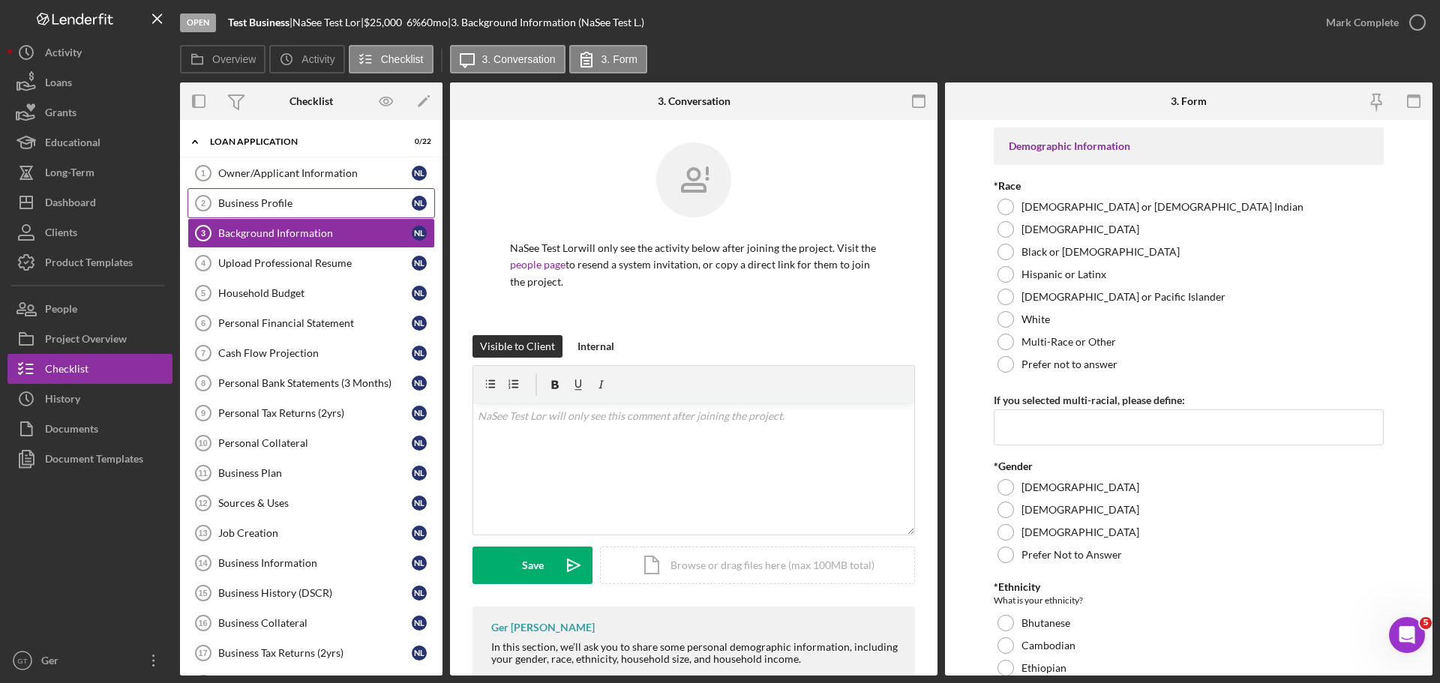
click at [340, 205] on div "Business Profile" at bounding box center [314, 203] width 193 height 12
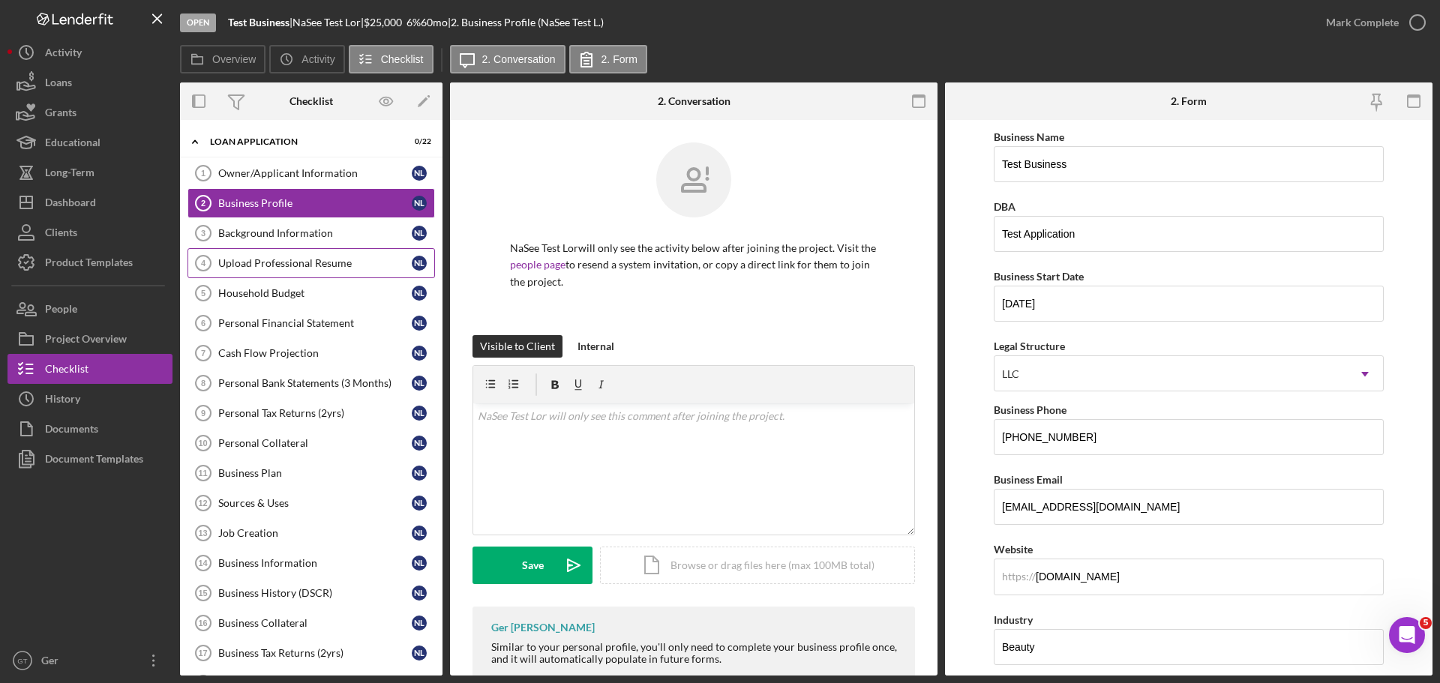
click at [334, 276] on link "Upload Professional Resume 4 Upload Professional Resume N L" at bounding box center [310, 263] width 247 height 30
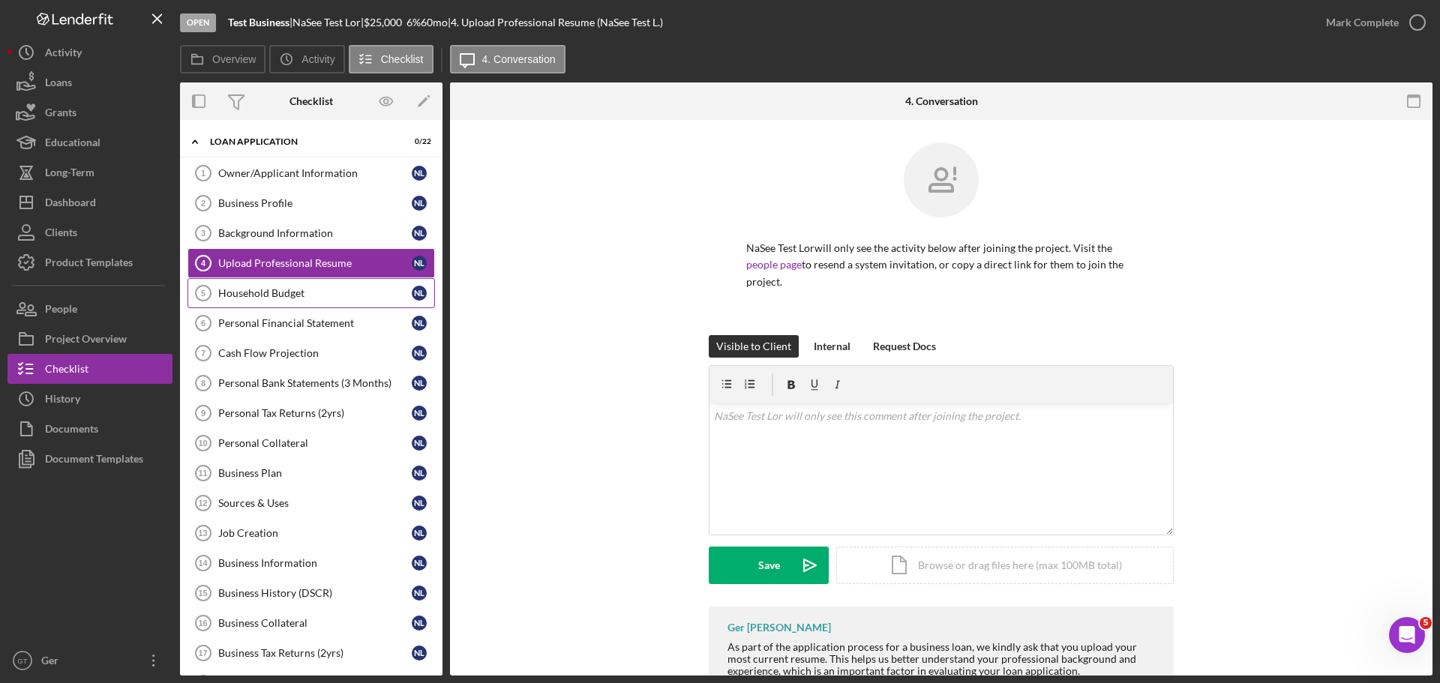
click at [333, 287] on div "Household Budget" at bounding box center [314, 293] width 193 height 12
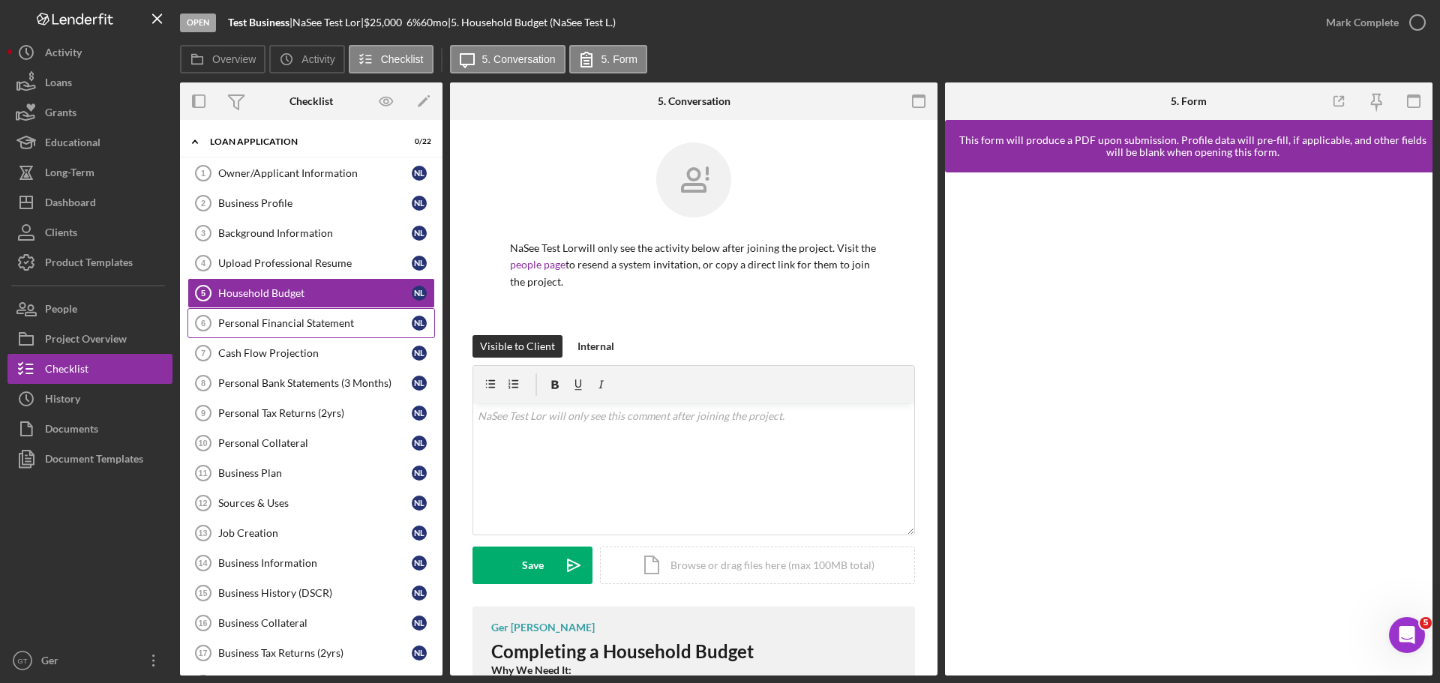
click at [240, 312] on link "Personal Financial Statement 6 Personal Financial Statement N L" at bounding box center [310, 323] width 247 height 30
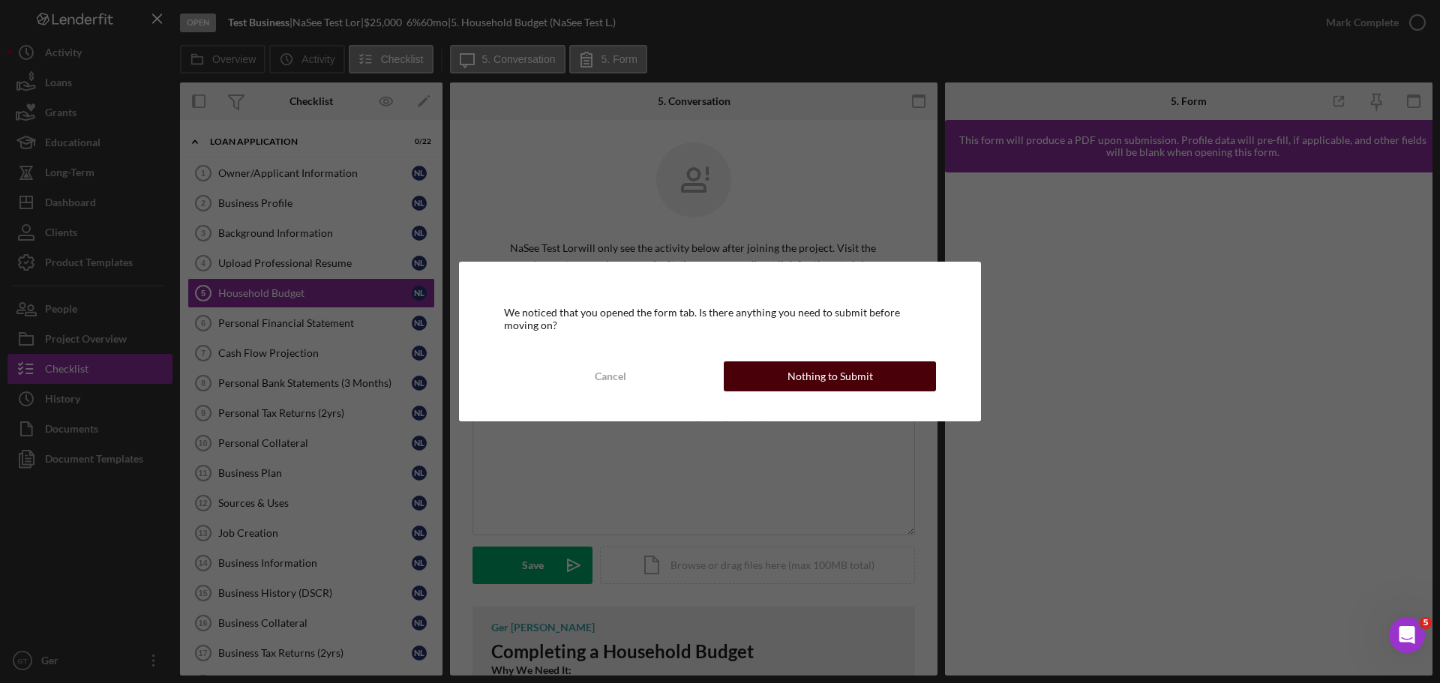
click at [808, 376] on div "Nothing to Submit" at bounding box center [829, 376] width 85 height 30
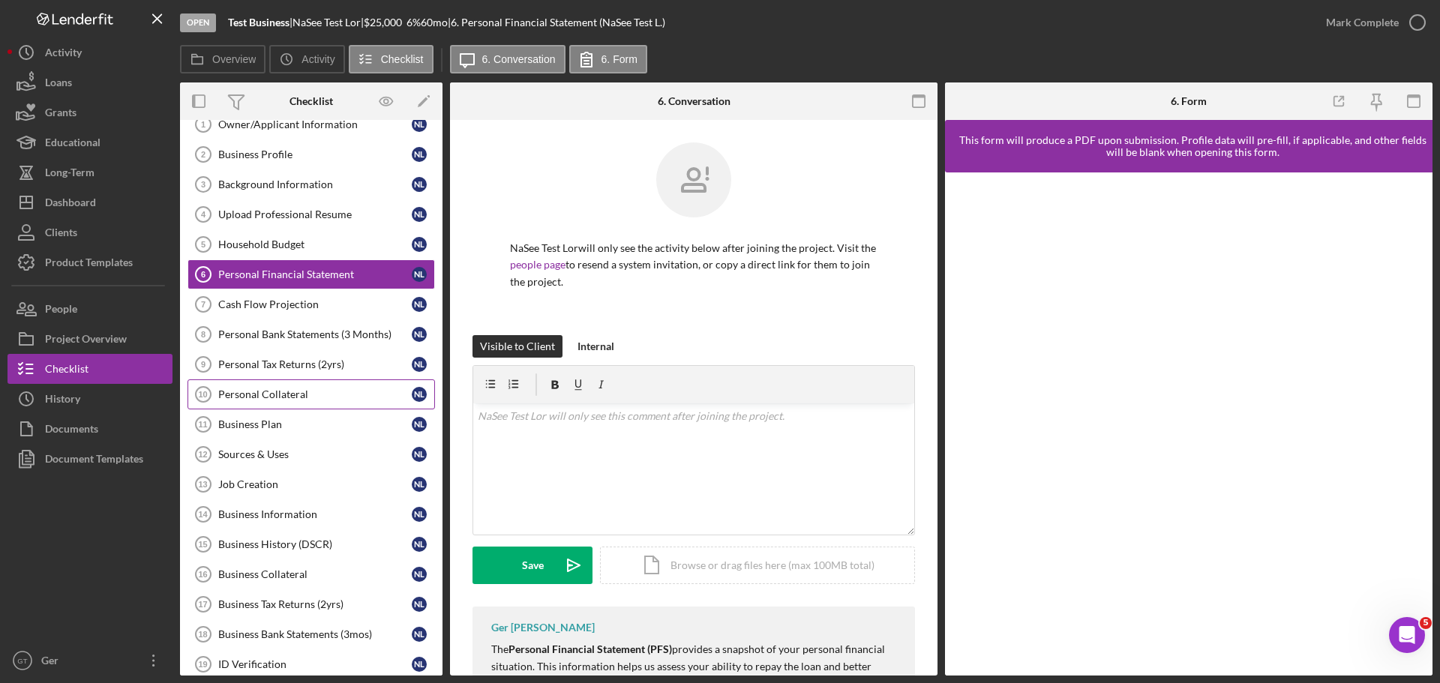
scroll to position [75, 0]
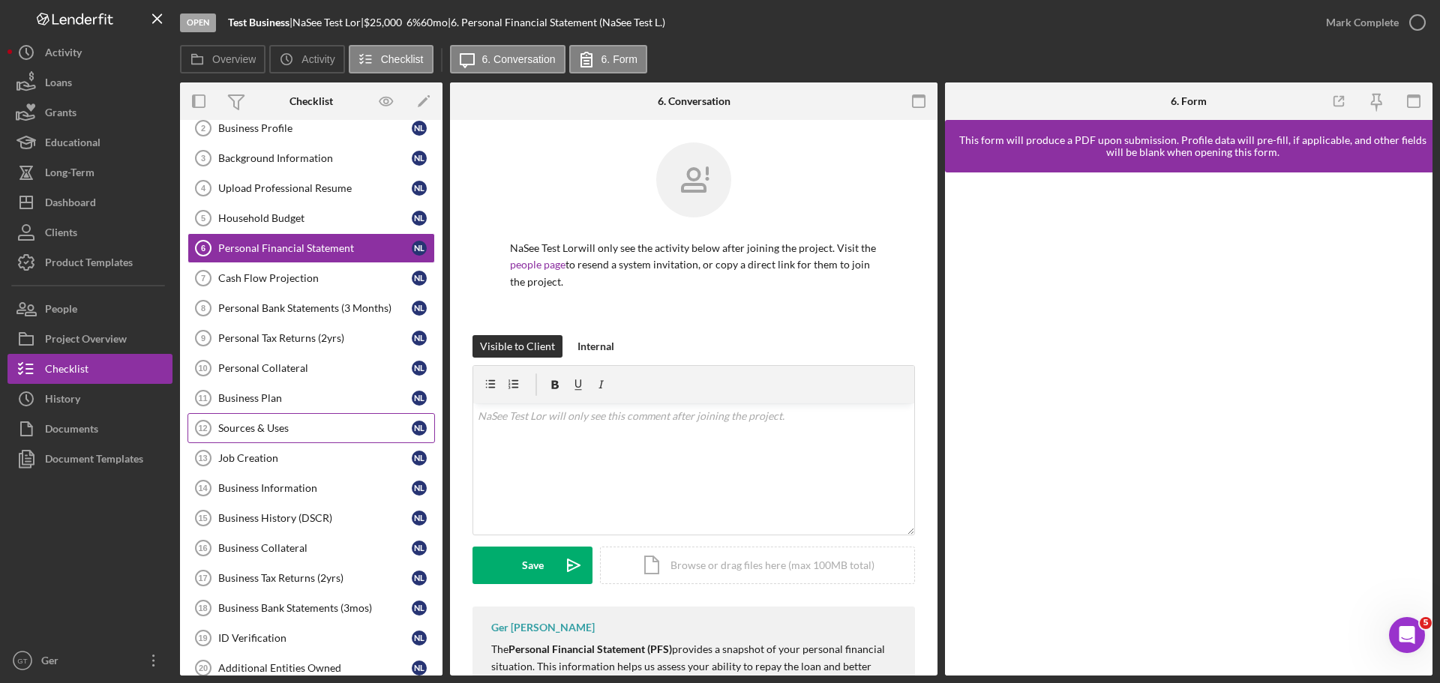
click at [301, 431] on div "Sources & Uses" at bounding box center [314, 428] width 193 height 12
